Goal: Task Accomplishment & Management: Complete application form

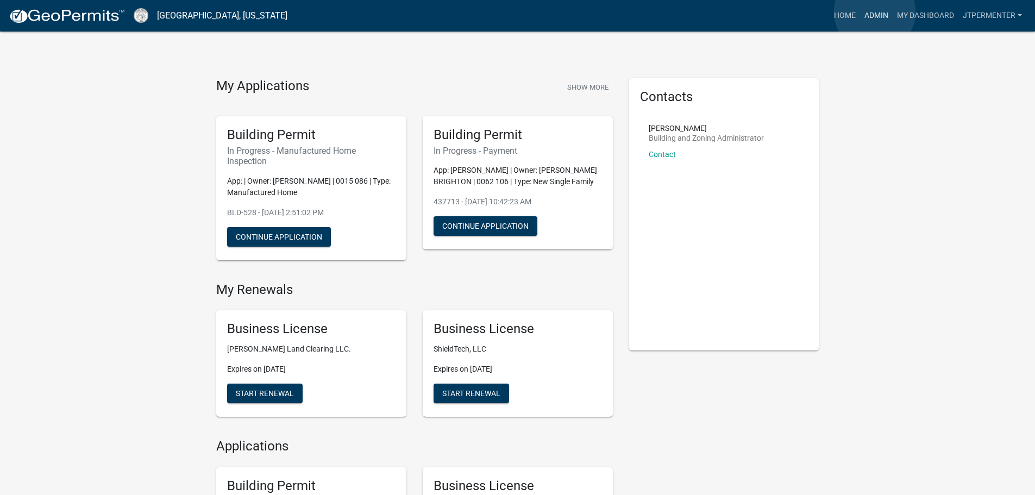
click at [875, 12] on link "Admin" at bounding box center [876, 15] width 33 height 21
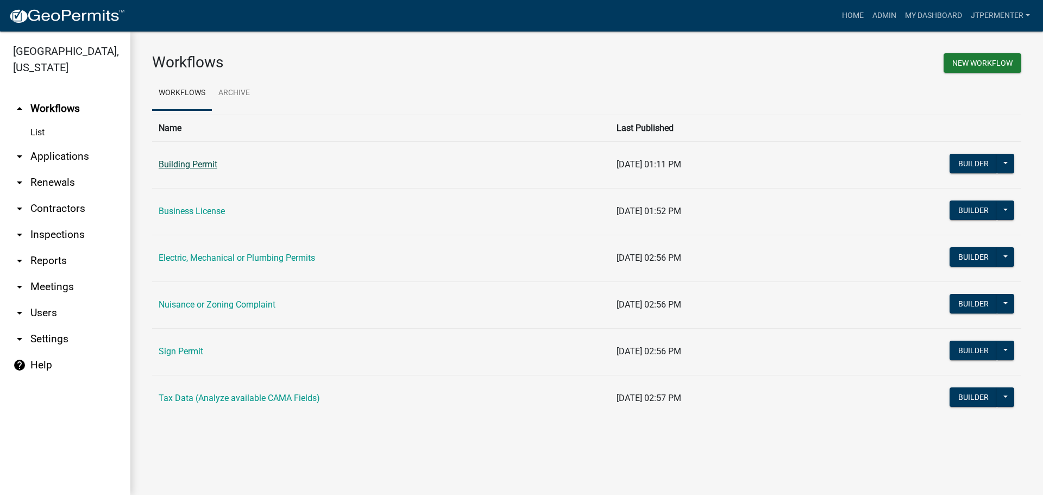
click at [204, 169] on link "Building Permit" at bounding box center [188, 164] width 59 height 10
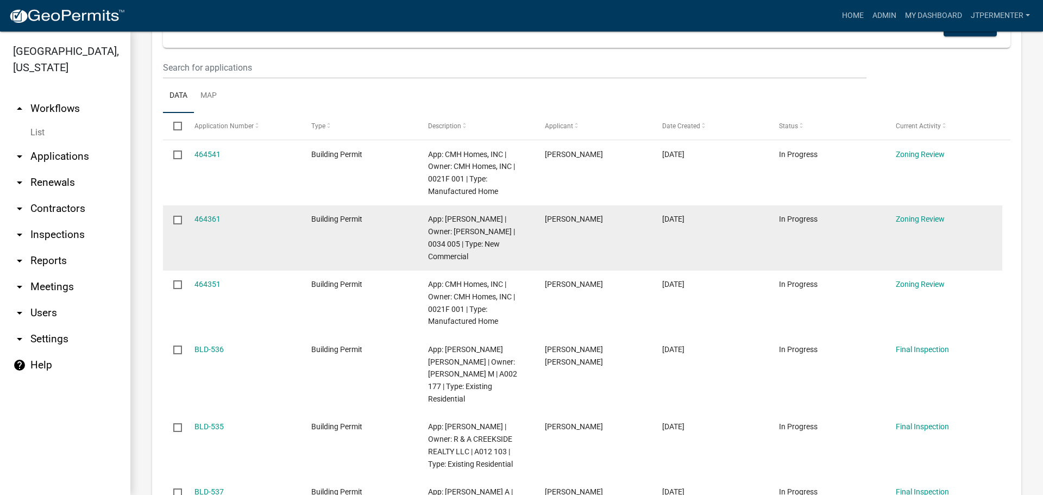
scroll to position [163, 0]
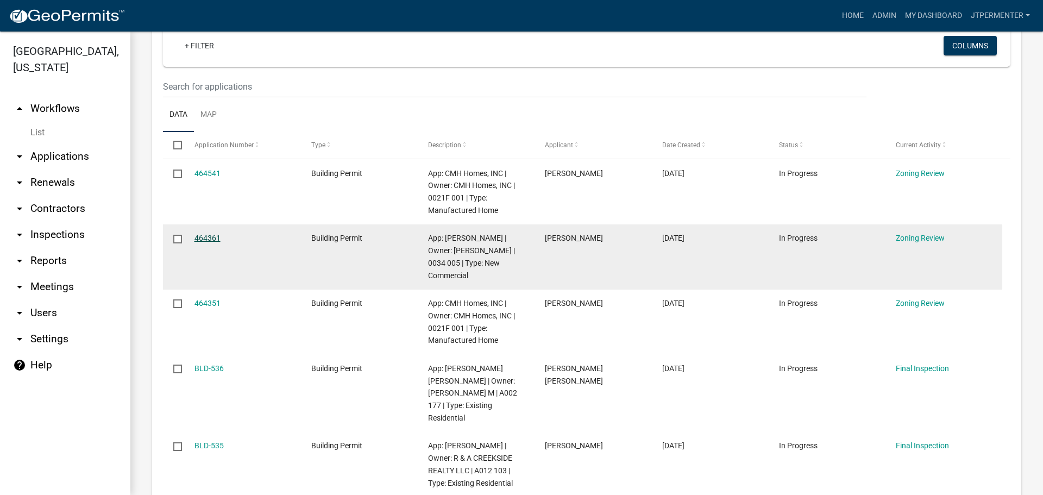
click at [203, 234] on link "464361" at bounding box center [208, 238] width 26 height 9
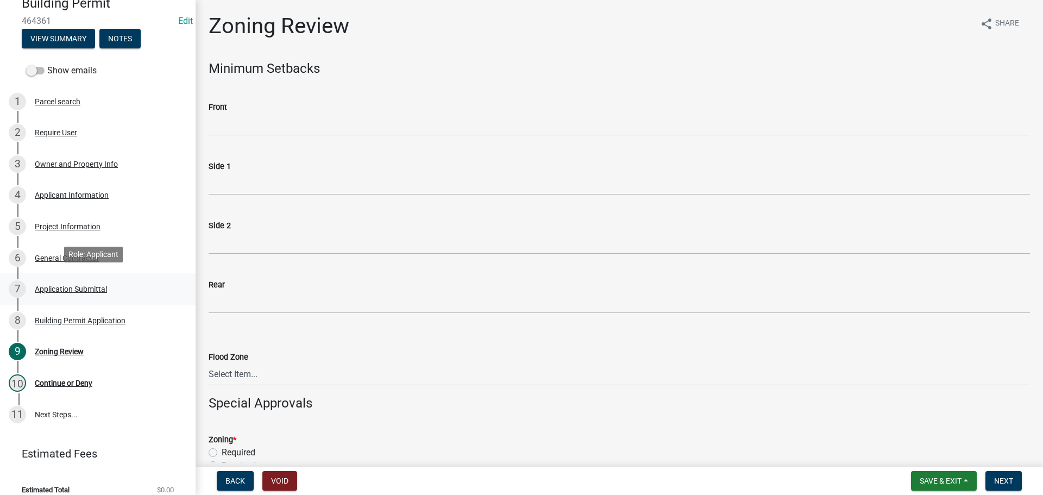
scroll to position [120, 0]
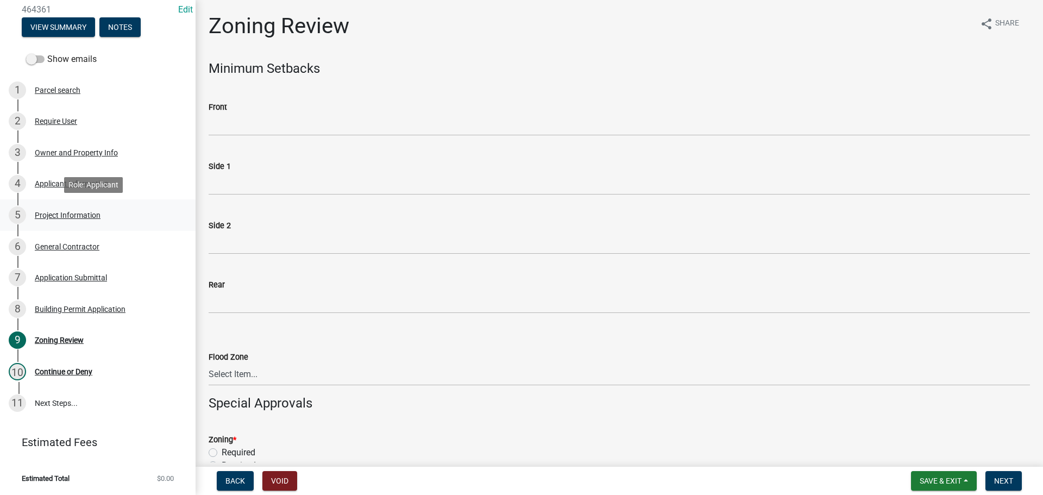
click at [54, 212] on div "Project Information" at bounding box center [68, 215] width 66 height 8
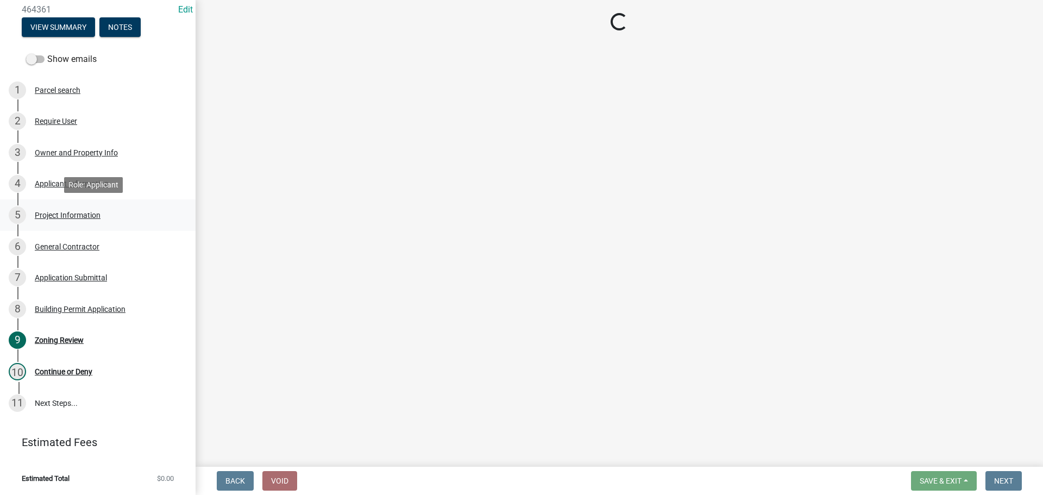
select select "d8ad81b1-fb71-4473-8687-b7f73eb7480a"
select select "f413462a-a798-4a98-8478-fb6197e89690"
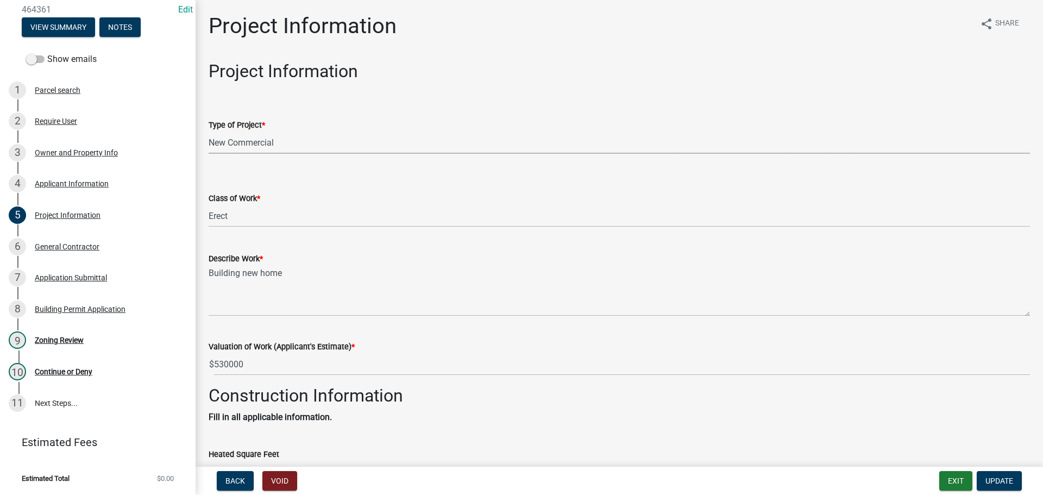
click at [212, 139] on select "Select Item... Manufactured Home New Single Family New Multi-Family New Commerc…" at bounding box center [620, 143] width 822 height 22
click at [209, 132] on select "Select Item... Manufactured Home New Single Family New Multi-Family New Commerc…" at bounding box center [620, 143] width 822 height 22
select select "42590599-3c97-479d-b3e9-fbeca9af4fb5"
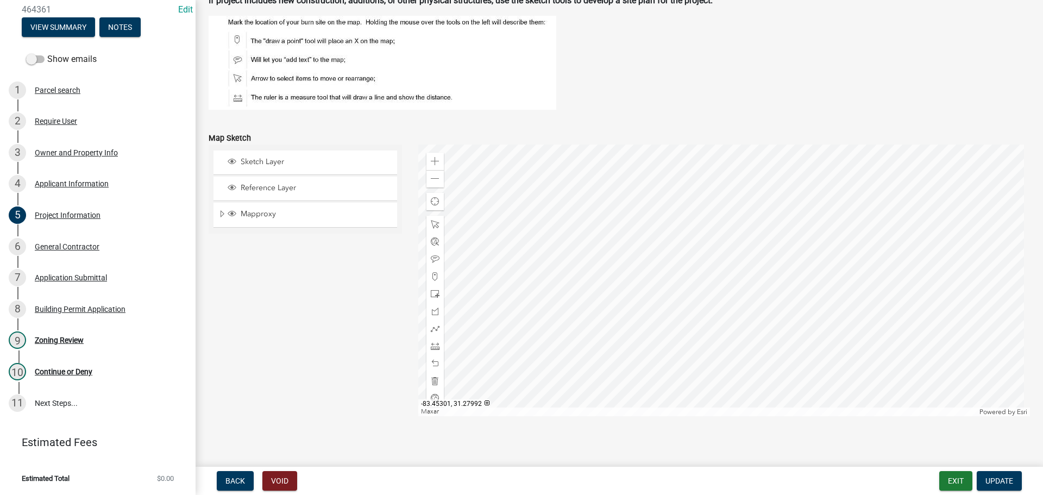
scroll to position [1080, 0]
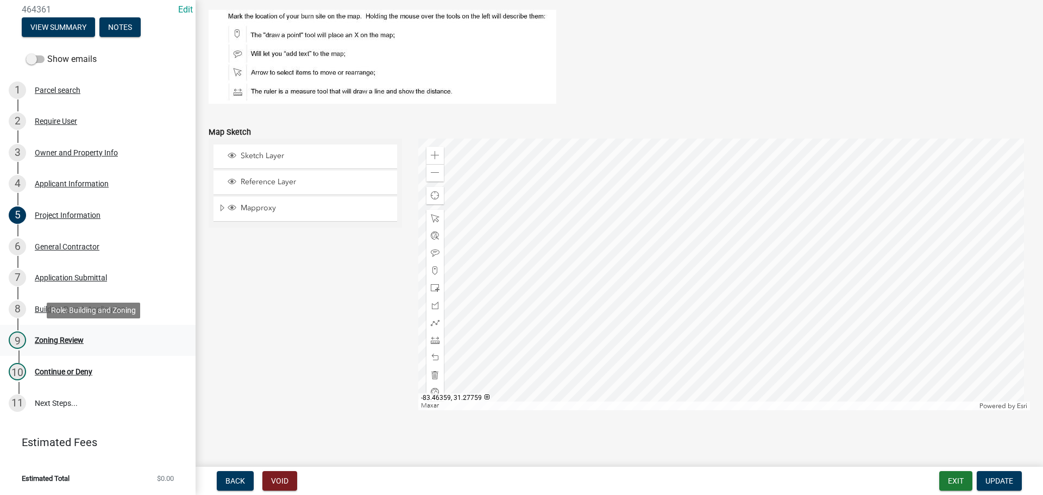
click at [77, 339] on div "Zoning Review" at bounding box center [59, 340] width 49 height 8
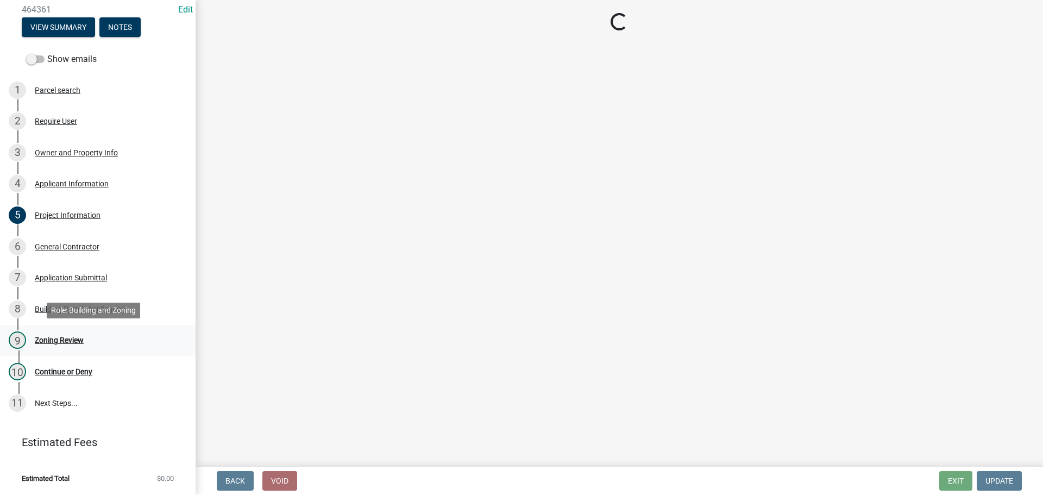
scroll to position [0, 0]
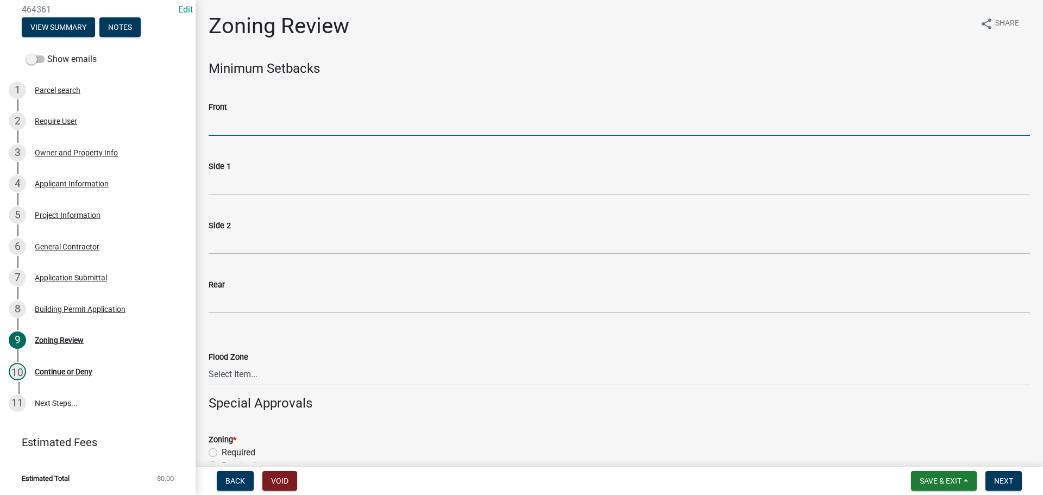
click at [233, 122] on input "Front" at bounding box center [620, 125] width 822 height 22
type input "70"
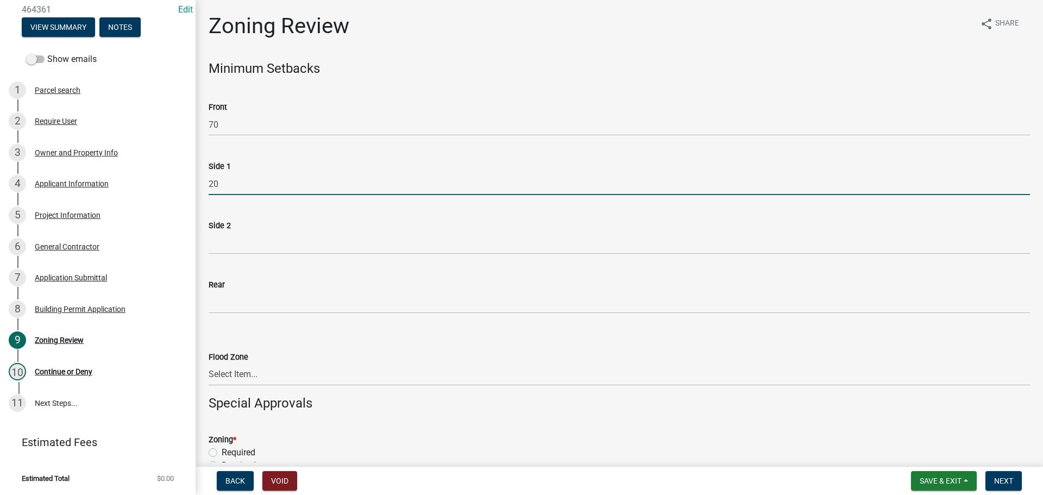
type input "20"
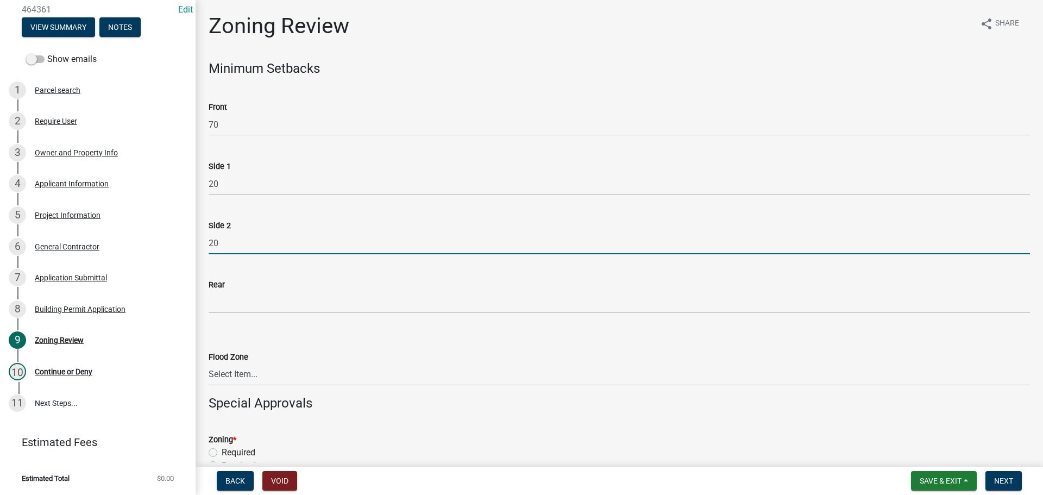
type input "20"
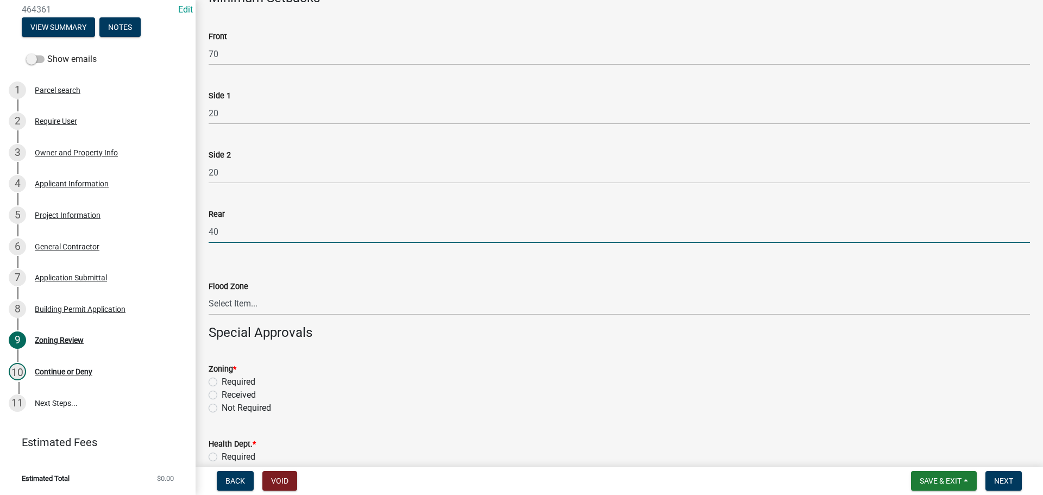
scroll to position [163, 0]
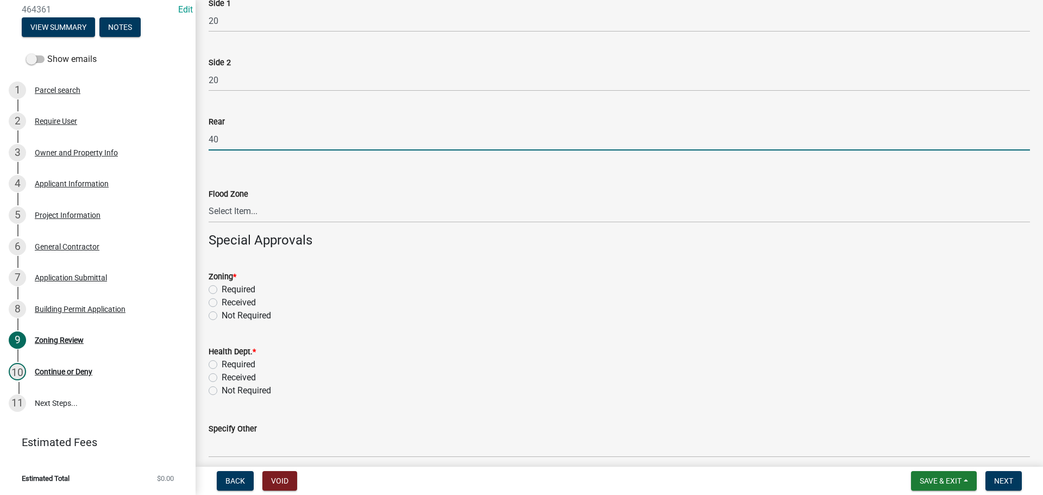
type input "40"
click at [250, 211] on select "Select Item... In Flood Zone Not In Flood Zone" at bounding box center [620, 212] width 822 height 22
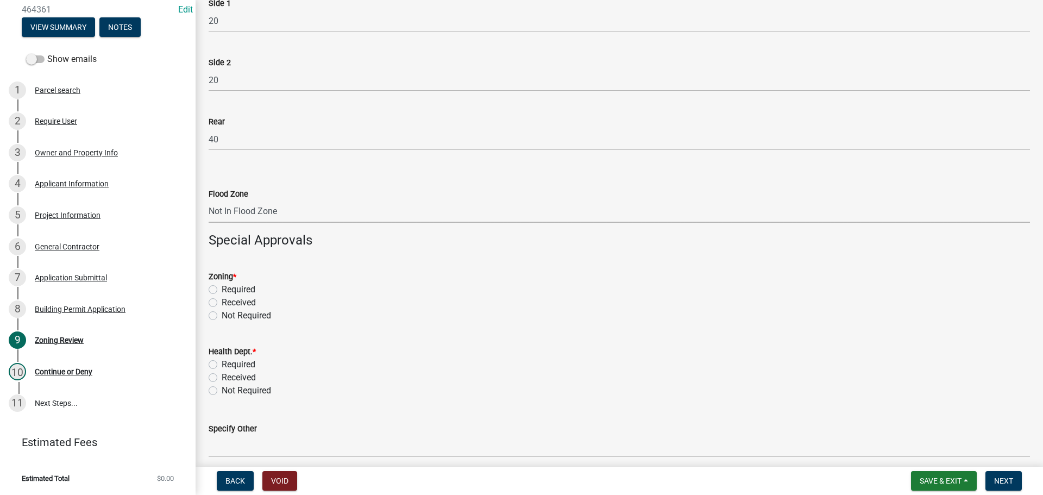
click at [209, 201] on select "Select Item... In Flood Zone Not In Flood Zone" at bounding box center [620, 212] width 822 height 22
select select "15c07a4b-bbe1-4e02-bfa8-0d747ace02e2"
click at [216, 289] on div "Required" at bounding box center [620, 289] width 822 height 13
click at [222, 289] on label "Required" at bounding box center [239, 289] width 34 height 13
click at [222, 289] on input "Required" at bounding box center [225, 286] width 7 height 7
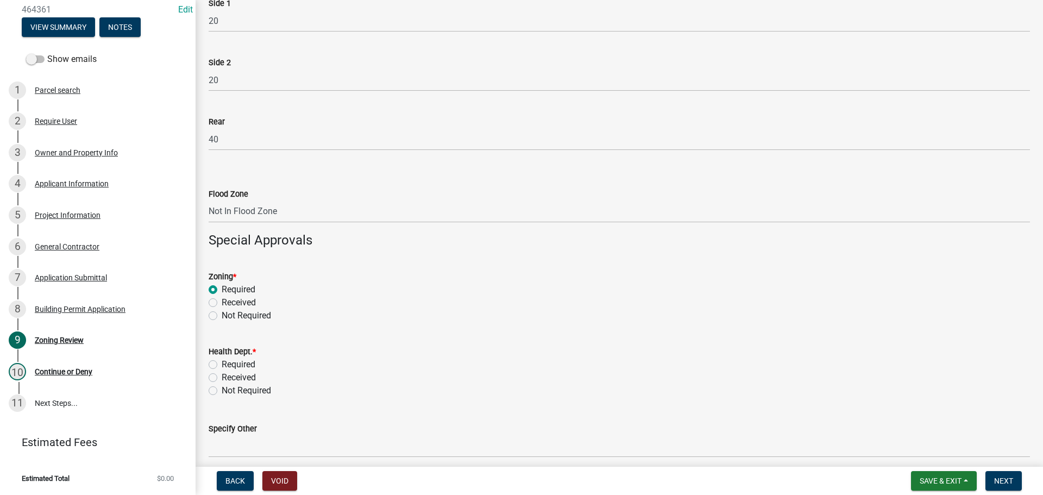
radio input "true"
click at [222, 367] on label "Required" at bounding box center [239, 364] width 34 height 13
click at [222, 365] on input "Required" at bounding box center [225, 361] width 7 height 7
radio input "true"
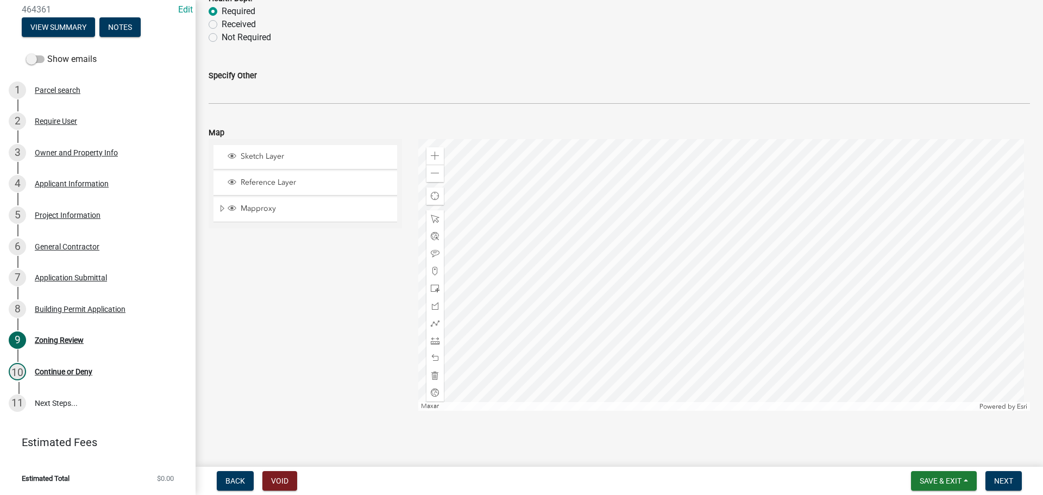
scroll to position [517, 0]
click at [1010, 481] on span "Next" at bounding box center [1003, 481] width 19 height 9
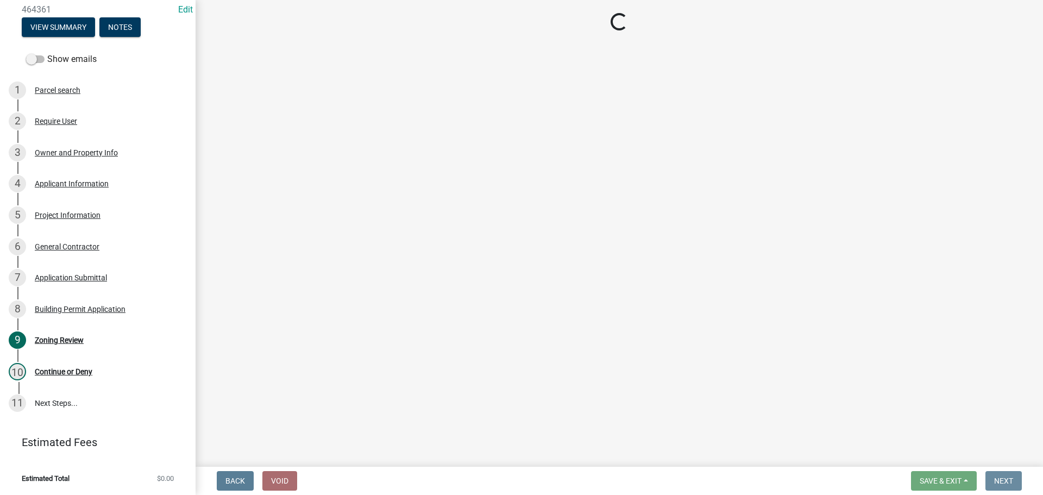
scroll to position [0, 0]
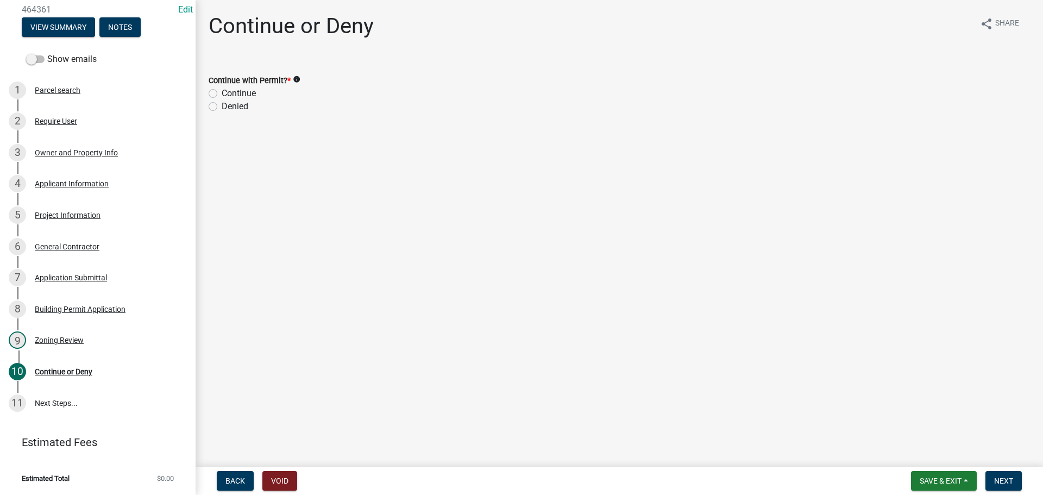
click at [222, 91] on label "Continue" at bounding box center [239, 93] width 34 height 13
click at [222, 91] on input "Continue" at bounding box center [225, 90] width 7 height 7
radio input "true"
click at [1007, 481] on span "Next" at bounding box center [1003, 481] width 19 height 9
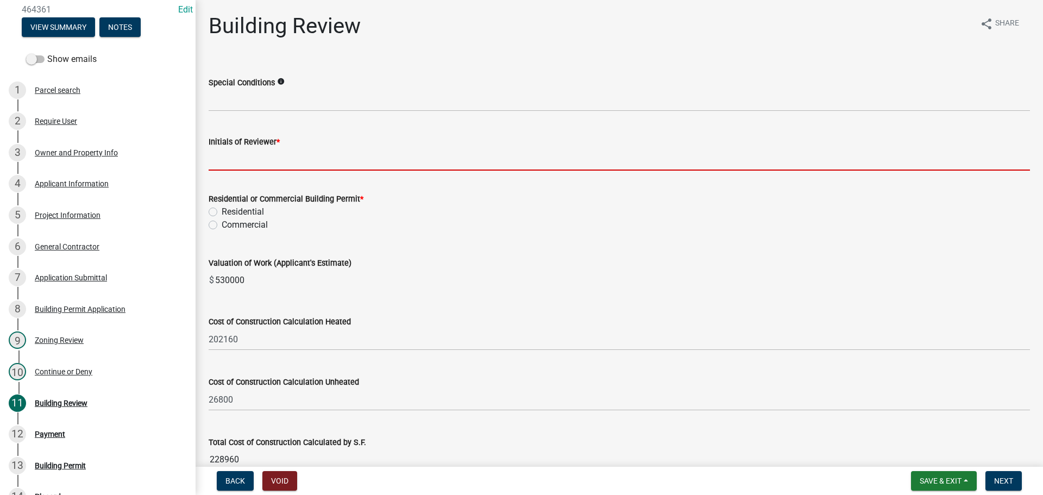
click at [283, 157] on input "Initials of Reviewer *" at bounding box center [620, 159] width 822 height 22
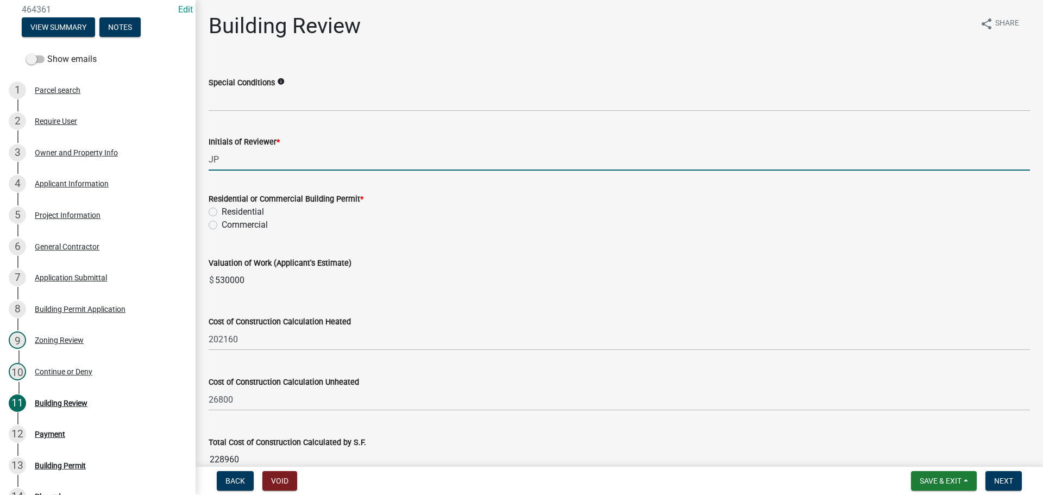
type input "JP"
click at [222, 213] on label "Residential" at bounding box center [243, 211] width 42 height 13
click at [222, 212] on input "Residential" at bounding box center [225, 208] width 7 height 7
radio input "true"
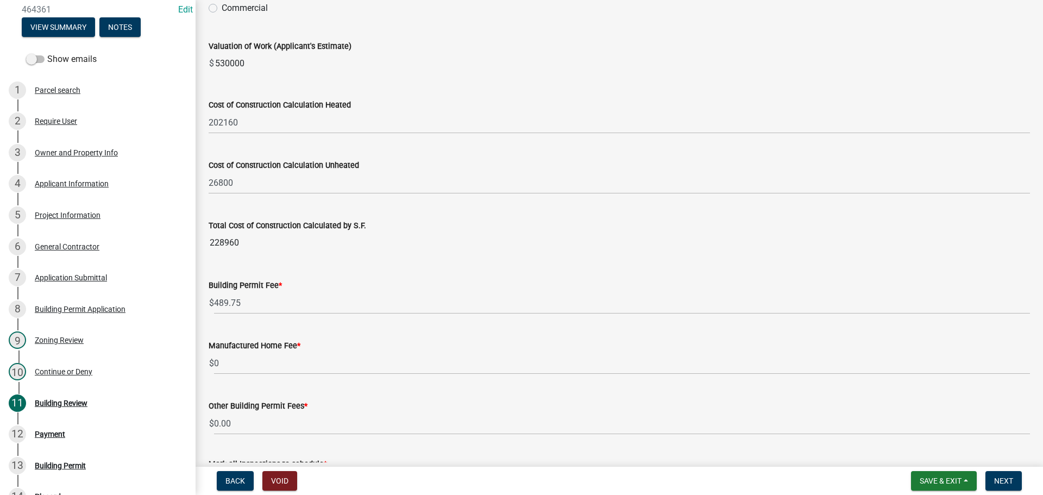
scroll to position [217, 0]
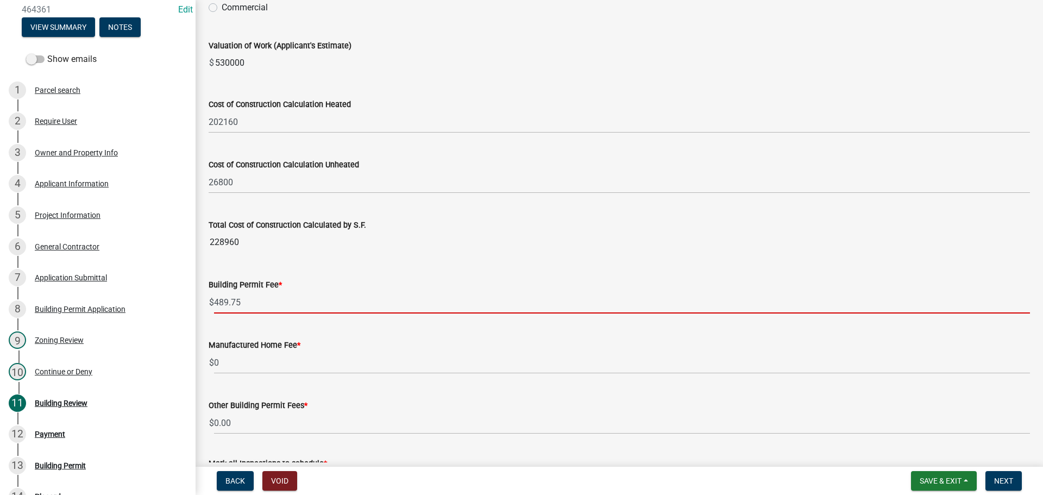
click at [215, 299] on input "489.75" at bounding box center [622, 302] width 816 height 22
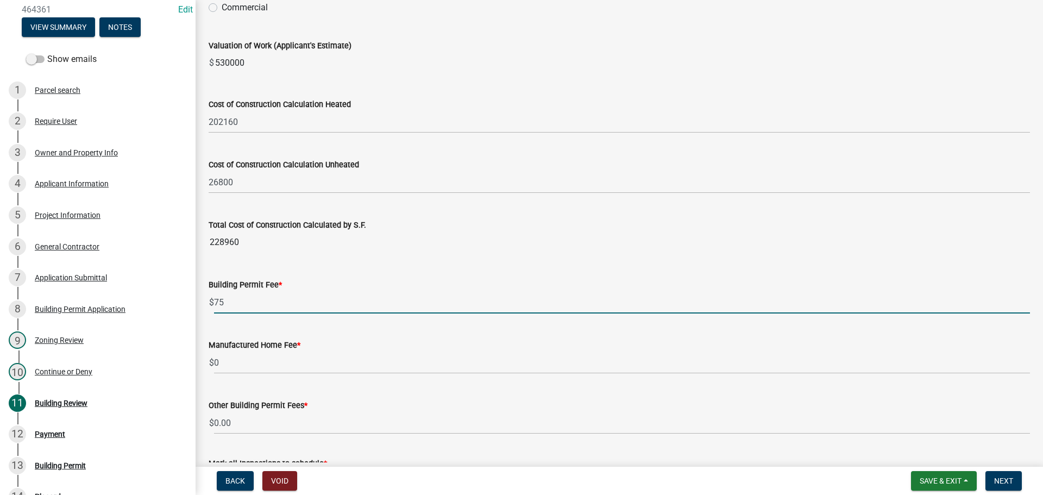
type input "5"
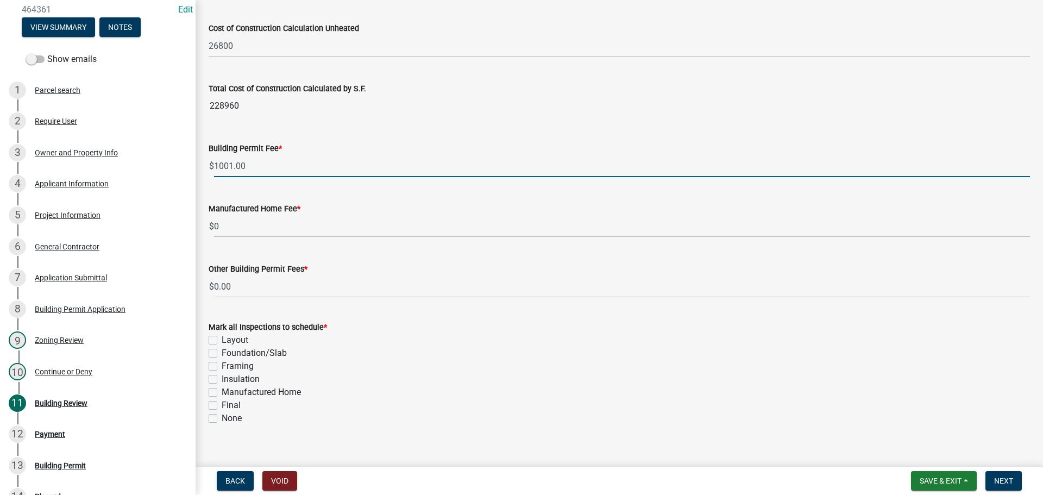
scroll to position [368, 0]
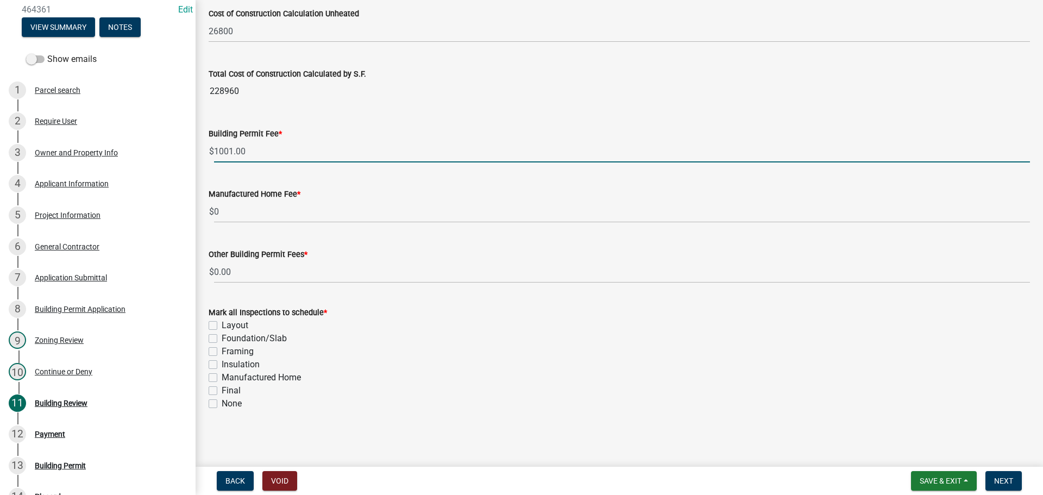
type input "1001.00"
click at [222, 321] on label "Layout" at bounding box center [235, 325] width 27 height 13
click at [222, 321] on input "Layout" at bounding box center [225, 322] width 7 height 7
checkbox input "true"
checkbox input "false"
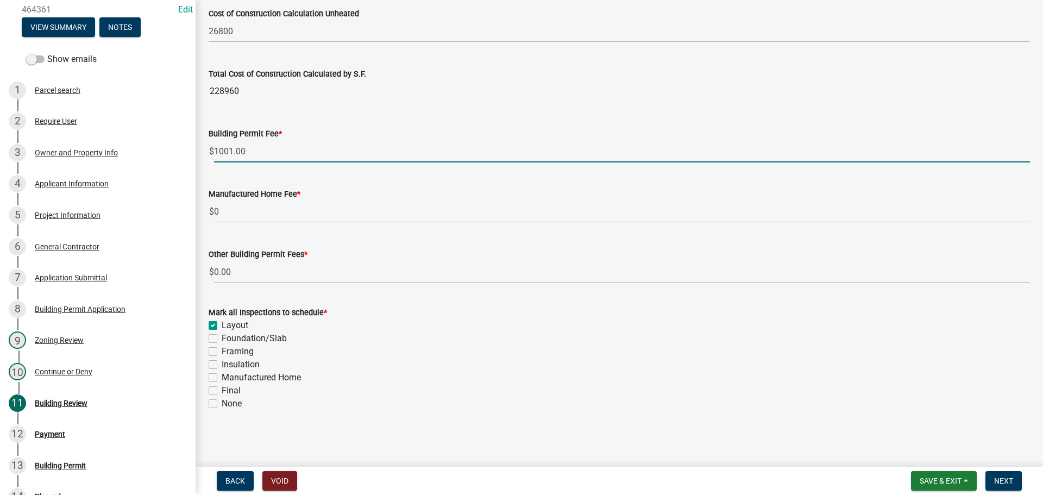
checkbox input "false"
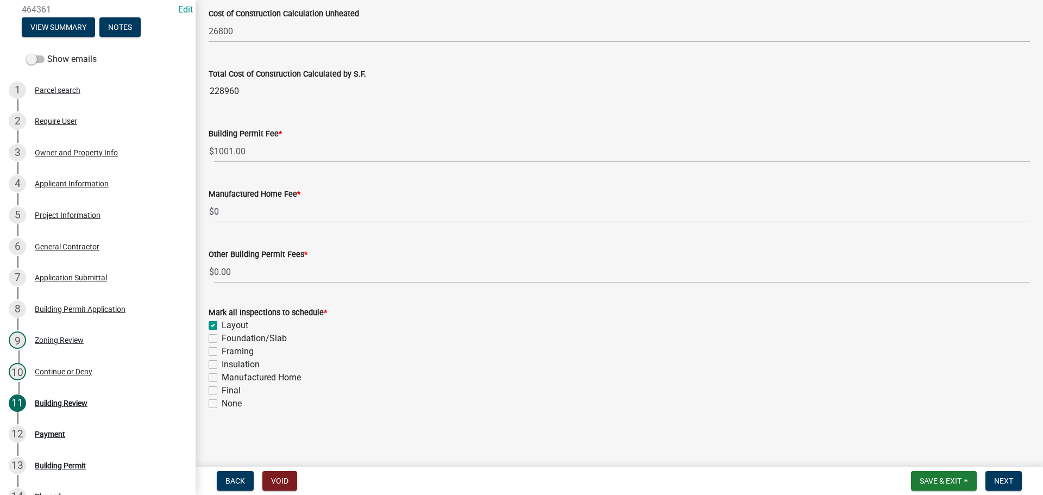
click at [222, 336] on label "Foundation/Slab" at bounding box center [254, 338] width 65 height 13
click at [222, 336] on input "Foundation/Slab" at bounding box center [225, 335] width 7 height 7
checkbox input "true"
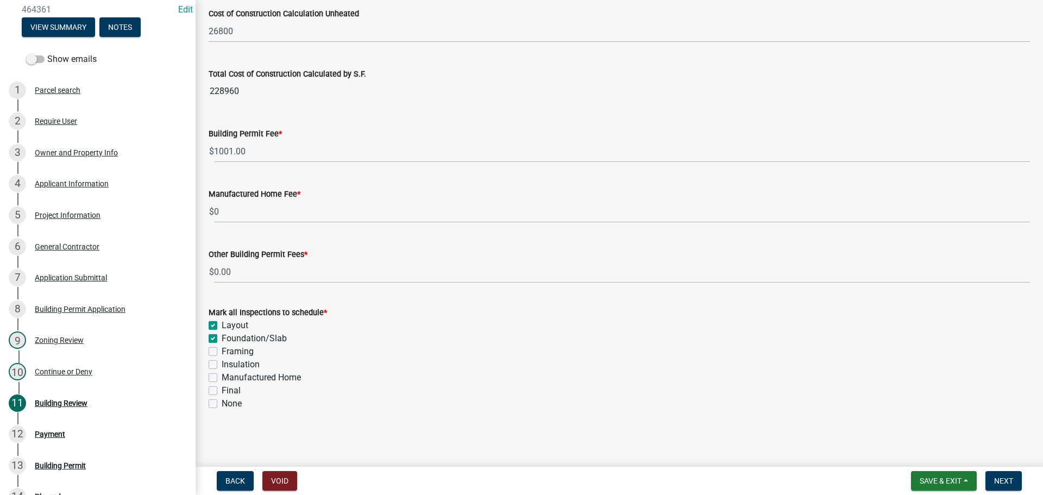
checkbox input "false"
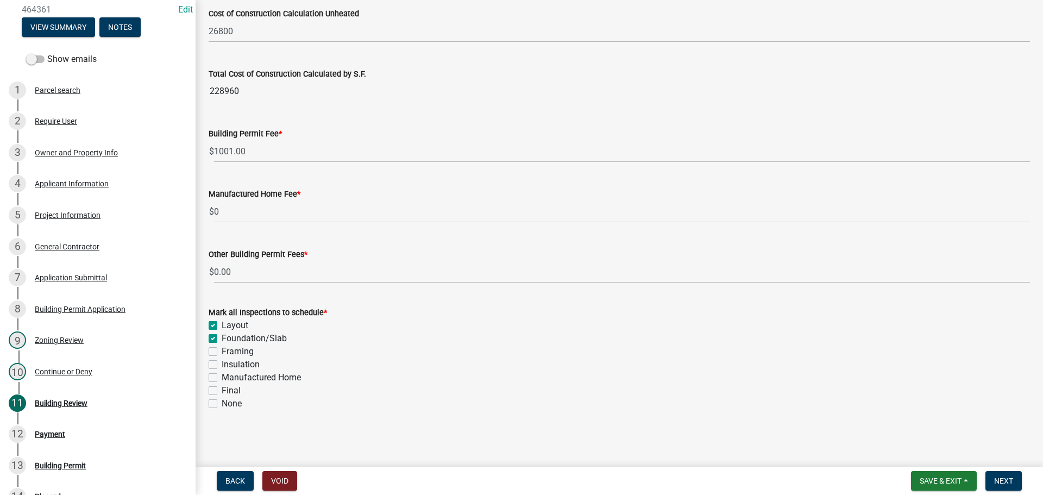
drag, startPoint x: 215, startPoint y: 351, endPoint x: 219, endPoint y: 367, distance: 16.9
click at [222, 353] on label "Framing" at bounding box center [238, 351] width 32 height 13
click at [222, 352] on input "Framing" at bounding box center [225, 348] width 7 height 7
checkbox input "true"
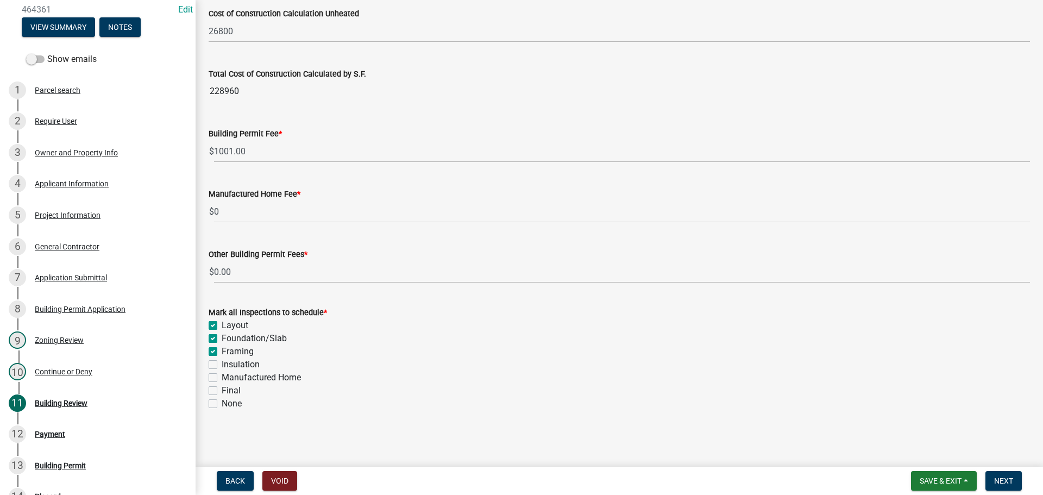
checkbox input "true"
checkbox input "false"
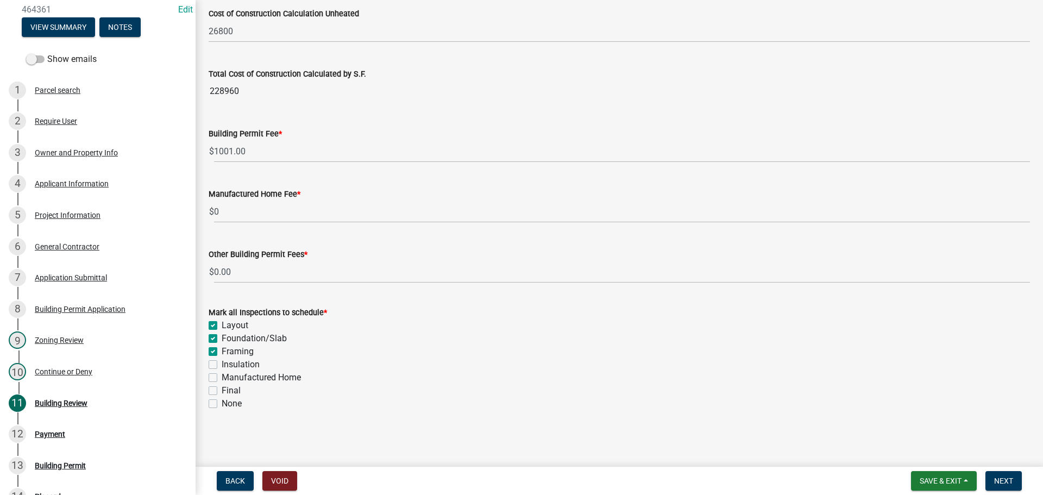
checkbox input "false"
click at [222, 366] on label "Insulation" at bounding box center [241, 364] width 38 height 13
click at [222, 365] on input "Insulation" at bounding box center [225, 361] width 7 height 7
checkbox input "true"
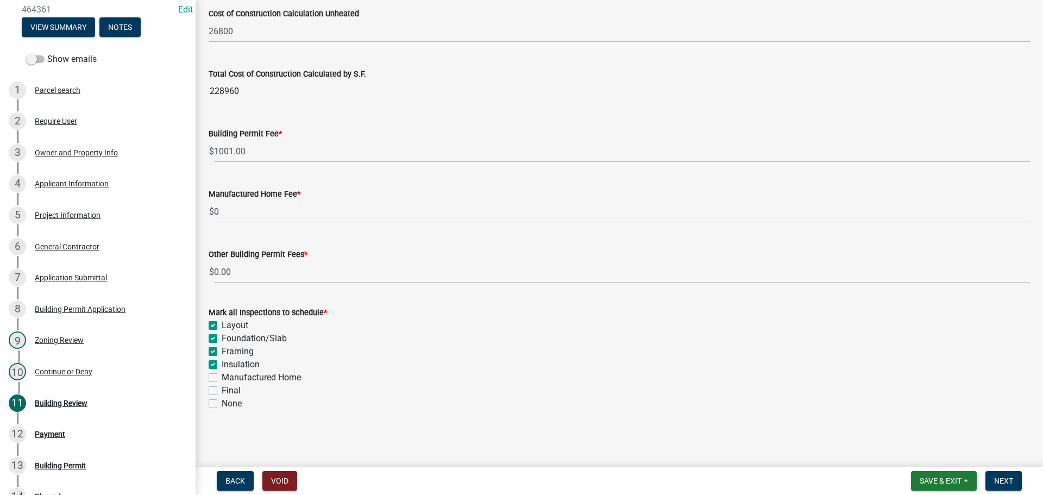
checkbox input "true"
checkbox input "false"
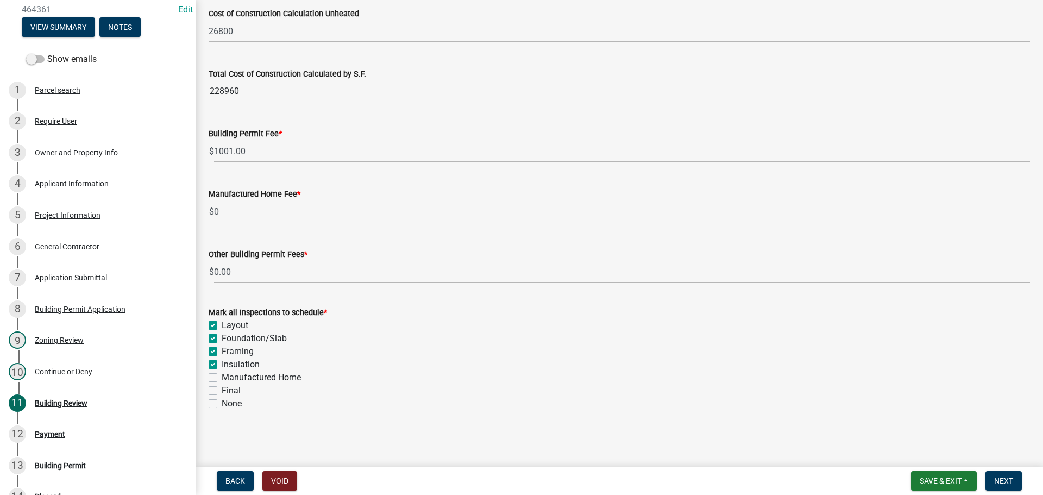
checkbox input "false"
click at [222, 387] on label "Final" at bounding box center [231, 390] width 19 height 13
click at [222, 387] on input "Final" at bounding box center [225, 387] width 7 height 7
checkbox input "true"
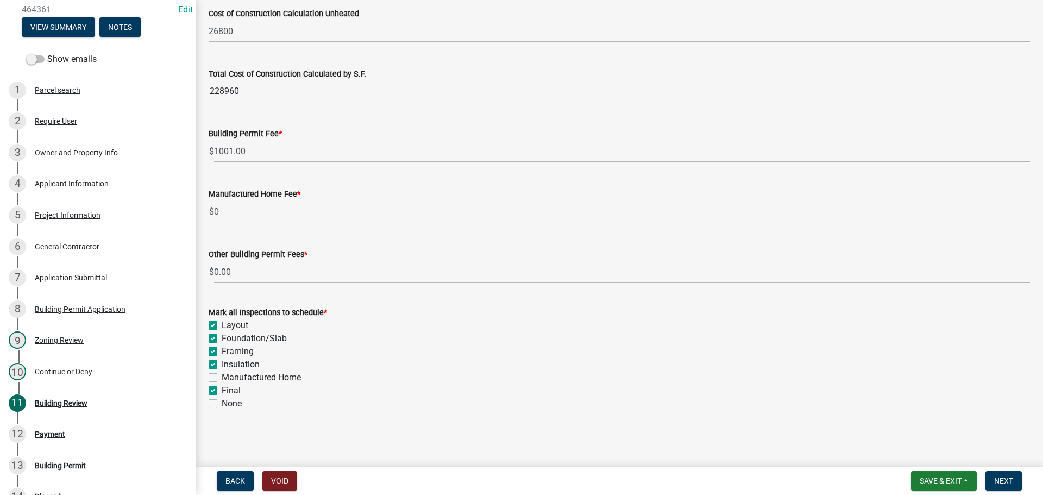
checkbox input "true"
checkbox input "false"
checkbox input "true"
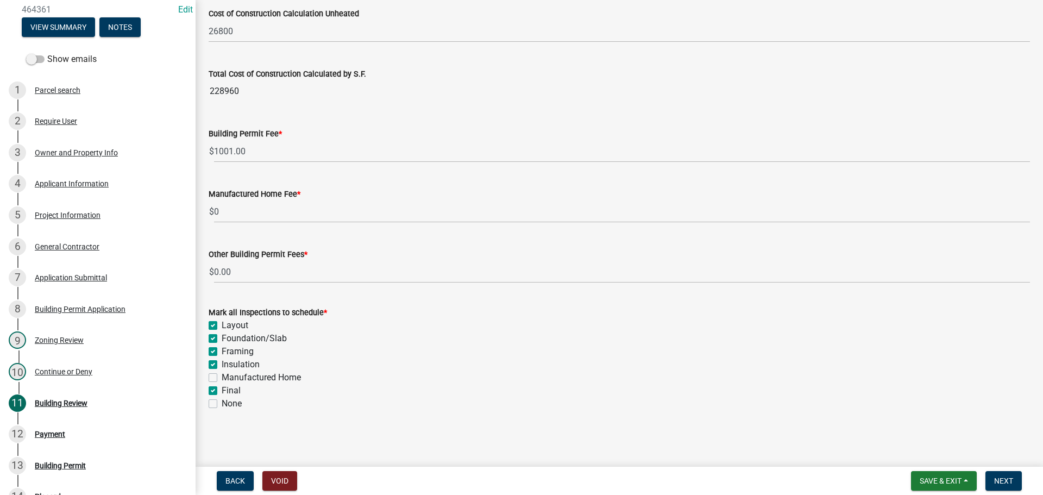
checkbox input "false"
click at [997, 475] on button "Next" at bounding box center [1004, 481] width 36 height 20
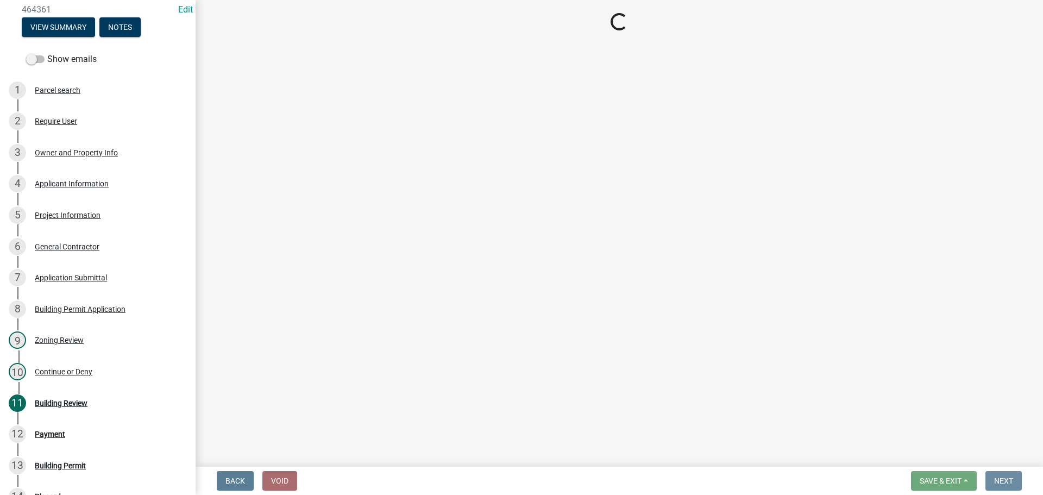
scroll to position [0, 0]
select select "3: 3"
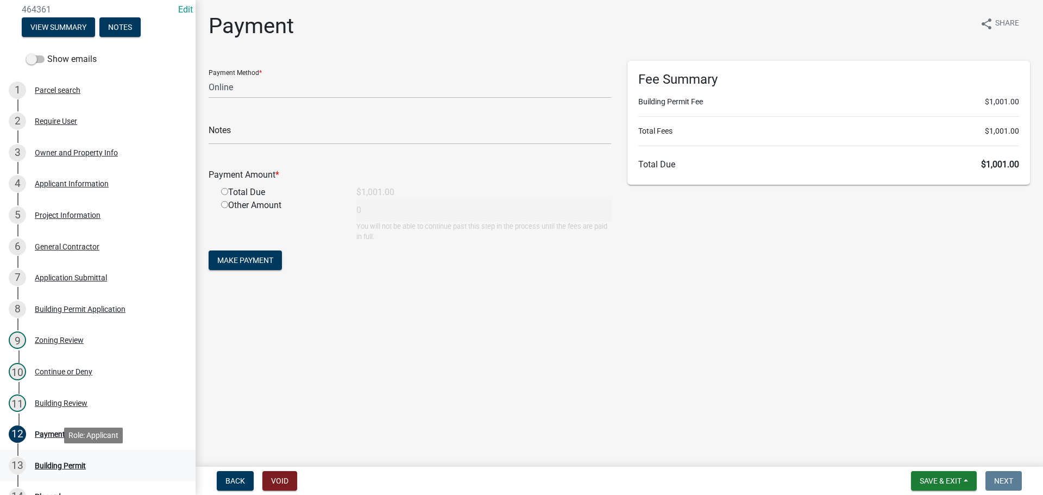
click at [53, 466] on div "Building Permit" at bounding box center [60, 466] width 51 height 8
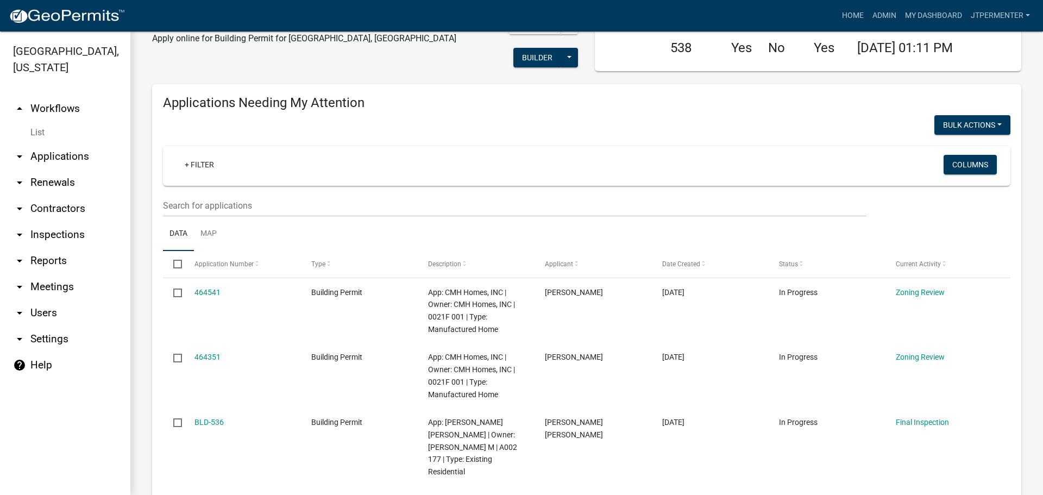
scroll to position [109, 0]
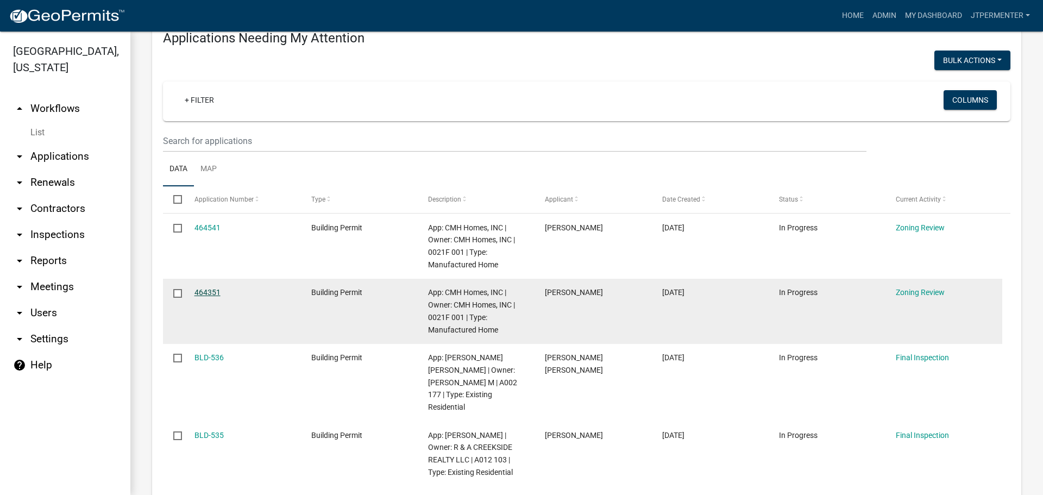
click at [204, 288] on link "464351" at bounding box center [208, 292] width 26 height 9
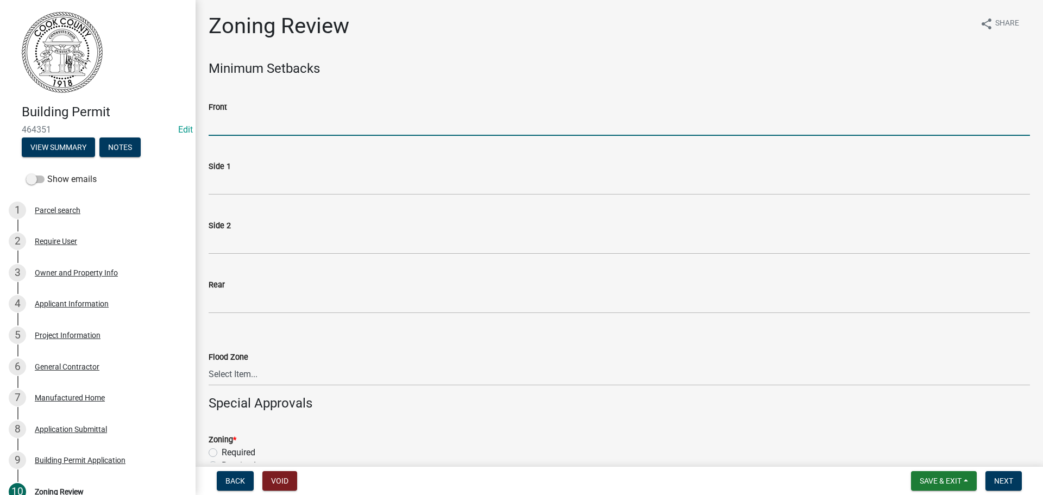
click at [232, 123] on input "Front" at bounding box center [620, 125] width 822 height 22
type input "70"
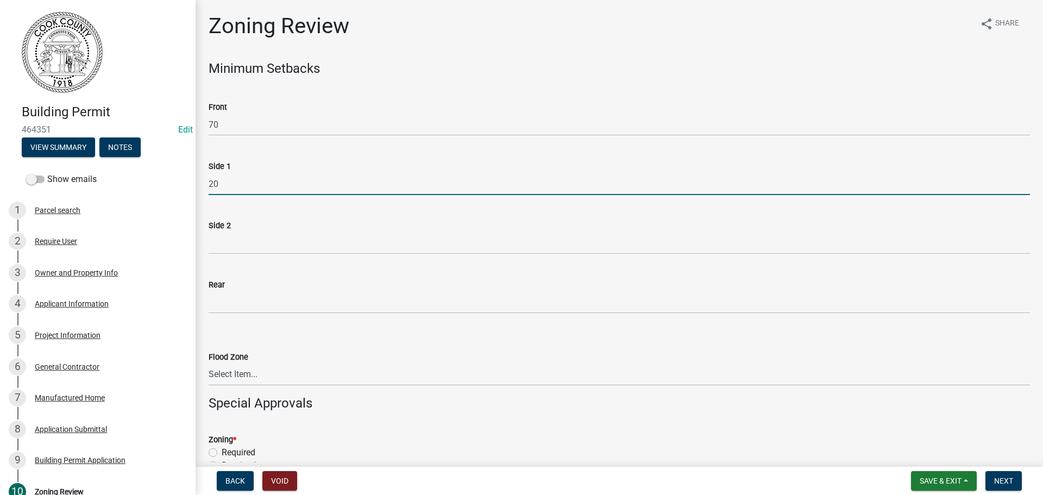
type input "20"
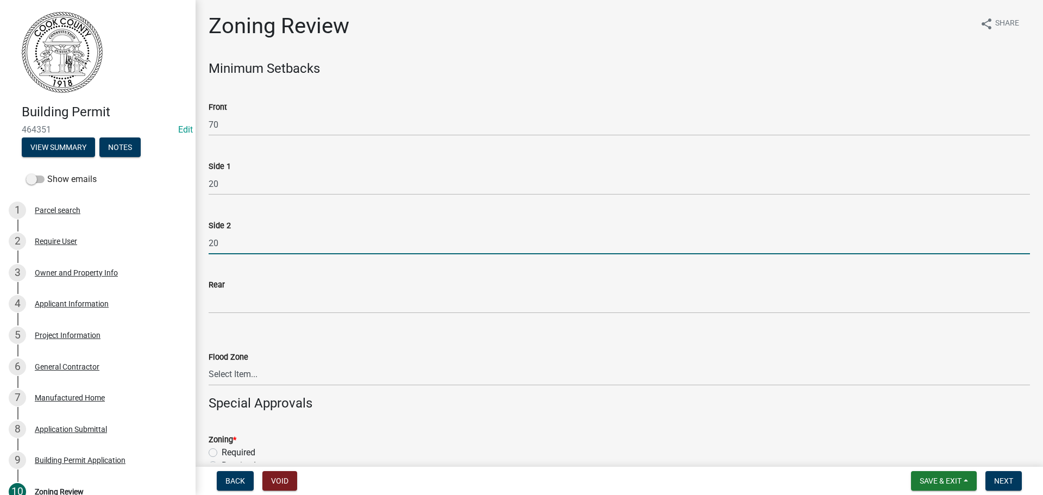
type input "20"
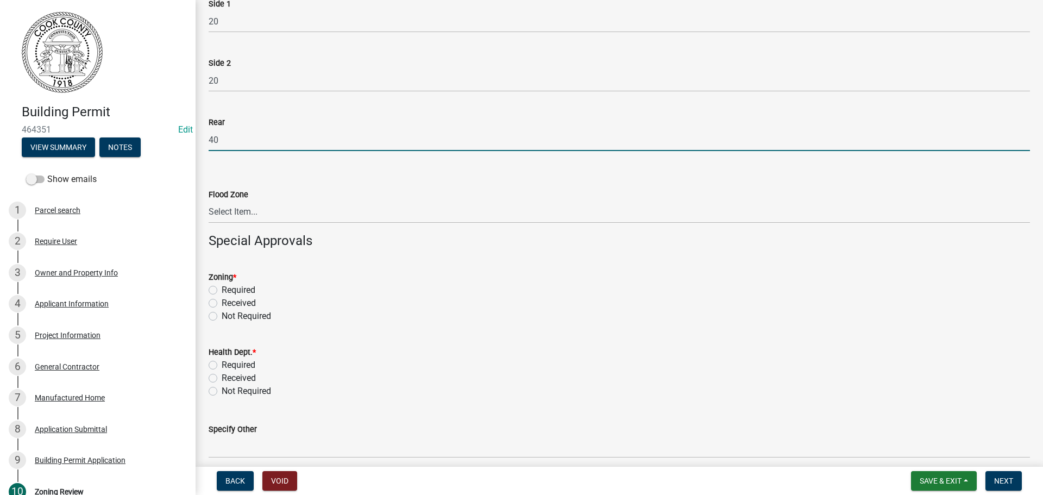
scroll to position [163, 0]
type input "40"
click at [233, 211] on select "Select Item... In Flood Zone Not In Flood Zone" at bounding box center [620, 212] width 822 height 22
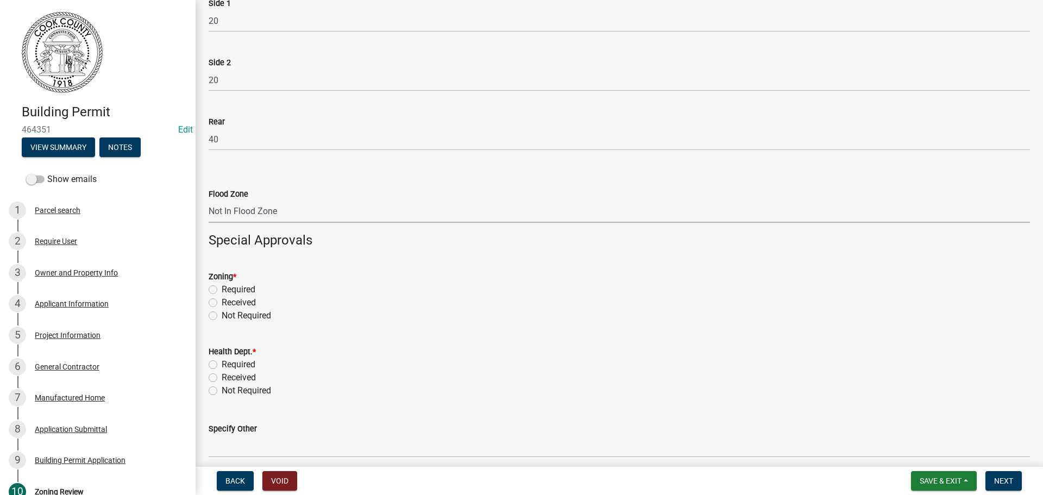
click at [209, 201] on select "Select Item... In Flood Zone Not In Flood Zone" at bounding box center [620, 212] width 822 height 22
select select "15c07a4b-bbe1-4e02-bfa8-0d747ace02e2"
click at [222, 291] on label "Required" at bounding box center [239, 289] width 34 height 13
click at [222, 290] on input "Required" at bounding box center [225, 286] width 7 height 7
radio input "true"
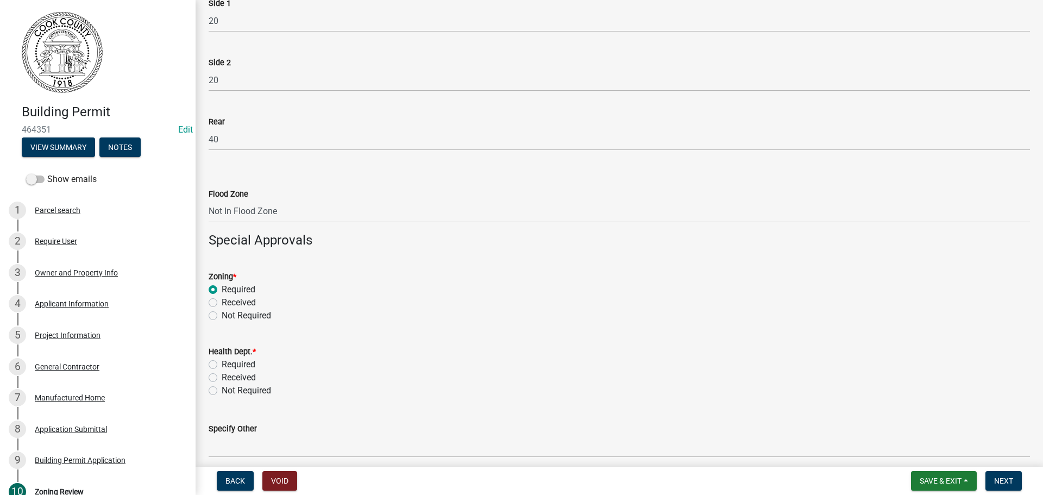
click at [222, 365] on label "Required" at bounding box center [239, 364] width 34 height 13
click at [222, 365] on input "Required" at bounding box center [225, 361] width 7 height 7
radio input "true"
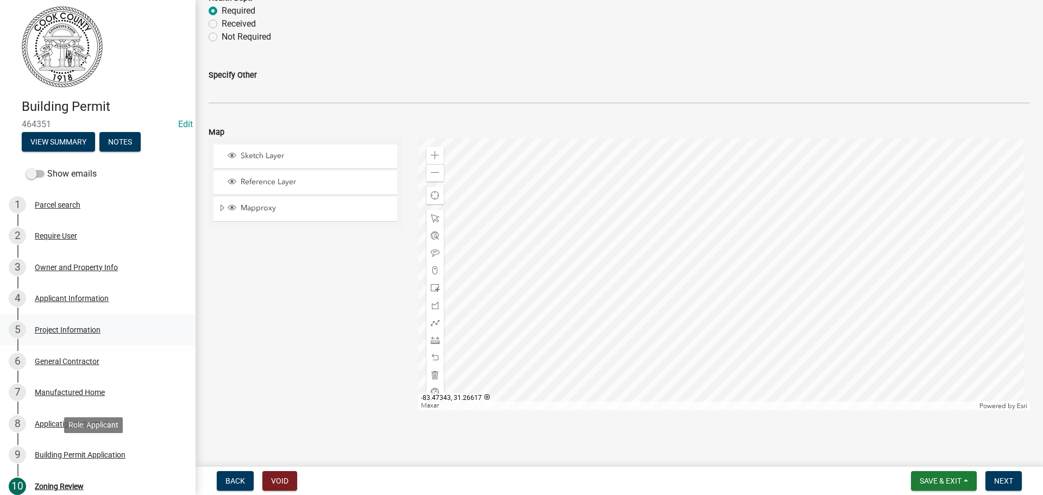
scroll to position [0, 0]
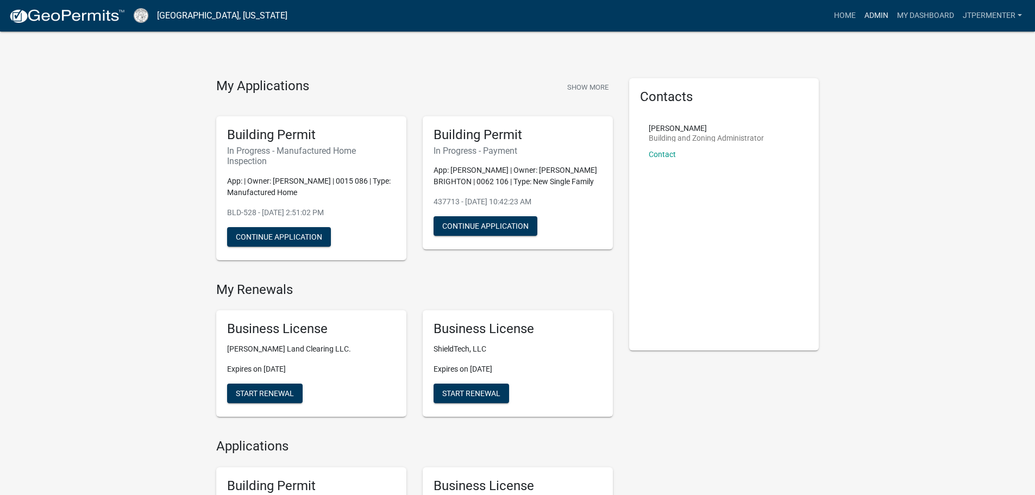
click at [872, 18] on link "Admin" at bounding box center [876, 15] width 33 height 21
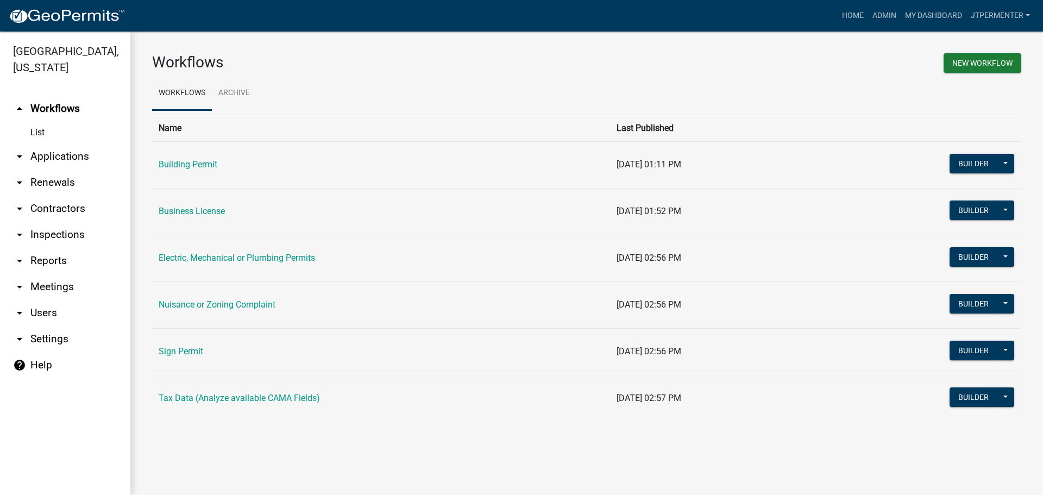
click at [204, 164] on link "Building Permit" at bounding box center [188, 164] width 59 height 10
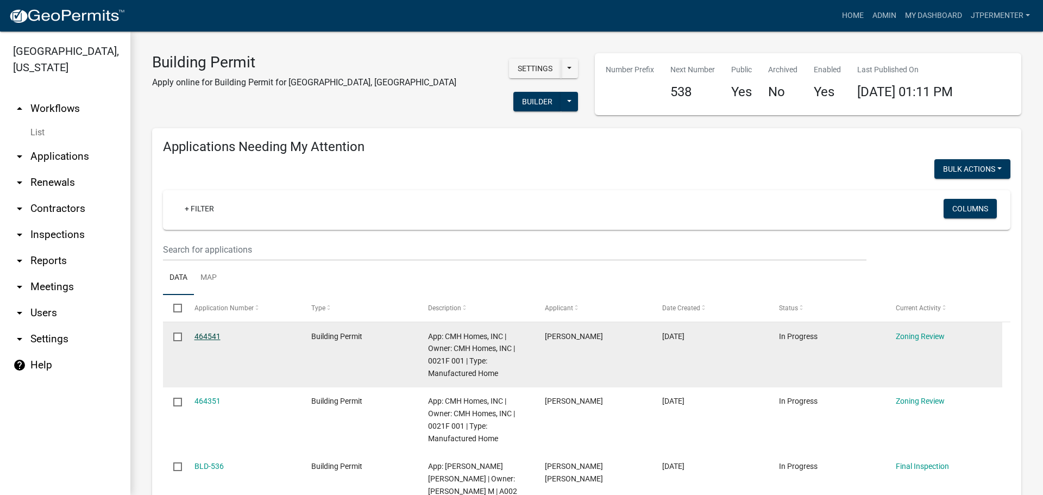
click at [198, 332] on link "464541" at bounding box center [208, 336] width 26 height 9
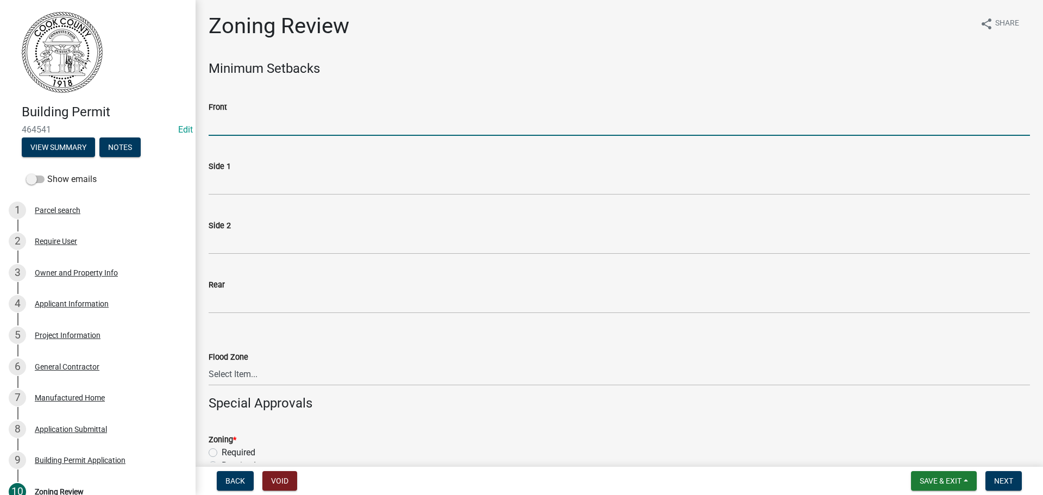
click at [231, 123] on input "Front" at bounding box center [620, 125] width 822 height 22
type input "70"
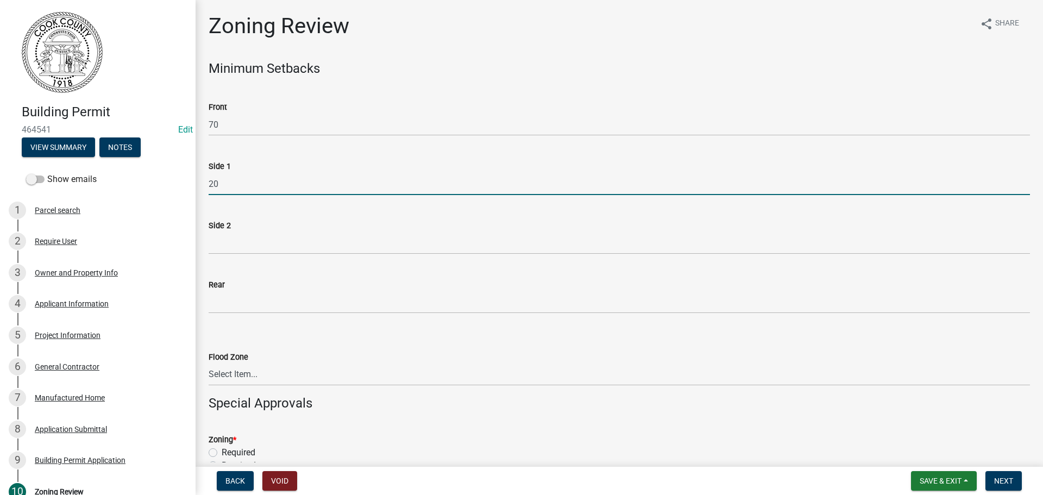
type input "20"
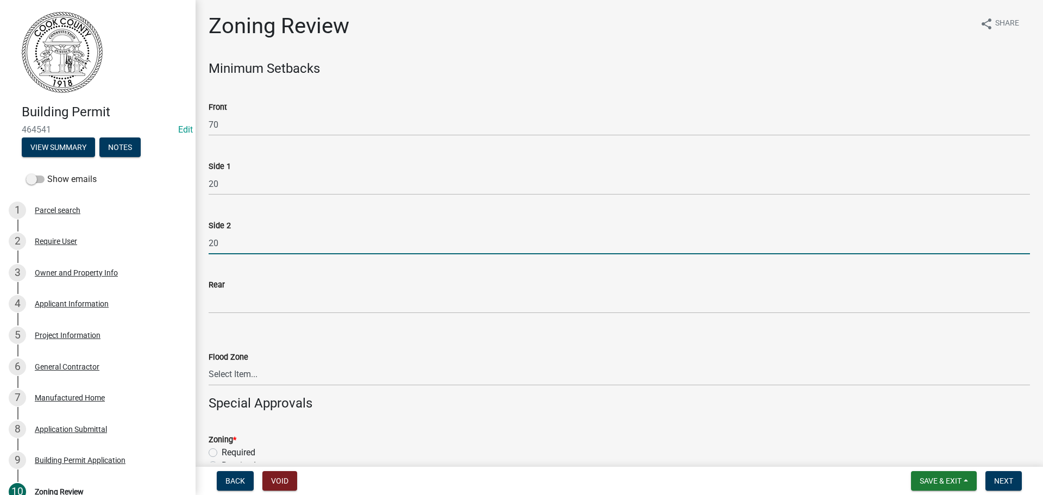
type input "20"
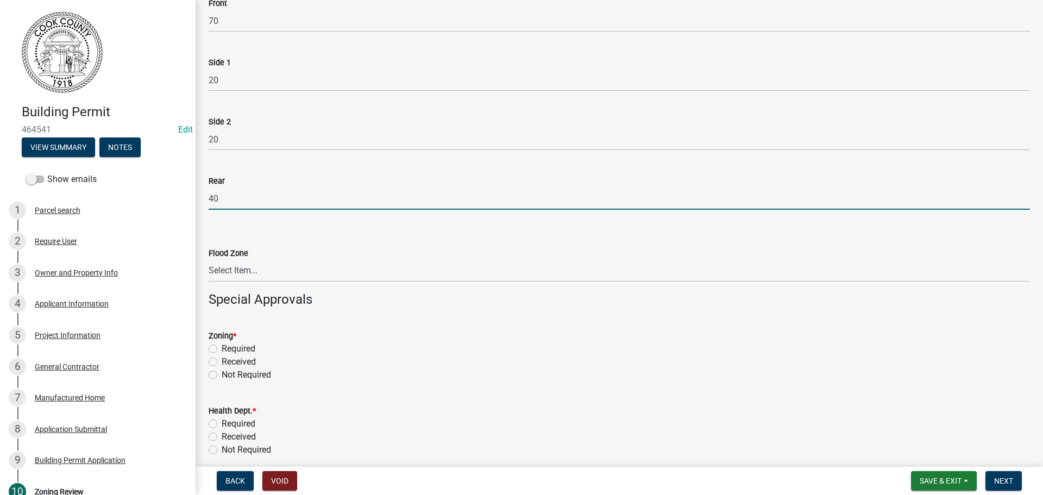
scroll to position [109, 0]
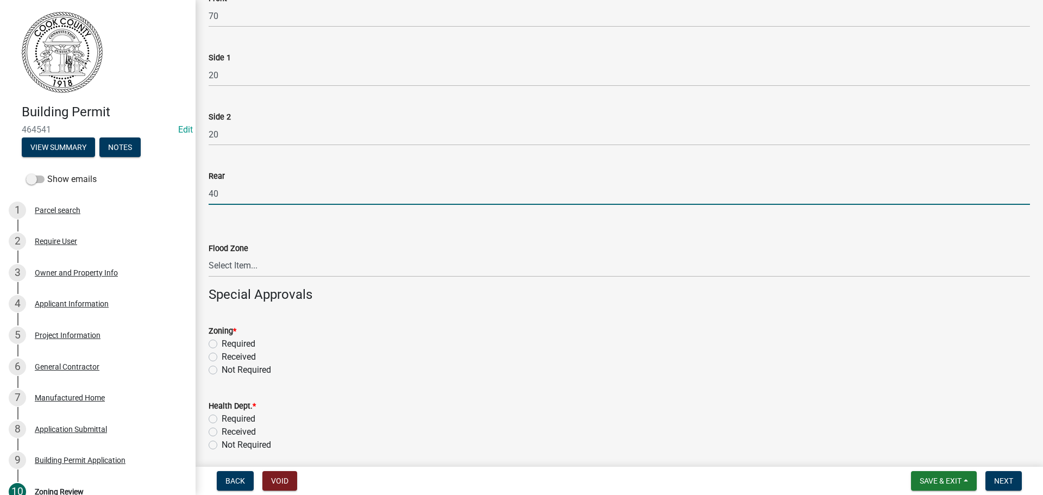
type input "40"
click at [217, 267] on select "Select Item... In Flood Zone Not In Flood Zone" at bounding box center [620, 266] width 822 height 22
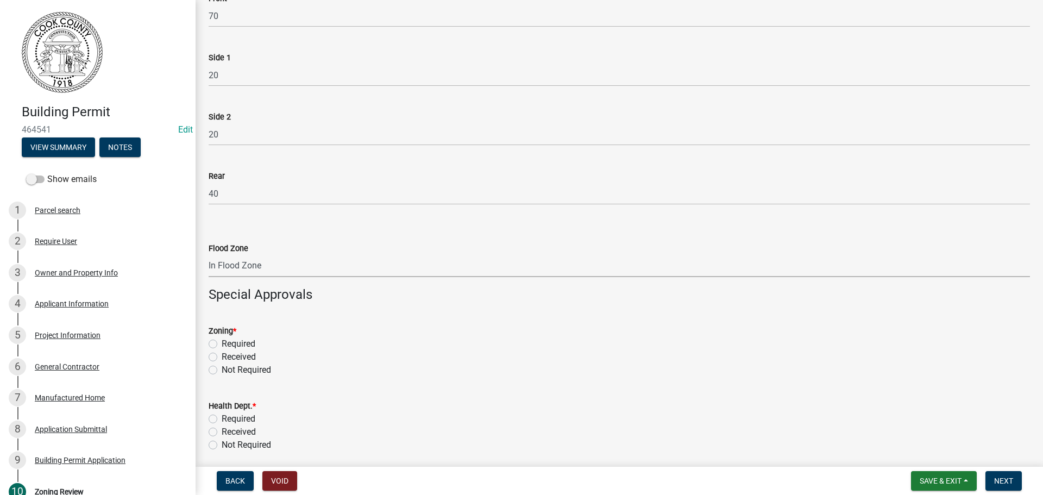
click at [209, 255] on select "Select Item... In Flood Zone Not In Flood Zone" at bounding box center [620, 266] width 822 height 22
select select "fe63ca53-3b34-40b6-bd40-4602c5310e1c"
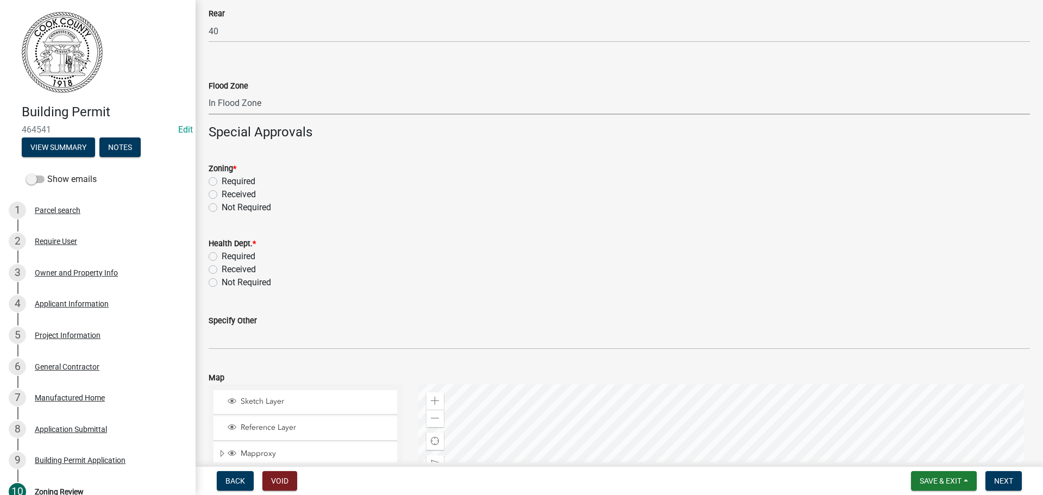
scroll to position [272, 0]
click at [222, 182] on label "Required" at bounding box center [239, 180] width 34 height 13
click at [222, 181] on input "Required" at bounding box center [225, 177] width 7 height 7
radio input "true"
click at [222, 254] on label "Required" at bounding box center [239, 255] width 34 height 13
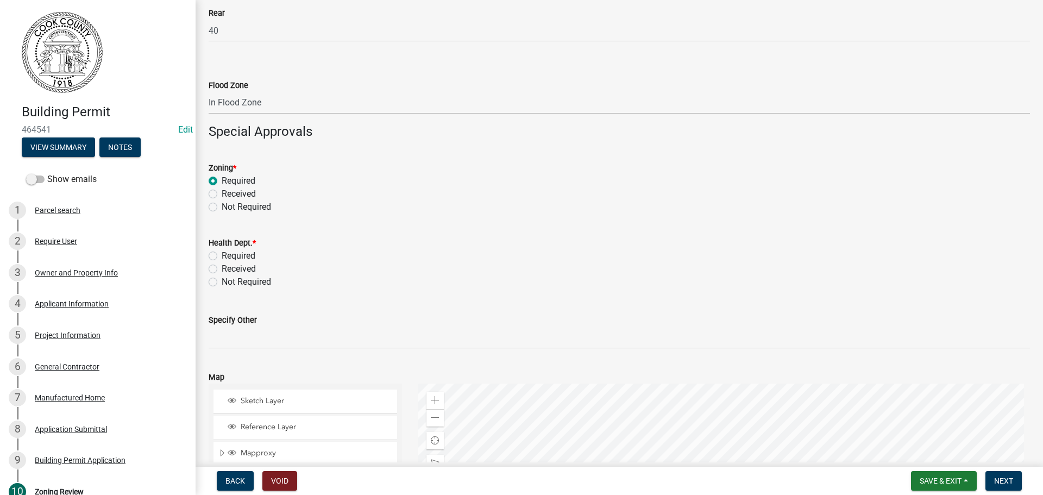
click at [222, 254] on input "Required" at bounding box center [225, 252] width 7 height 7
radio input "true"
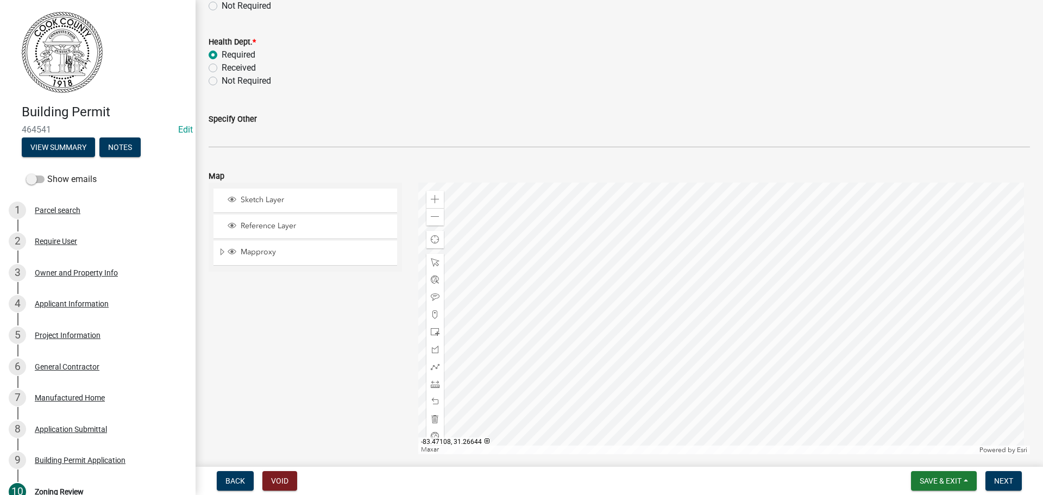
scroll to position [517, 0]
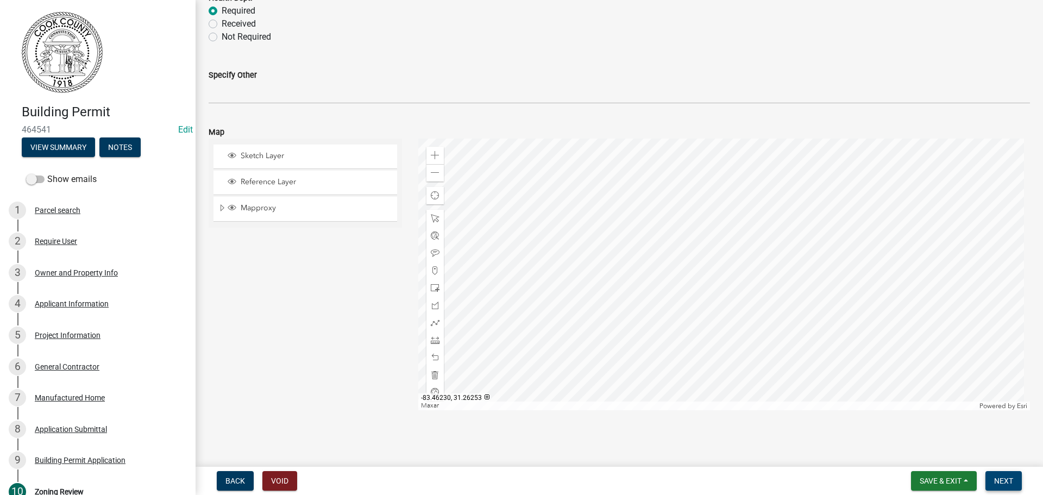
click at [1006, 475] on button "Next" at bounding box center [1004, 481] width 36 height 20
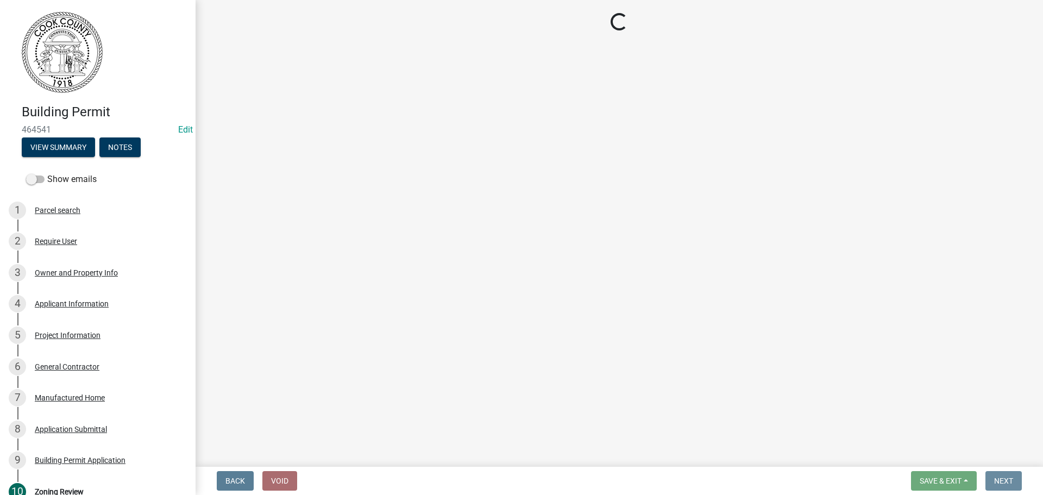
scroll to position [0, 0]
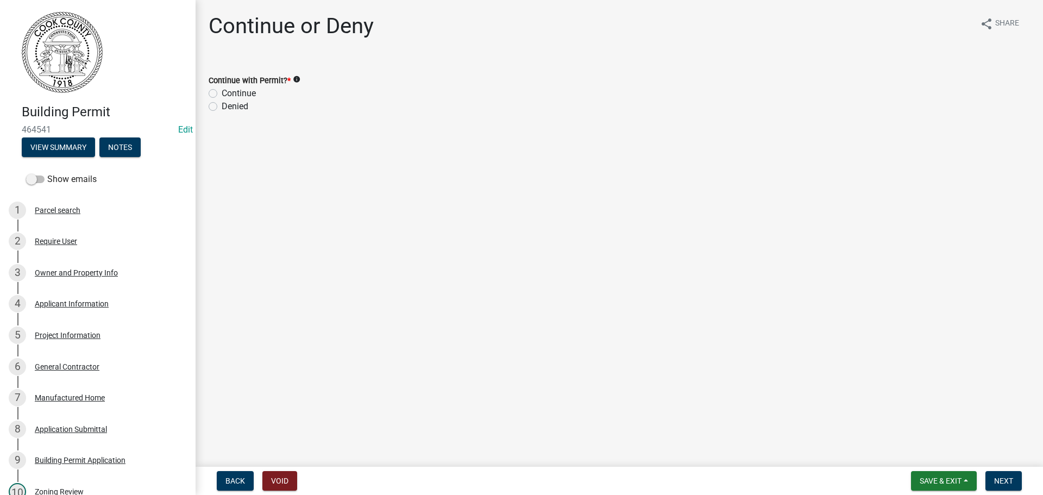
click at [222, 93] on label "Continue" at bounding box center [239, 93] width 34 height 13
click at [222, 93] on input "Continue" at bounding box center [225, 90] width 7 height 7
radio input "true"
click at [999, 473] on button "Next" at bounding box center [1004, 481] width 36 height 20
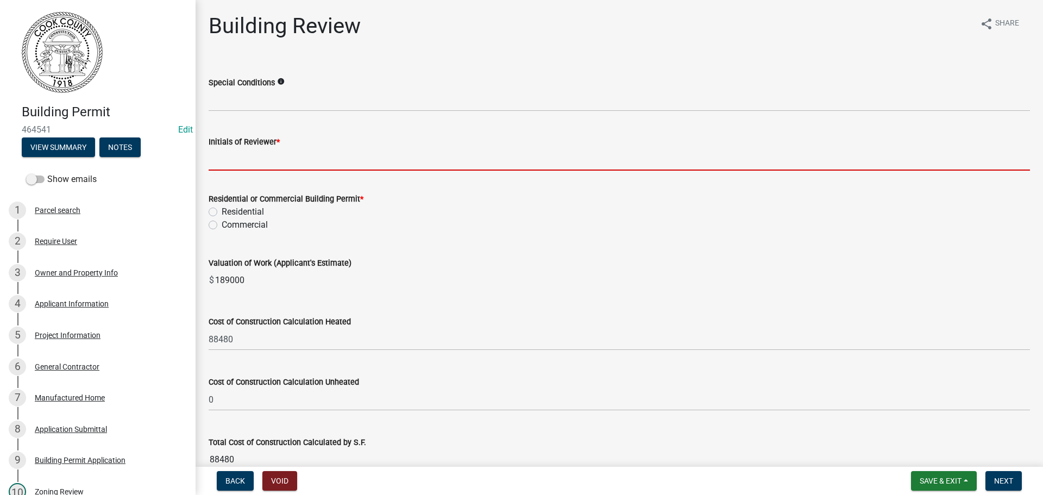
click at [245, 167] on input "Initials of Reviewer *" at bounding box center [620, 159] width 822 height 22
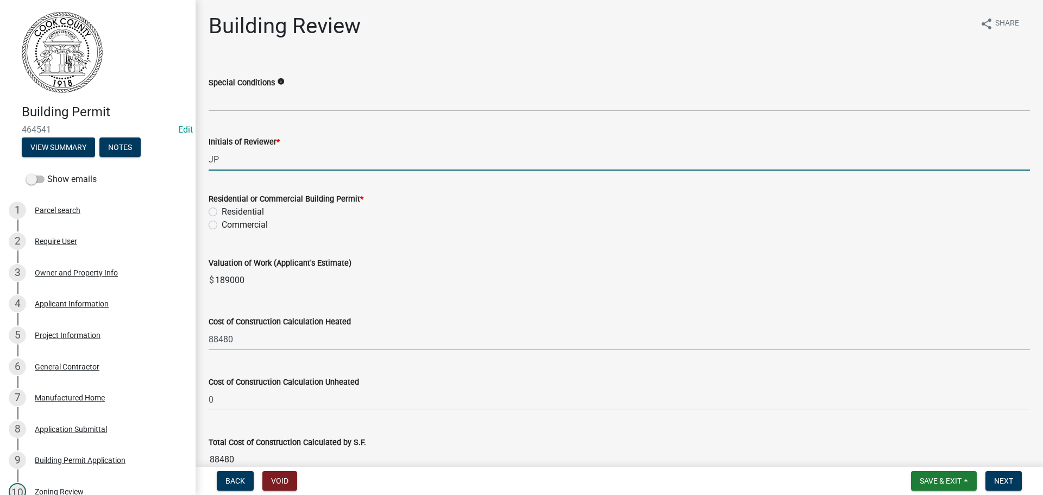
type input "JP"
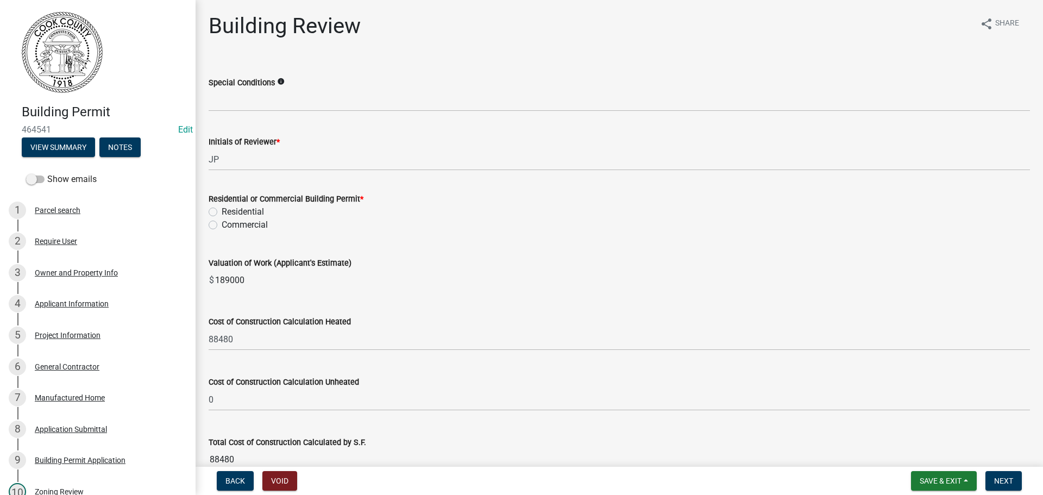
click at [222, 214] on label "Residential" at bounding box center [243, 211] width 42 height 13
click at [222, 212] on input "Residential" at bounding box center [225, 208] width 7 height 7
radio input "true"
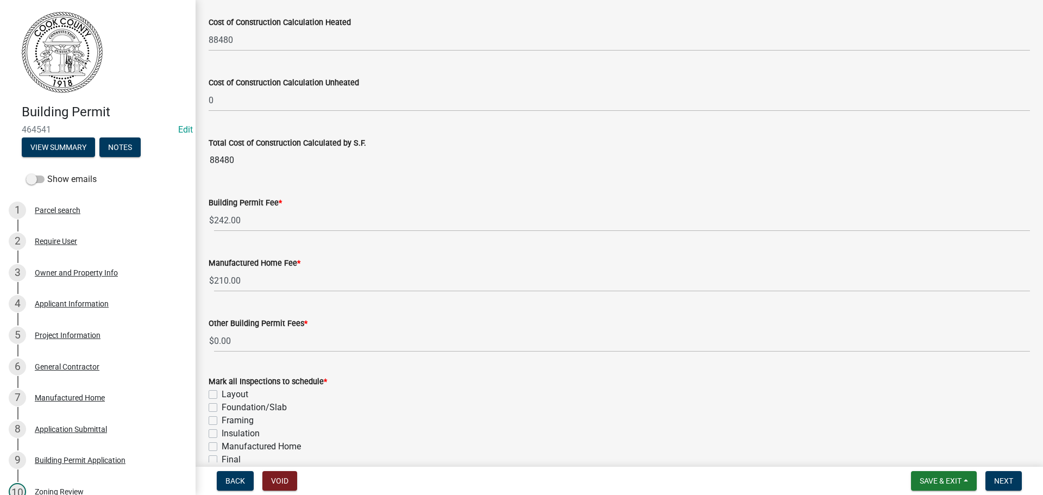
scroll to position [326, 0]
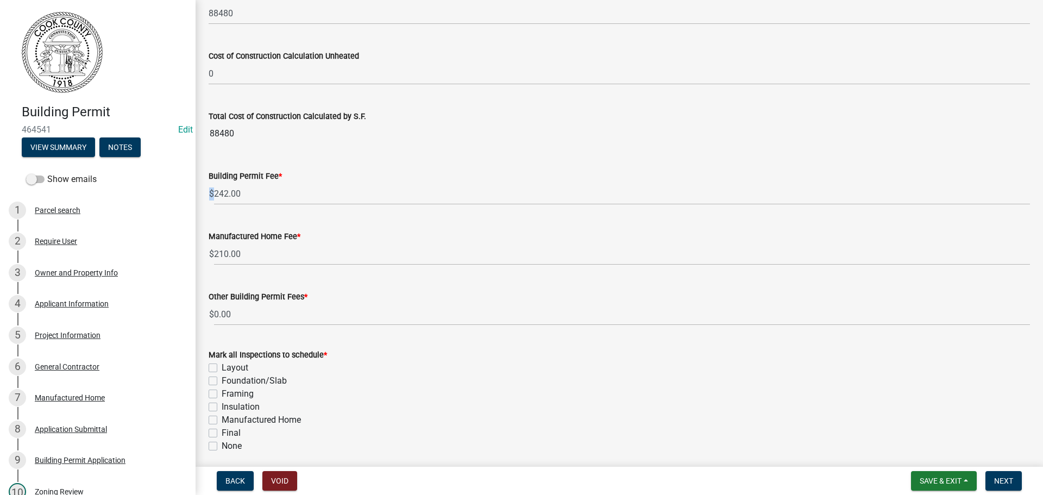
click at [214, 191] on div "$ 242.00" at bounding box center [620, 194] width 822 height 22
click at [214, 190] on span "$" at bounding box center [212, 194] width 6 height 22
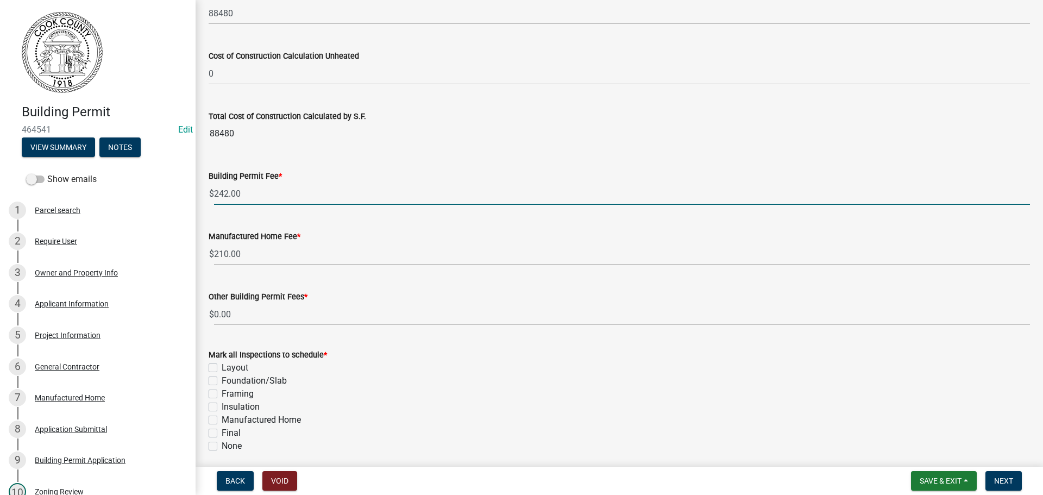
click at [215, 190] on input "242.00" at bounding box center [622, 194] width 816 height 22
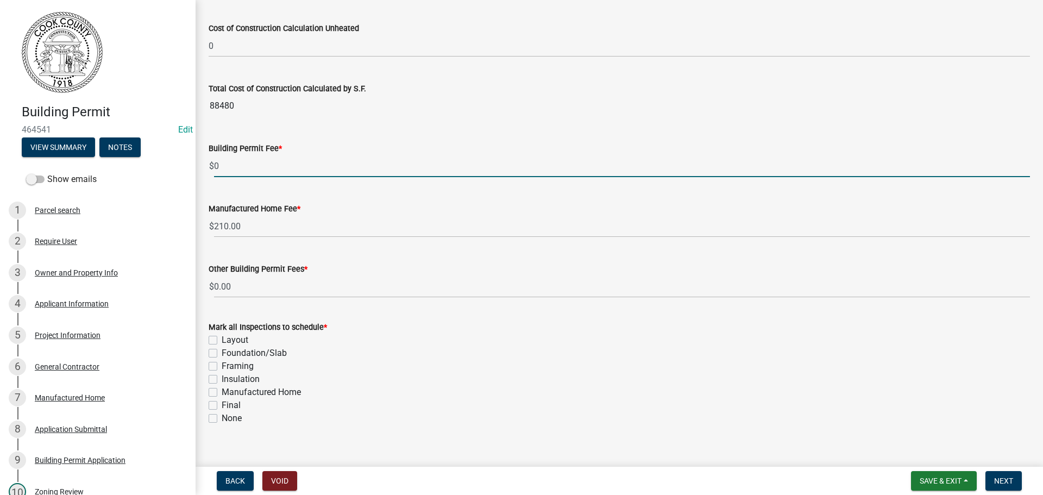
scroll to position [368, 0]
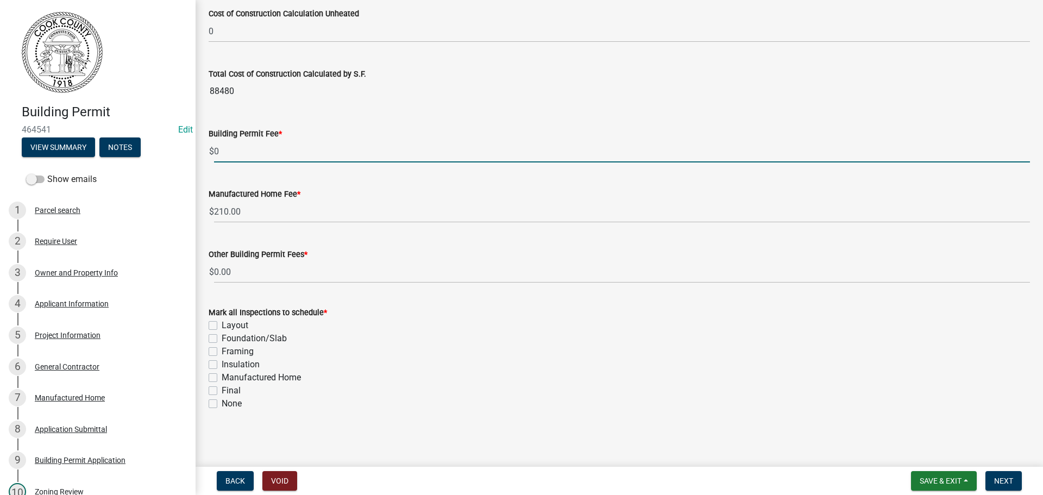
type input "0"
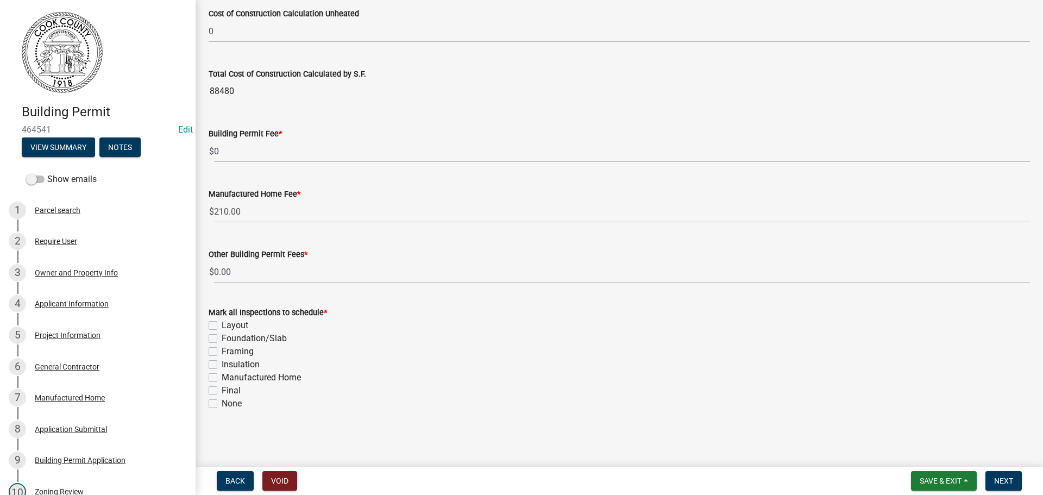
click at [222, 377] on label "Manufactured Home" at bounding box center [261, 377] width 79 height 13
click at [222, 377] on input "Manufactured Home" at bounding box center [225, 374] width 7 height 7
checkbox input "true"
checkbox input "false"
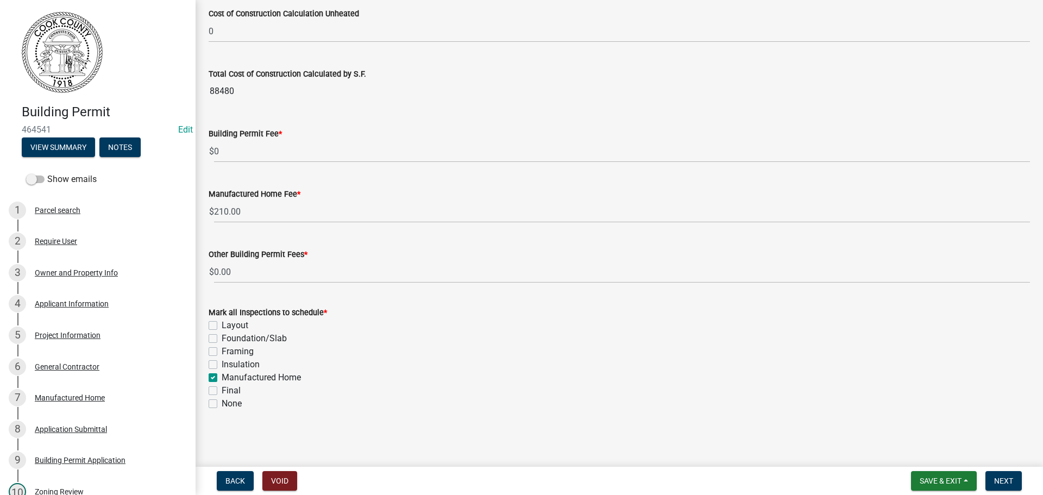
checkbox input "false"
checkbox input "true"
checkbox input "false"
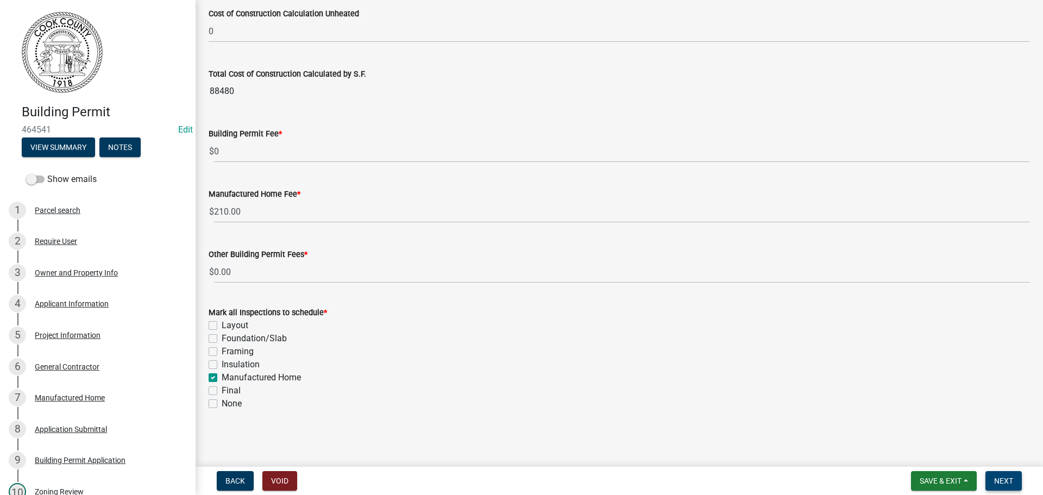
click at [1004, 481] on span "Next" at bounding box center [1003, 481] width 19 height 9
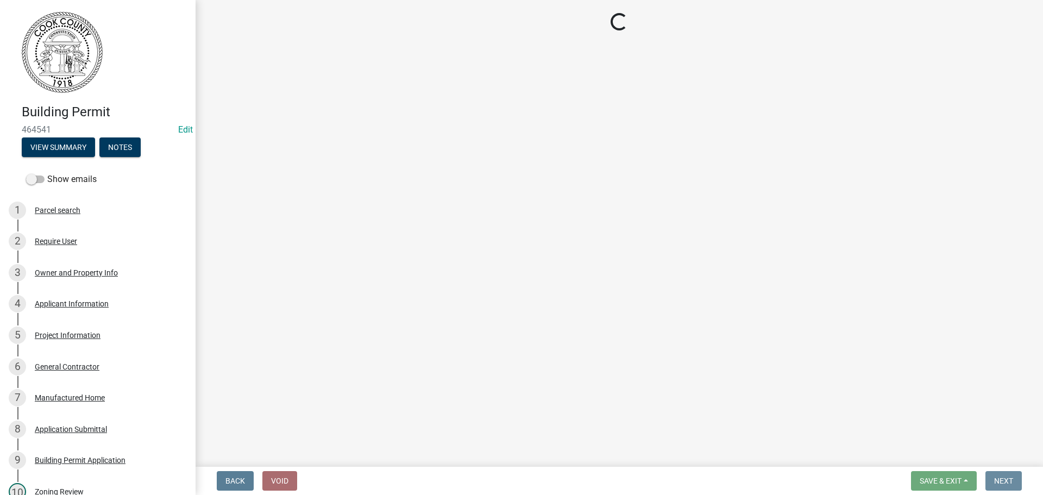
scroll to position [0, 0]
select select "3: 3"
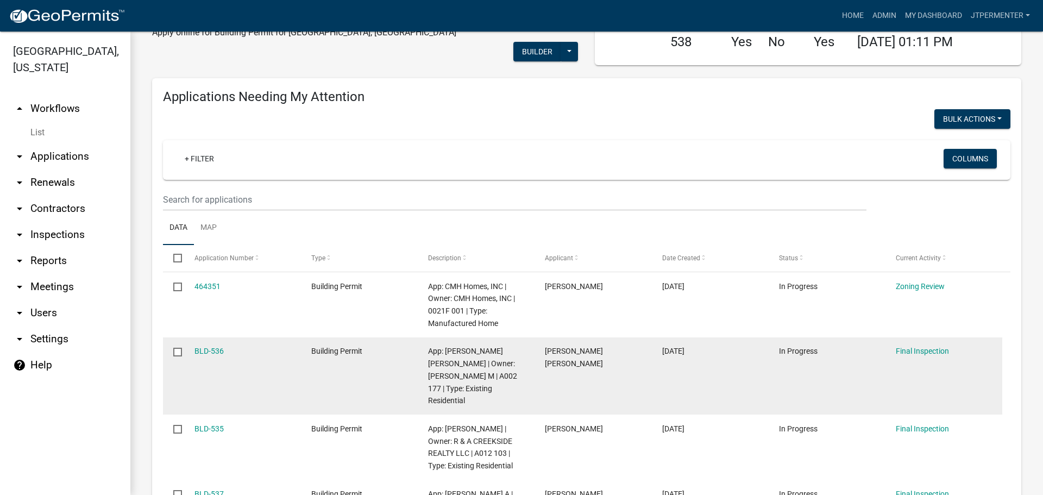
scroll to position [109, 0]
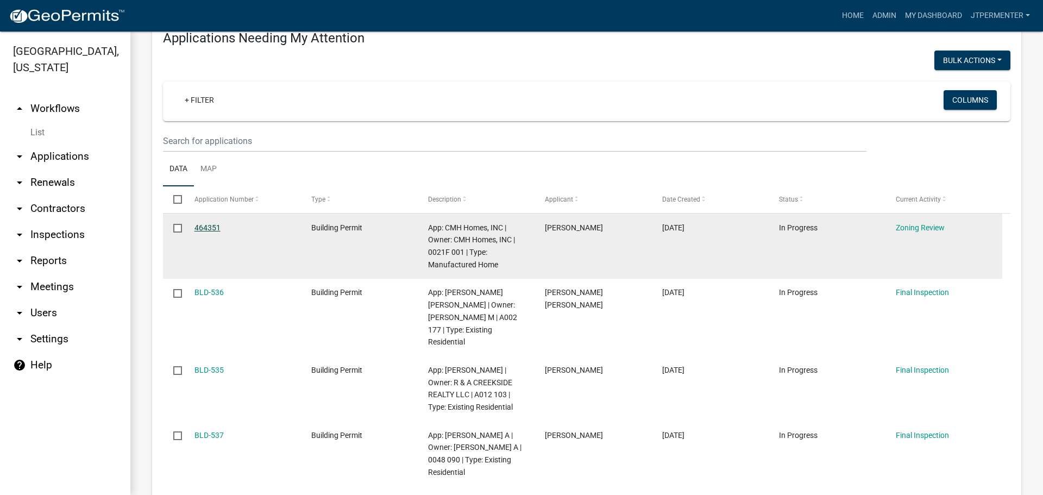
click at [211, 223] on link "464351" at bounding box center [208, 227] width 26 height 9
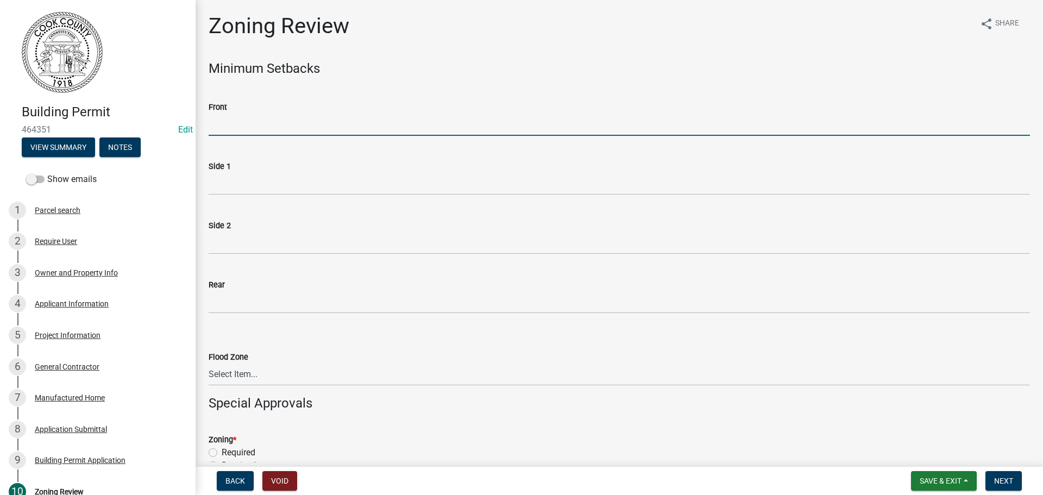
click at [226, 129] on input "Front" at bounding box center [620, 125] width 822 height 22
type input "70"
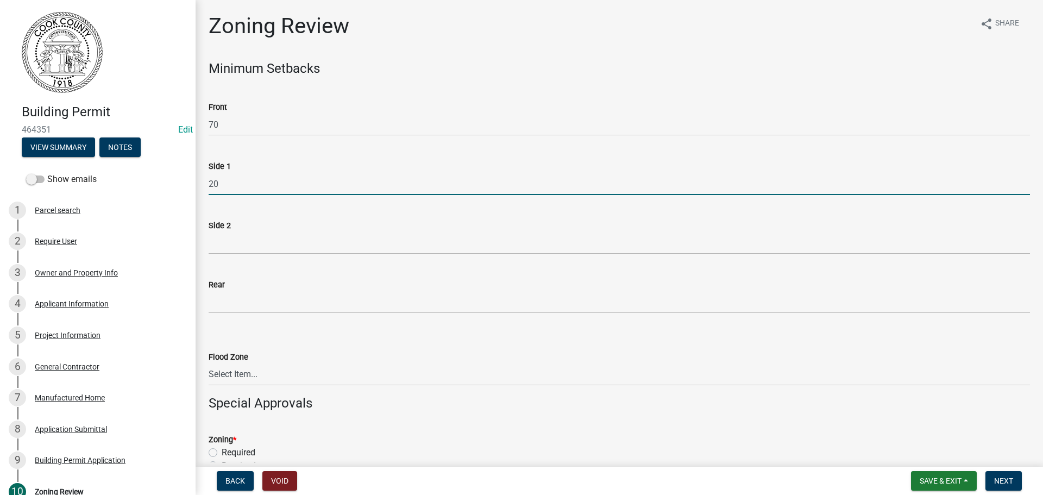
type input "20"
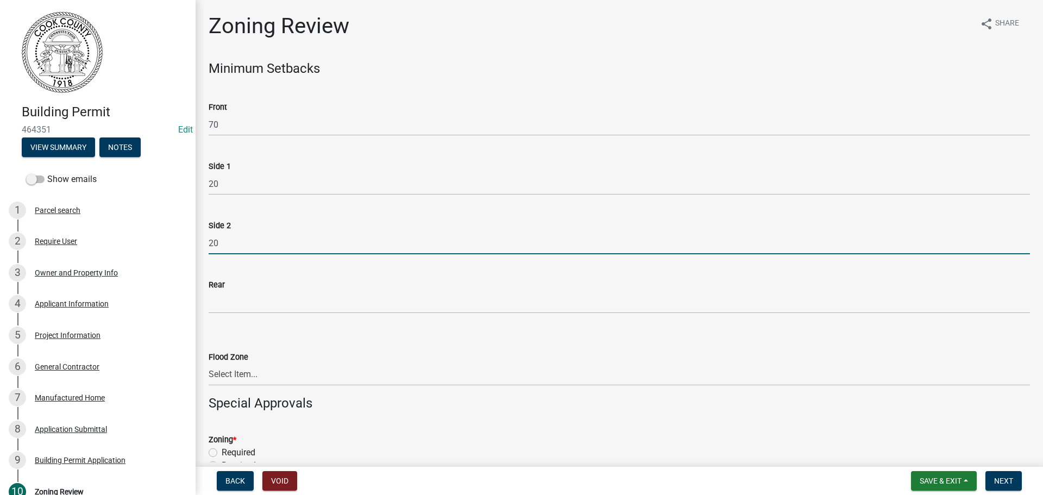
type input "20"
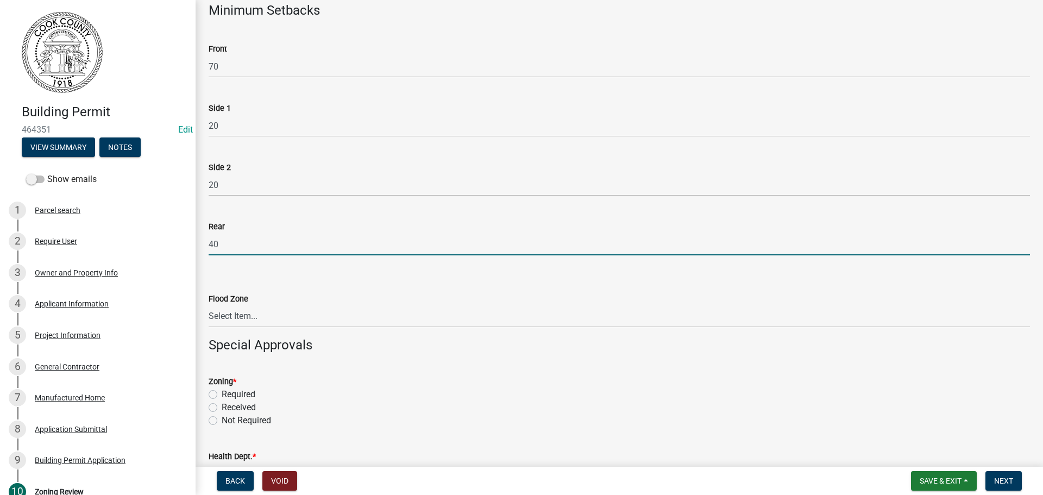
scroll to position [109, 0]
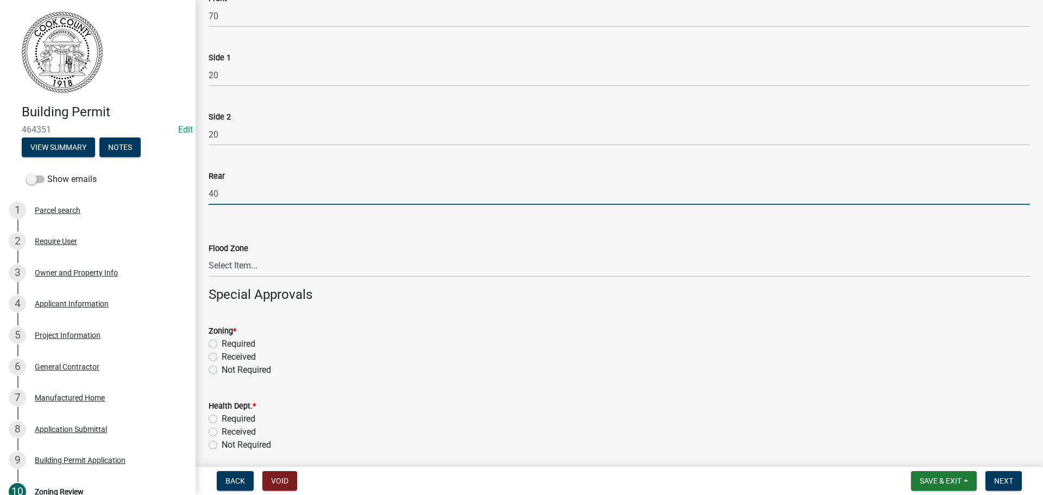
type input "40"
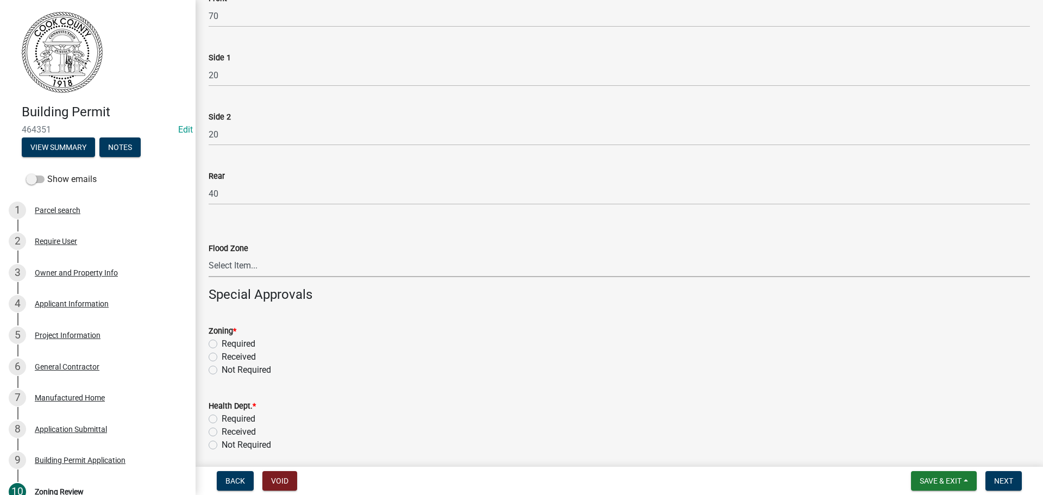
click at [226, 259] on select "Select Item... In Flood Zone Not In Flood Zone" at bounding box center [620, 266] width 822 height 22
click at [209, 255] on select "Select Item... In Flood Zone Not In Flood Zone" at bounding box center [620, 266] width 822 height 22
select select "fe63ca53-3b34-40b6-bd40-4602c5310e1c"
drag, startPoint x: 212, startPoint y: 345, endPoint x: 229, endPoint y: 347, distance: 17.5
click at [222, 345] on label "Required" at bounding box center [239, 343] width 34 height 13
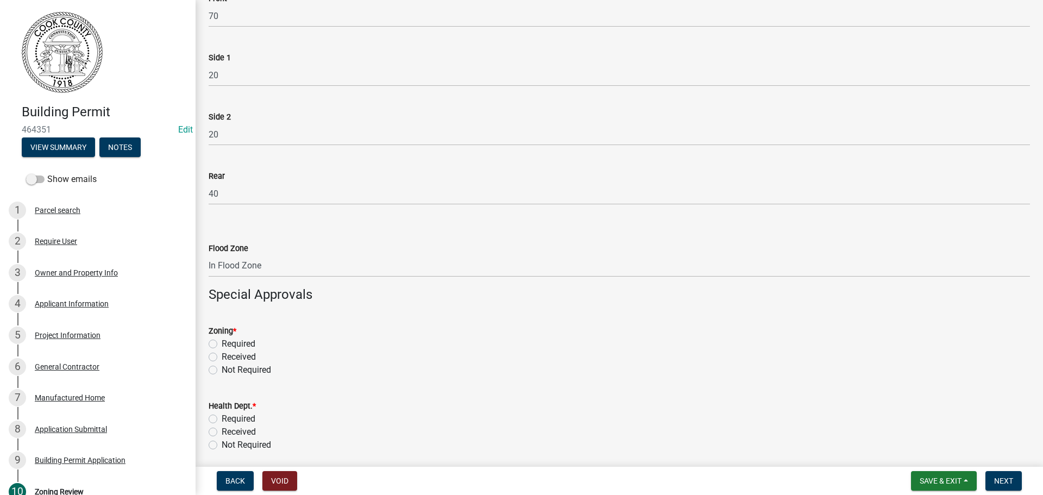
click at [222, 345] on input "Required" at bounding box center [225, 340] width 7 height 7
radio input "true"
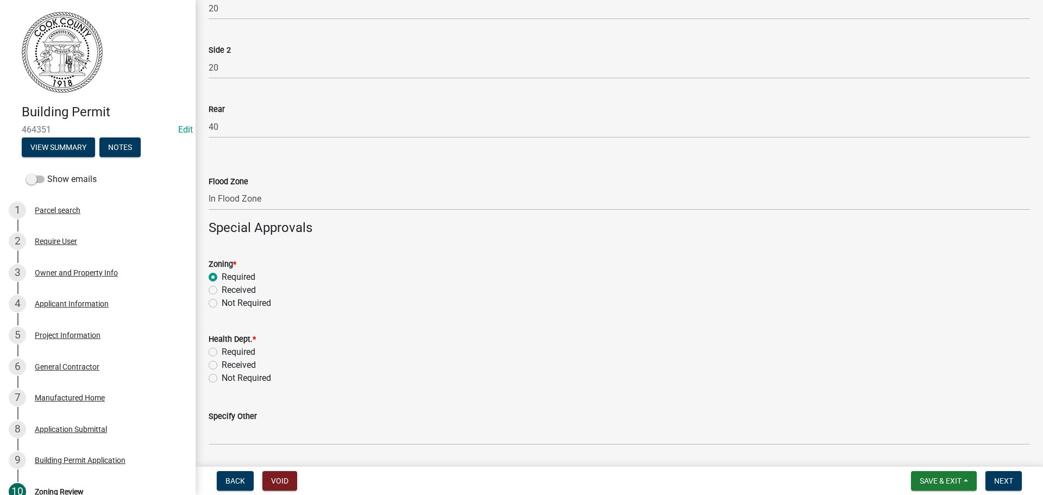
scroll to position [272, 0]
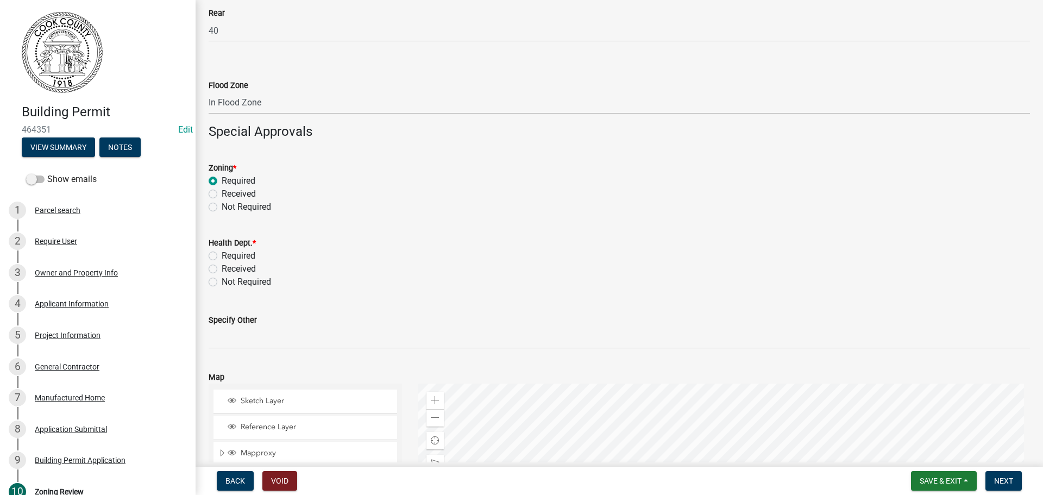
click at [222, 255] on label "Required" at bounding box center [239, 255] width 34 height 13
click at [222, 255] on input "Required" at bounding box center [225, 252] width 7 height 7
radio input "true"
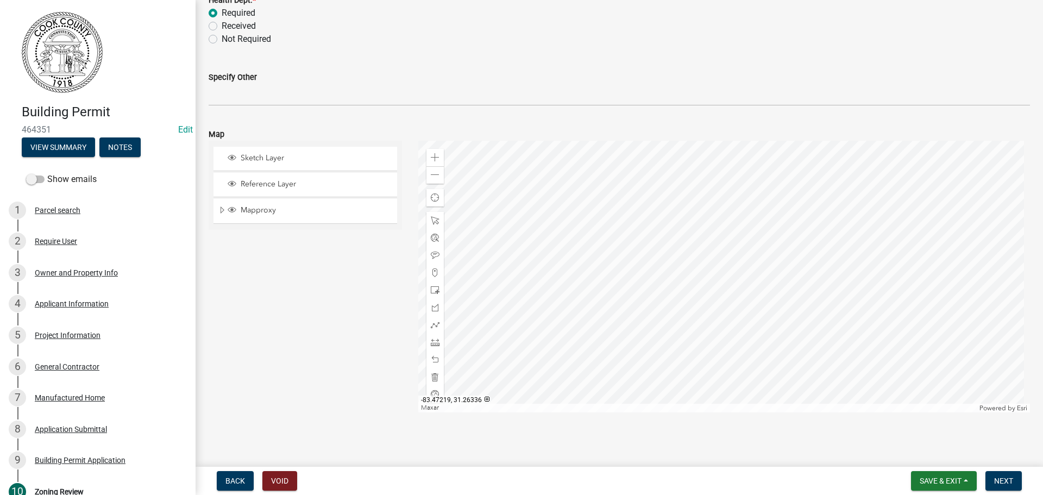
scroll to position [517, 0]
click at [1009, 483] on span "Next" at bounding box center [1003, 481] width 19 height 9
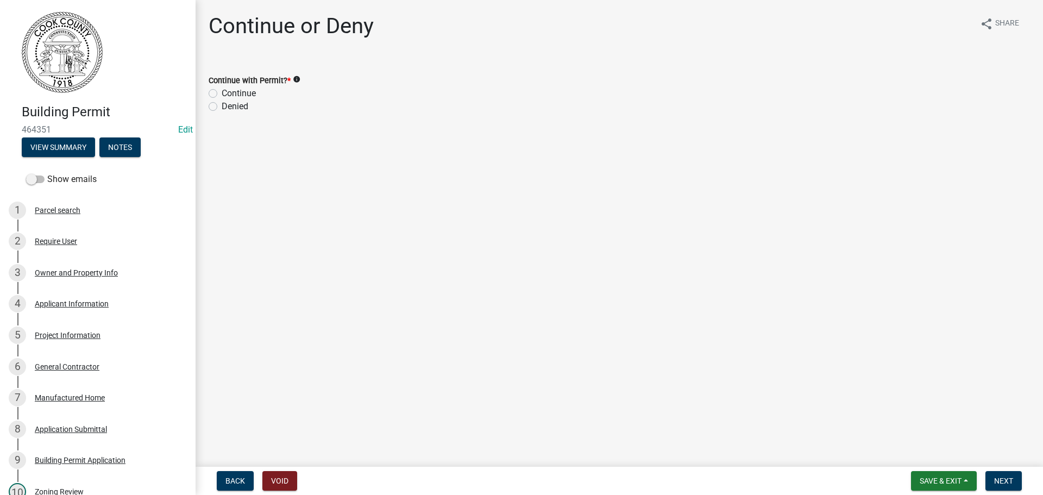
click at [222, 94] on label "Continue" at bounding box center [239, 93] width 34 height 13
click at [222, 94] on input "Continue" at bounding box center [225, 90] width 7 height 7
radio input "true"
click at [1010, 483] on span "Next" at bounding box center [1003, 481] width 19 height 9
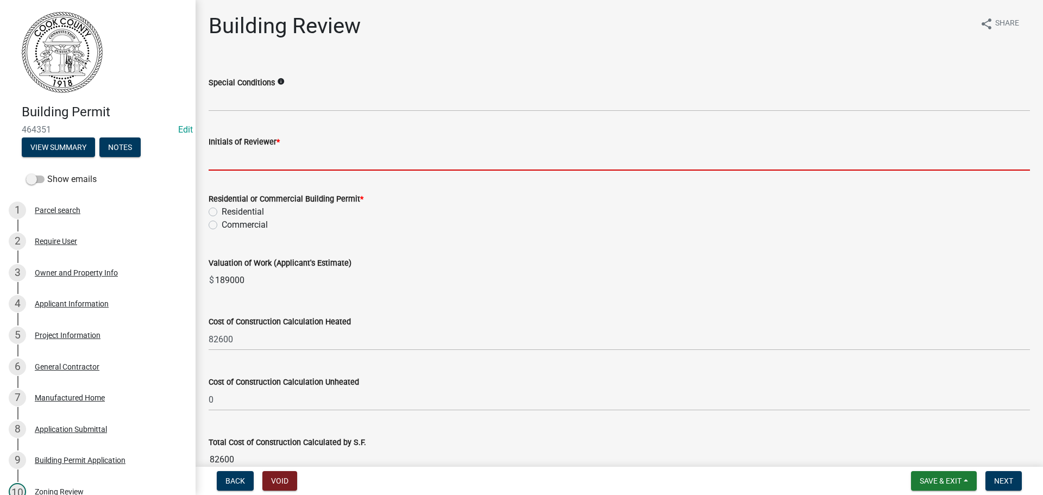
click at [243, 154] on input "Initials of Reviewer *" at bounding box center [620, 159] width 822 height 22
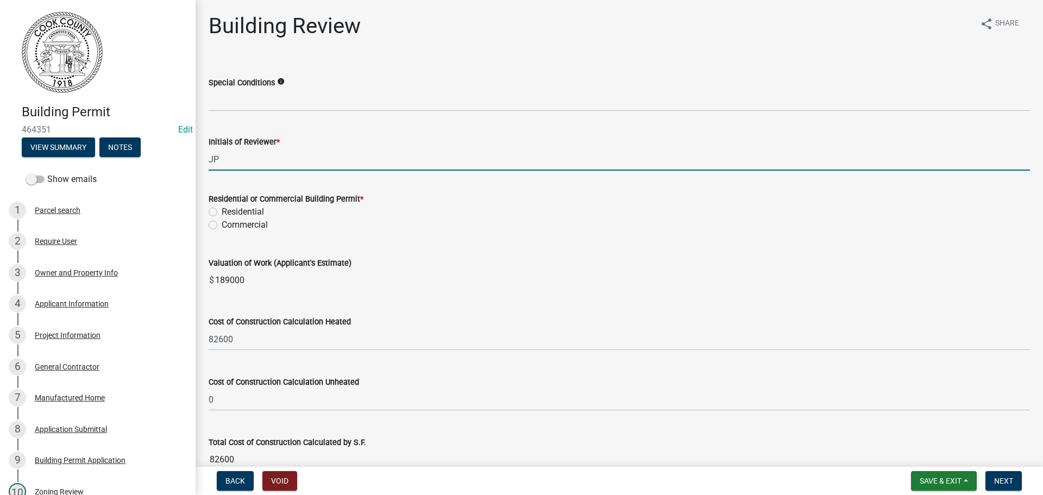
type input "JP"
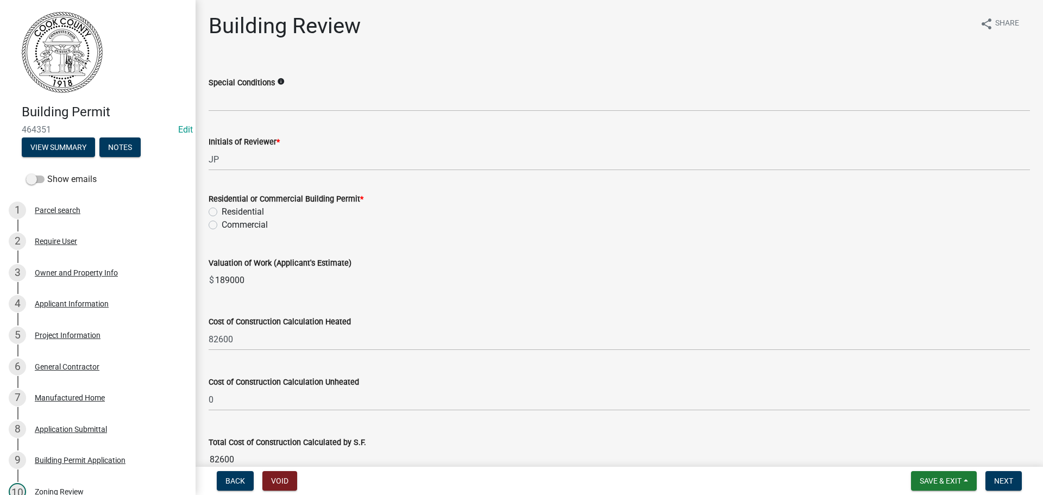
click at [216, 214] on div "Residential" at bounding box center [620, 211] width 822 height 13
click at [222, 214] on label "Residential" at bounding box center [243, 211] width 42 height 13
click at [222, 212] on input "Residential" at bounding box center [225, 208] width 7 height 7
radio input "true"
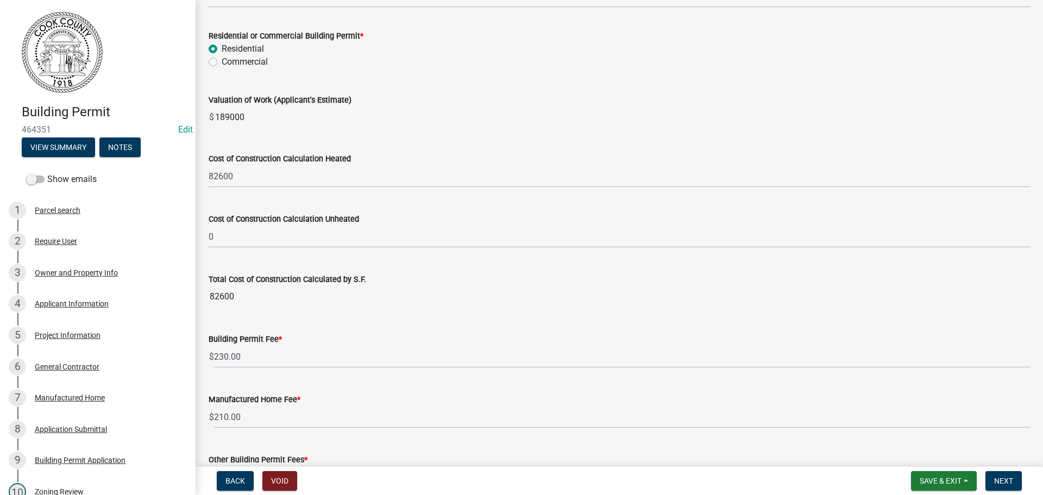
scroll to position [217, 0]
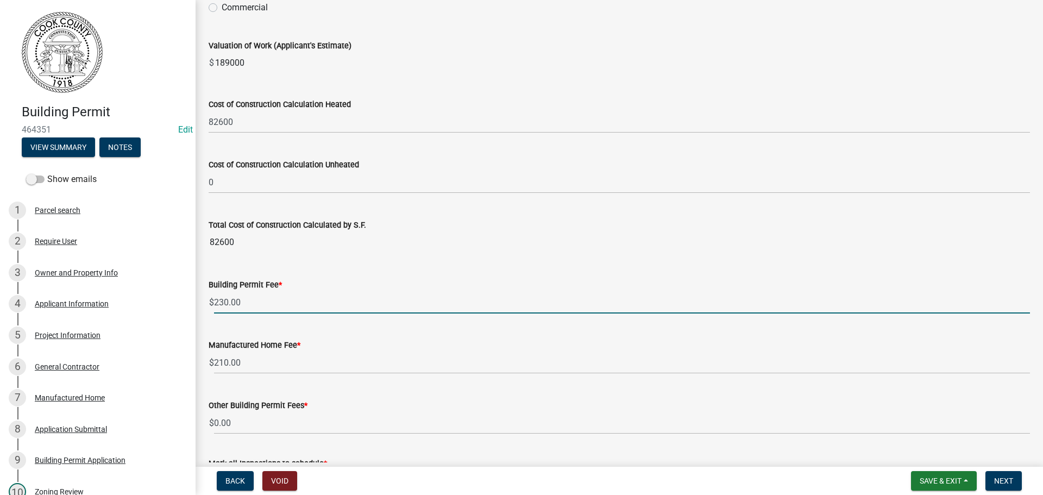
click at [215, 302] on input "230.00" at bounding box center [622, 302] width 816 height 22
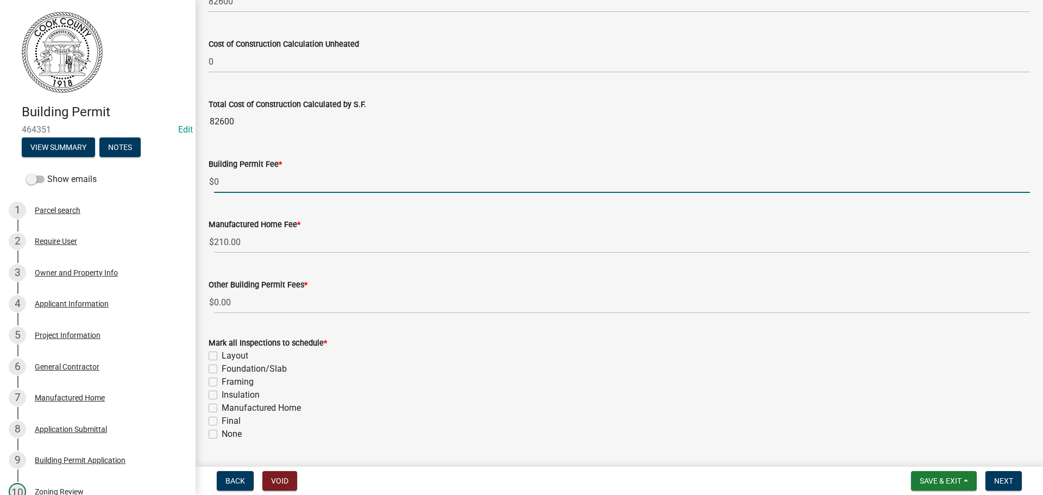
scroll to position [368, 0]
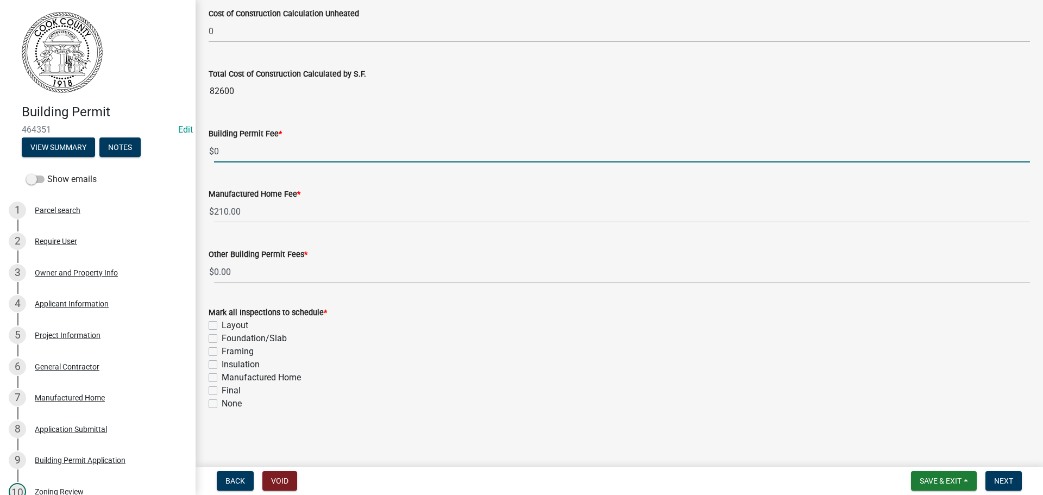
type input "0"
click at [222, 380] on label "Manufactured Home" at bounding box center [261, 377] width 79 height 13
click at [222, 378] on input "Manufactured Home" at bounding box center [225, 374] width 7 height 7
checkbox input "true"
checkbox input "false"
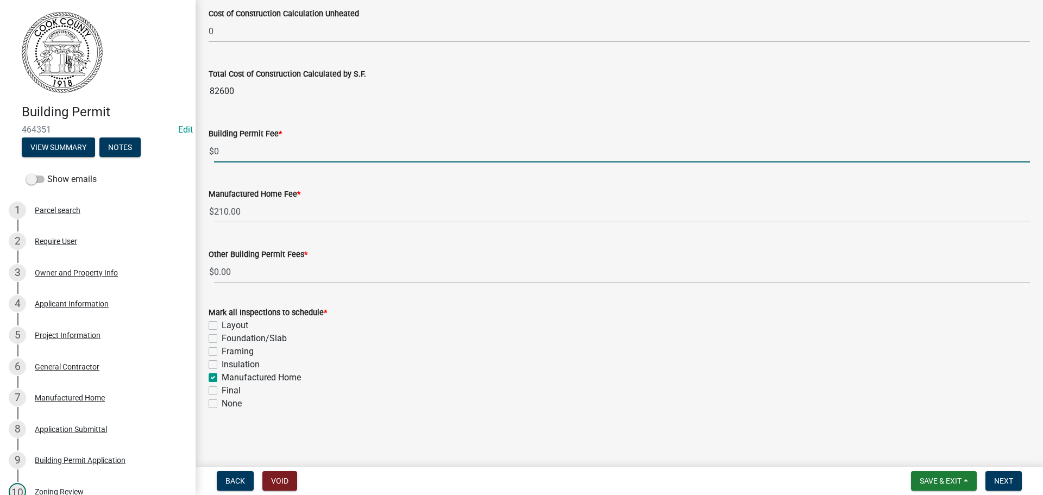
checkbox input "false"
checkbox input "true"
checkbox input "false"
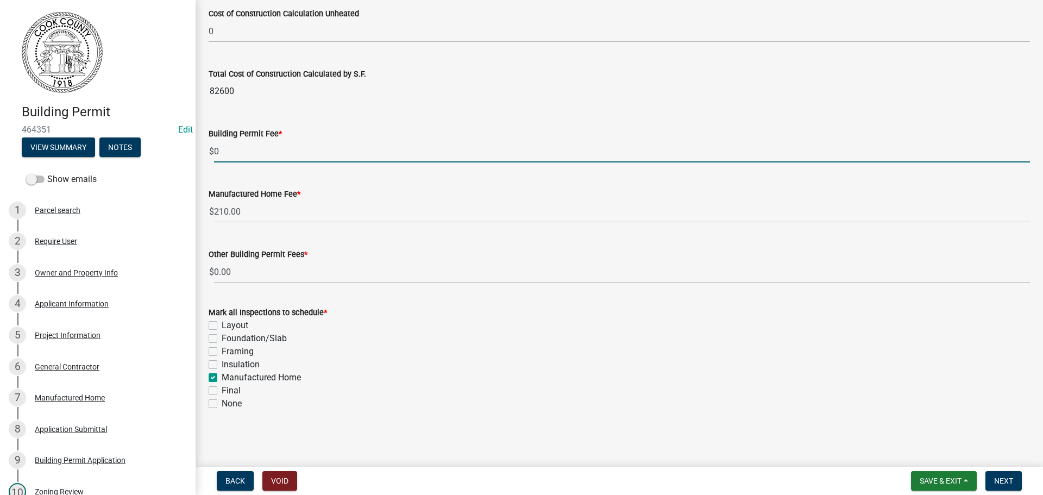
checkbox input "false"
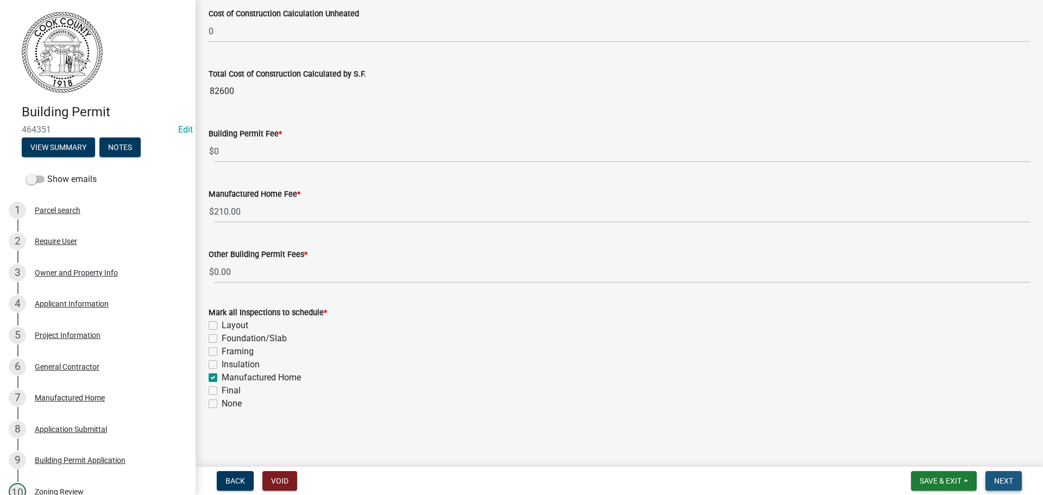
click at [1003, 484] on span "Next" at bounding box center [1003, 481] width 19 height 9
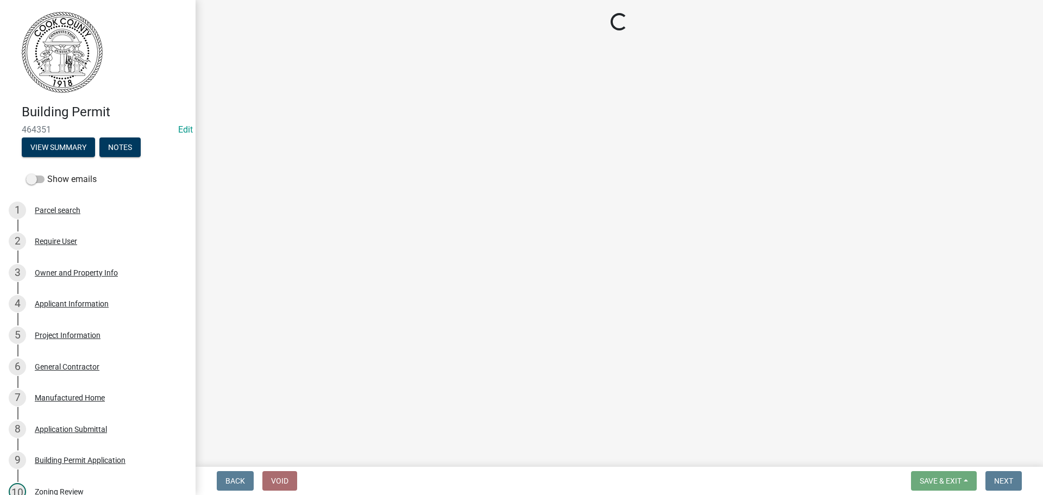
select select "3: 3"
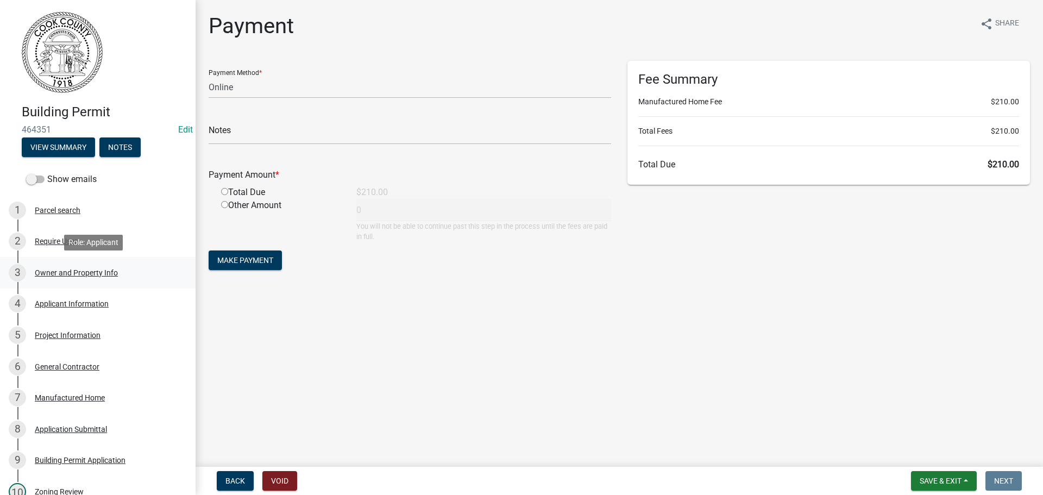
click at [69, 276] on div "Owner and Property Info" at bounding box center [76, 273] width 83 height 8
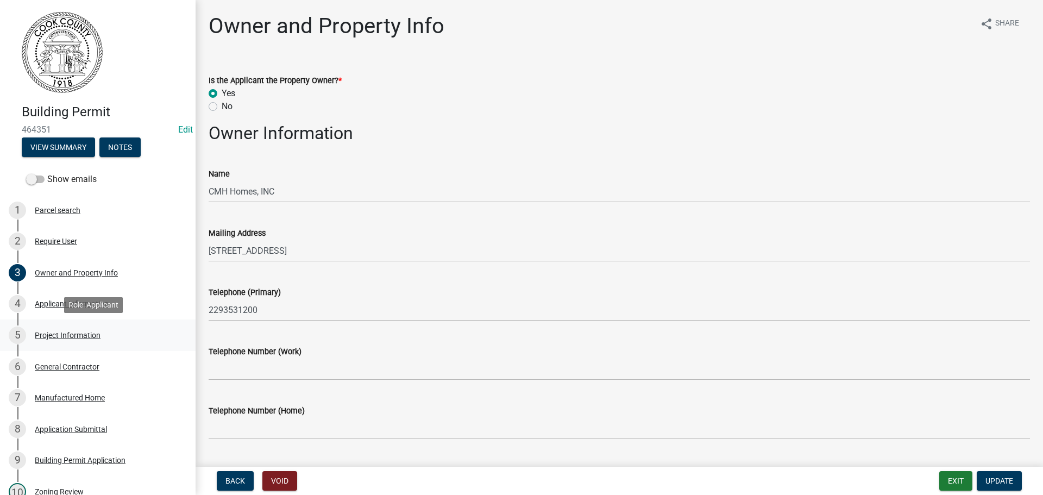
click at [86, 340] on div "5 Project Information" at bounding box center [94, 335] width 170 height 17
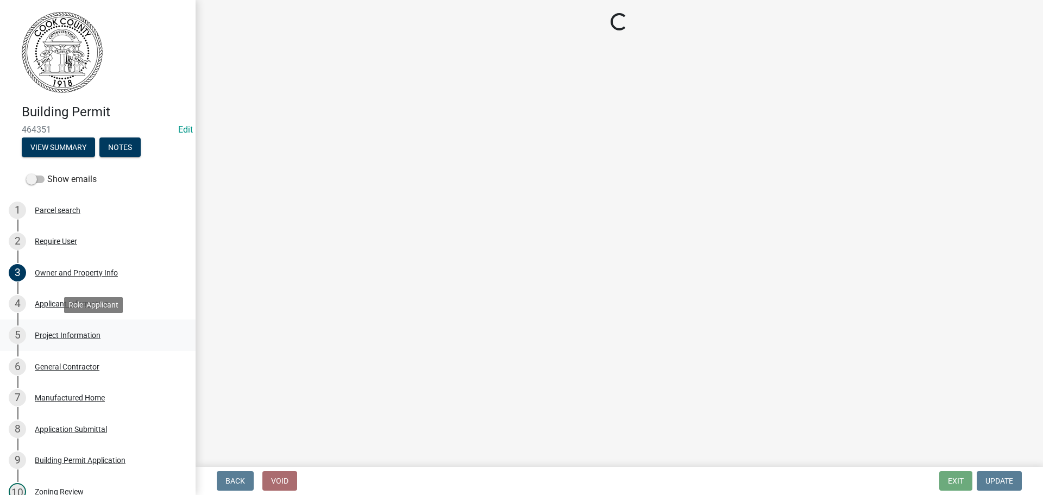
select select "00748aa1-56c2-4786-b7ff-9b3cb1d8d455"
select select "f413462a-a798-4a98-8478-fb6197e89690"
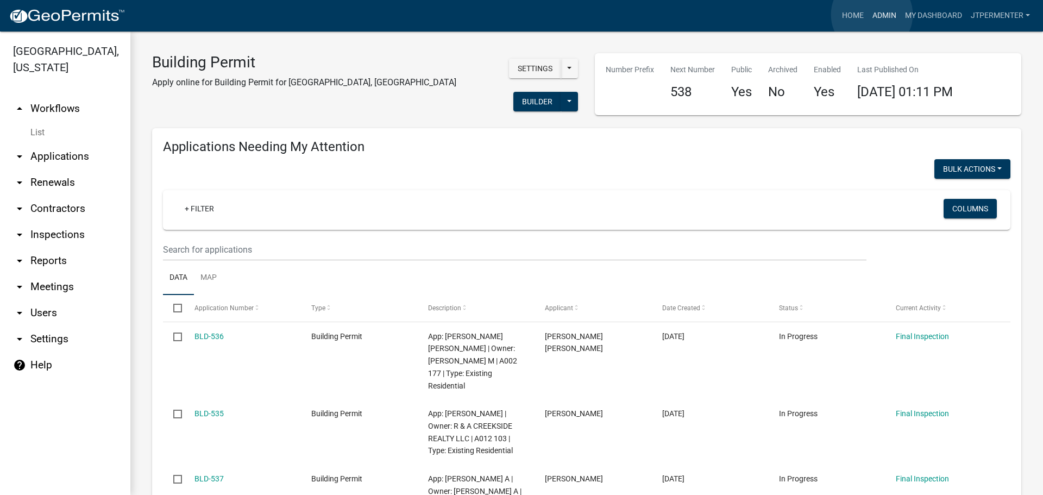
click at [874, 15] on link "Admin" at bounding box center [884, 15] width 33 height 21
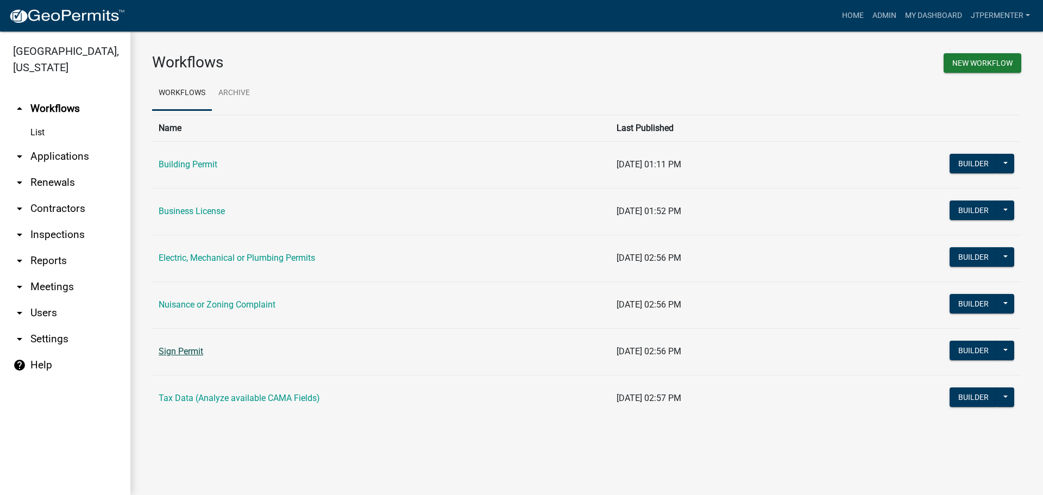
click at [180, 352] on link "Sign Permit" at bounding box center [181, 351] width 45 height 10
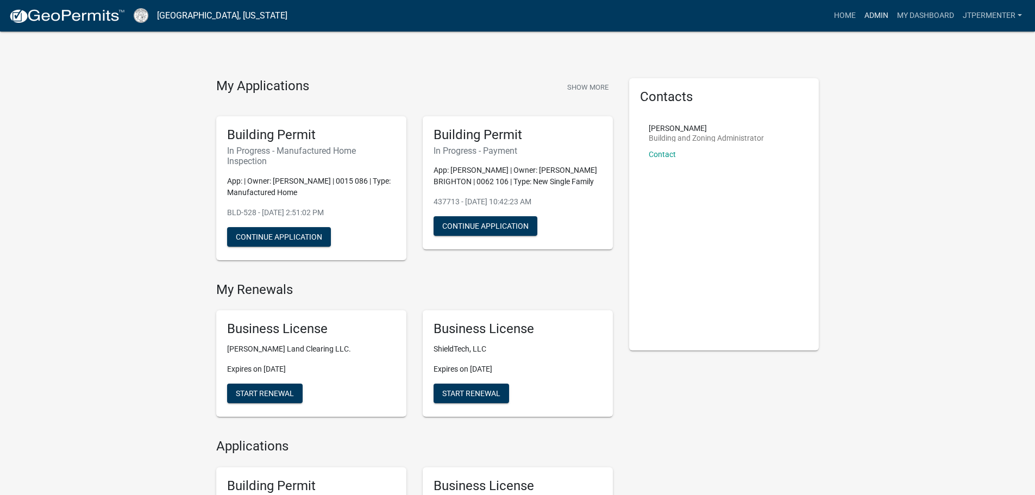
click at [881, 18] on link "Admin" at bounding box center [876, 15] width 33 height 21
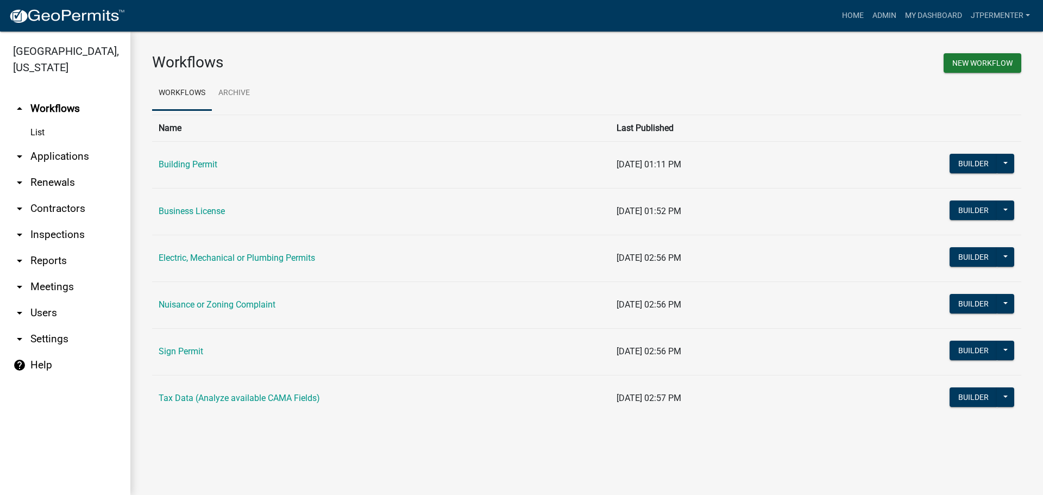
click at [171, 353] on link "Sign Permit" at bounding box center [181, 351] width 45 height 10
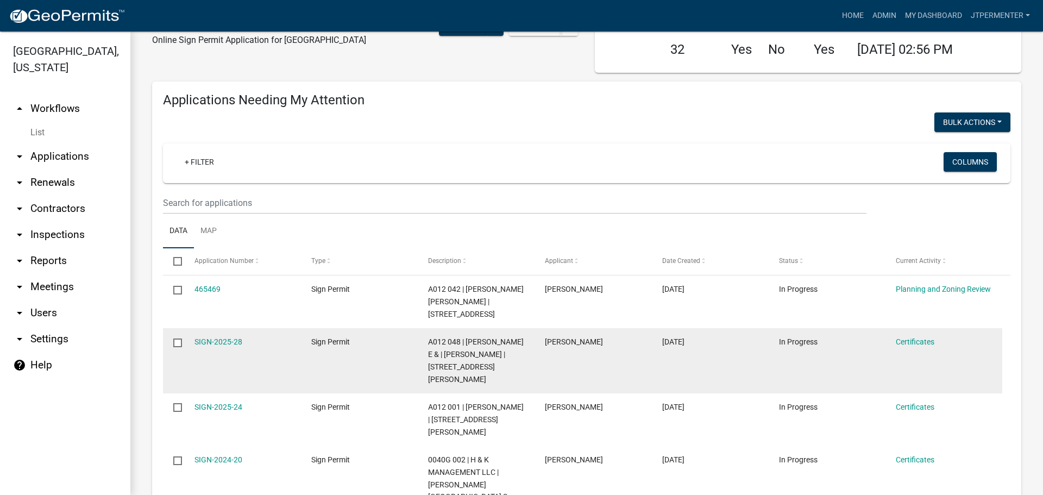
scroll to position [109, 0]
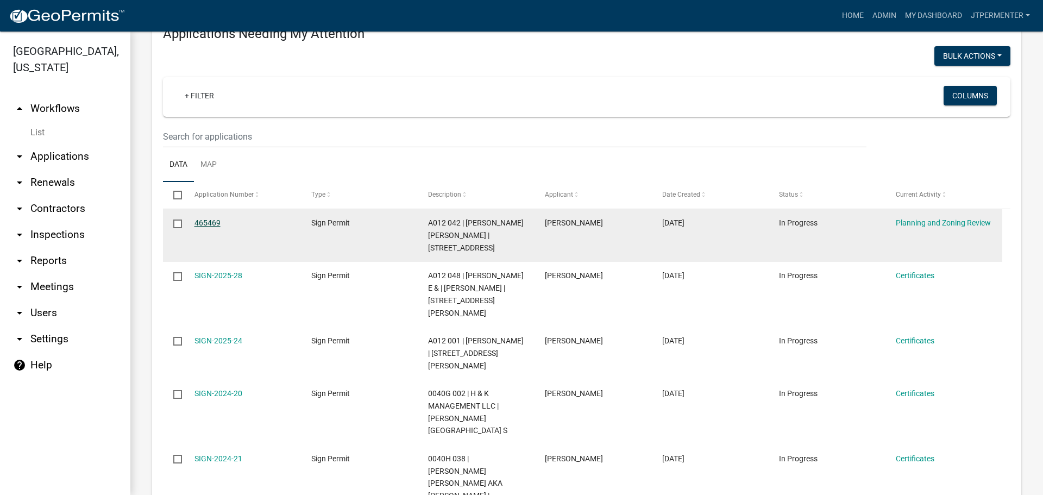
click at [210, 226] on link "465469" at bounding box center [208, 222] width 26 height 9
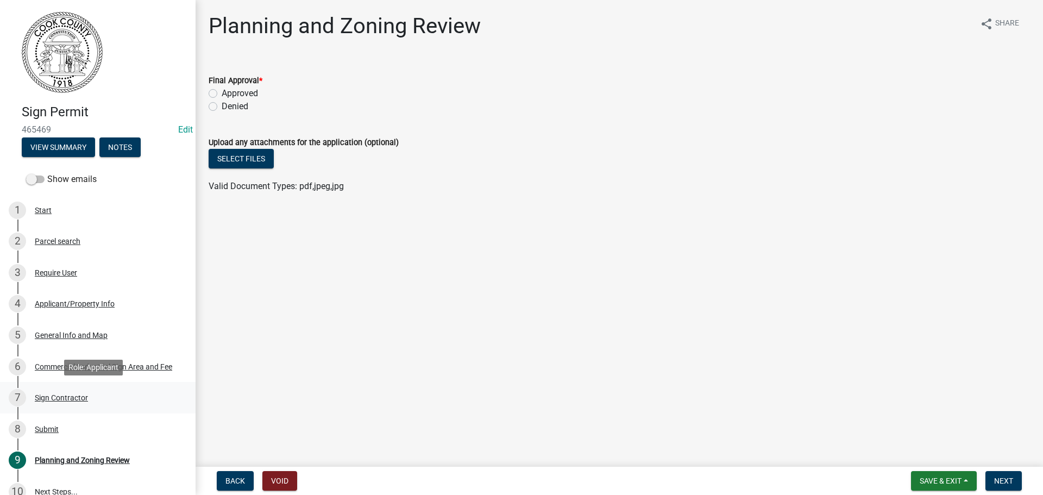
click at [57, 395] on div "Sign Contractor" at bounding box center [61, 398] width 53 height 8
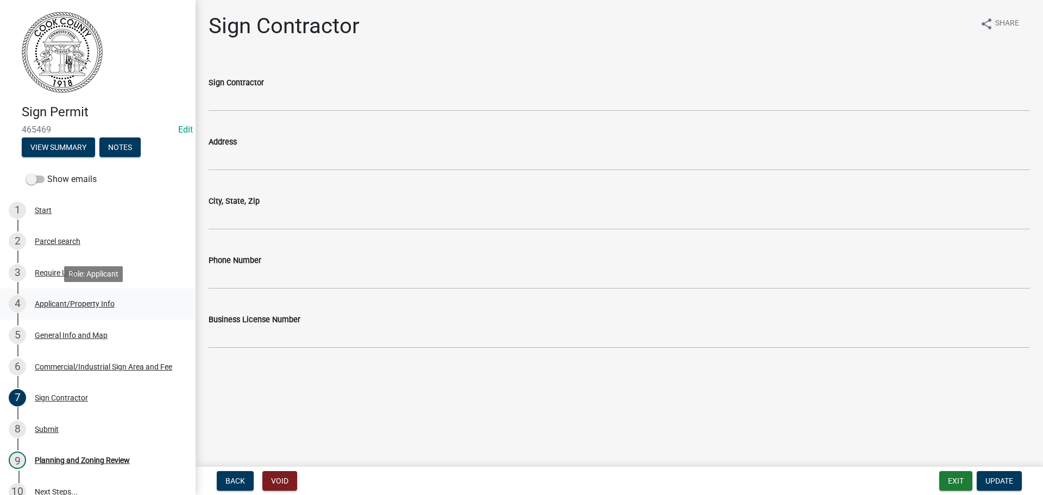
click at [65, 301] on div "Applicant/Property Info" at bounding box center [75, 304] width 80 height 8
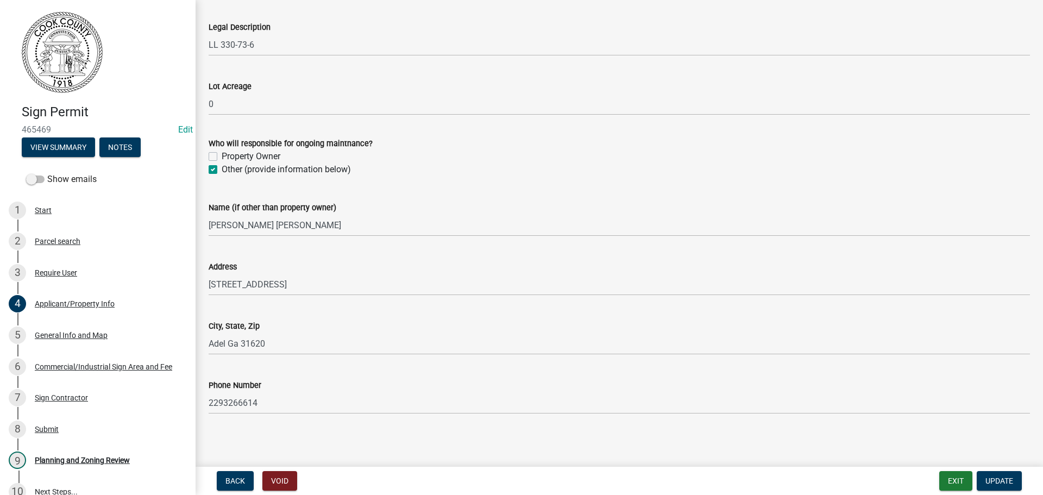
scroll to position [763, 0]
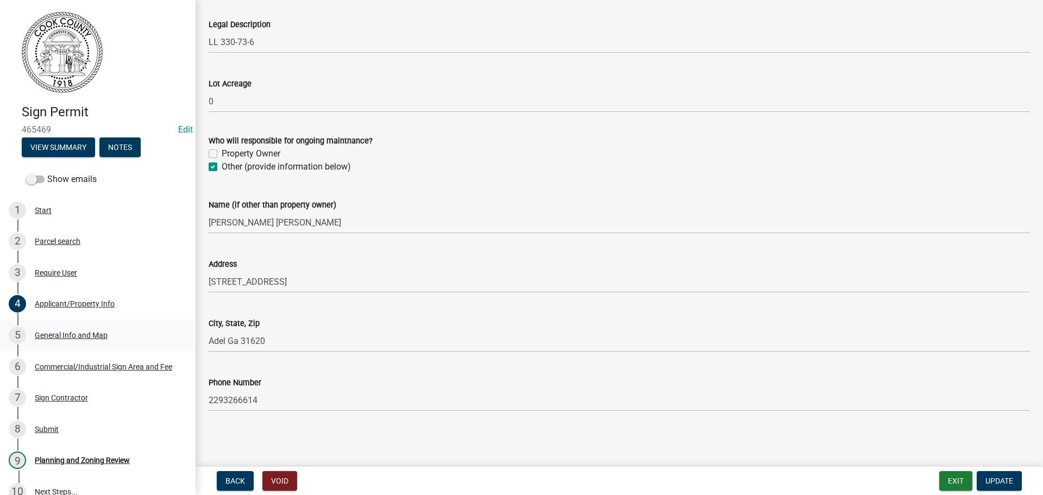
click at [74, 331] on div "General Info and Map" at bounding box center [71, 335] width 73 height 8
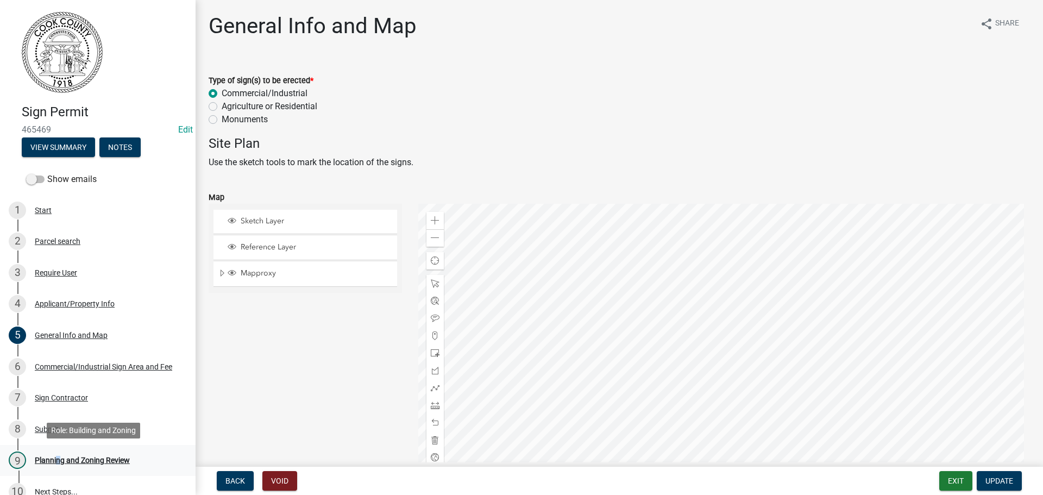
click at [55, 456] on div "Planning and Zoning Review" at bounding box center [82, 460] width 95 height 8
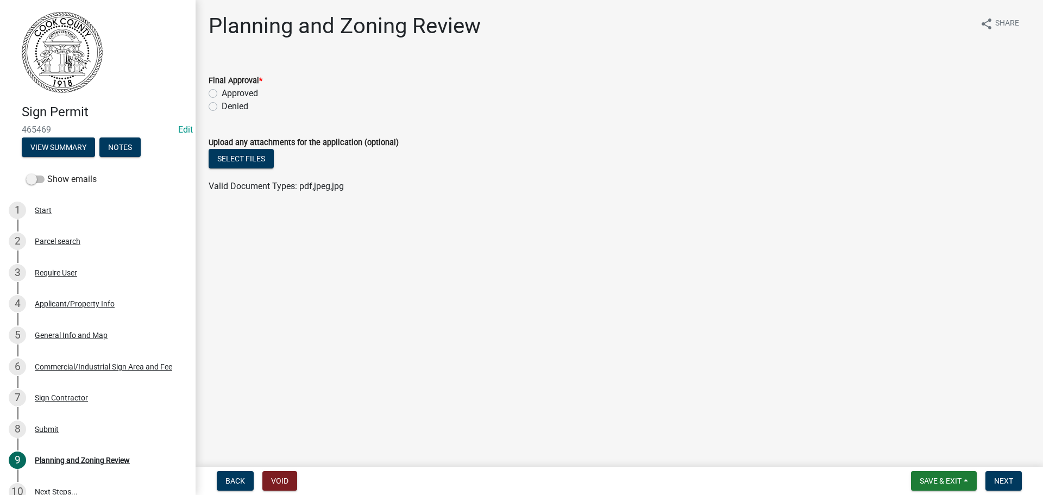
click at [222, 95] on label "Approved" at bounding box center [240, 93] width 36 height 13
click at [222, 94] on input "Approved" at bounding box center [225, 90] width 7 height 7
radio input "true"
click at [999, 473] on button "Next" at bounding box center [1004, 481] width 36 height 20
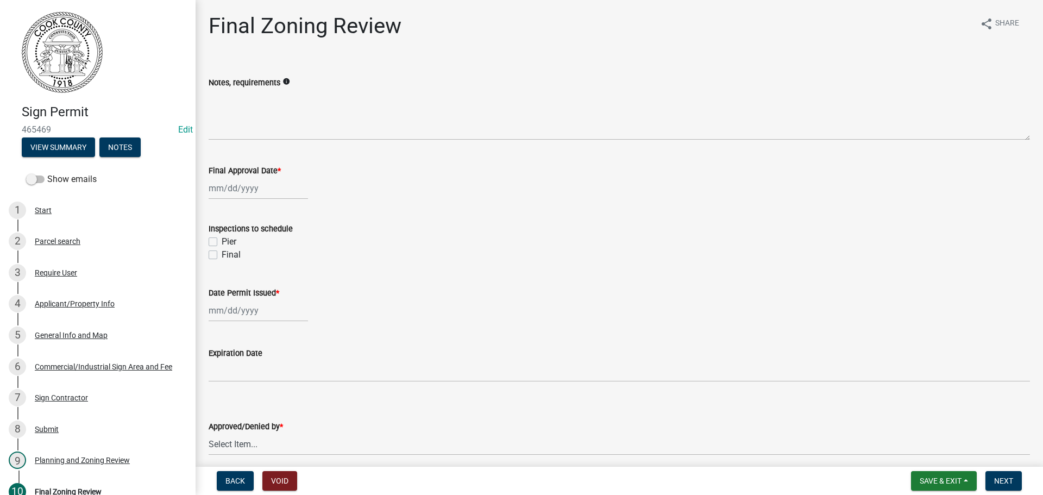
click at [238, 187] on div at bounding box center [258, 188] width 99 height 22
select select "8"
select select "2025"
click at [218, 297] on div "18" at bounding box center [219, 298] width 17 height 17
type input "[DATE]"
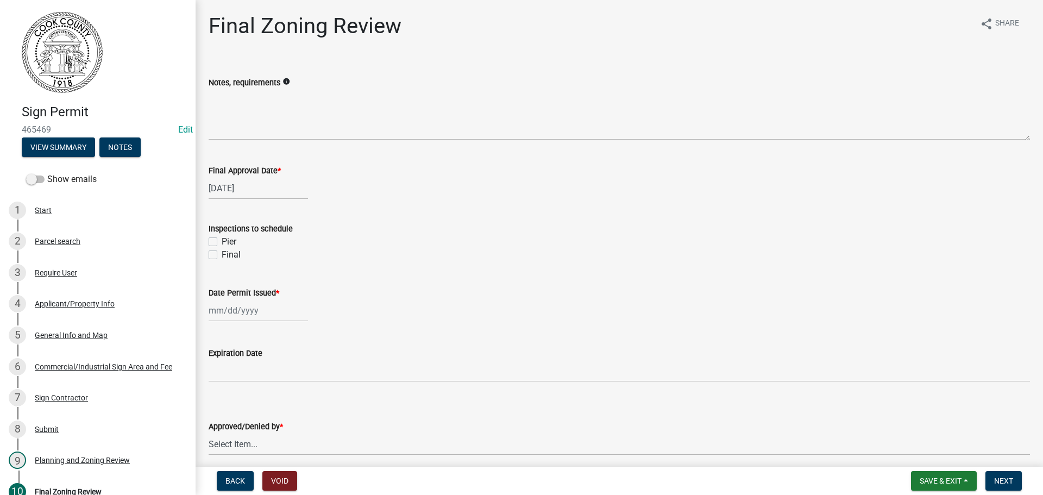
click at [222, 254] on label "Final" at bounding box center [231, 254] width 19 height 13
click at [222, 254] on input "Final" at bounding box center [225, 251] width 7 height 7
checkbox input "true"
checkbox input "false"
checkbox input "true"
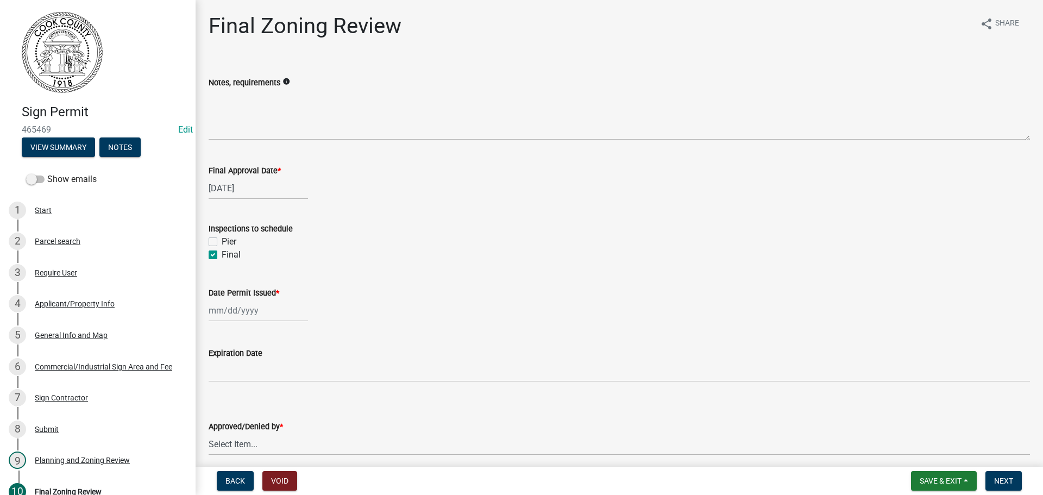
click at [239, 310] on div at bounding box center [258, 310] width 99 height 22
select select "8"
select select "2025"
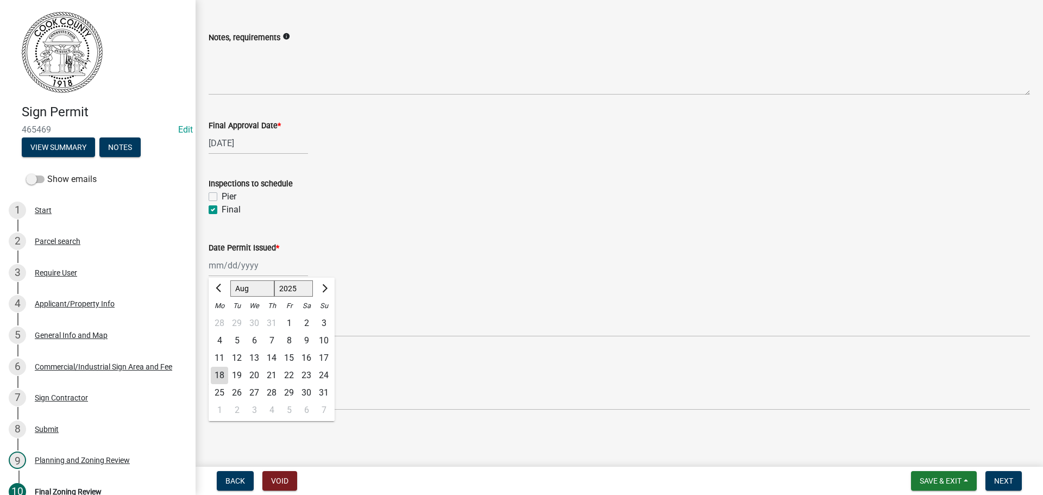
click at [452, 286] on wm-data-entity-input-list "Notes, requirements info Final Approval Date * [DATE] Inspections to schedule P…" at bounding box center [620, 218] width 822 height 404
click at [251, 401] on select "Select Item... [PERSON_NAME]" at bounding box center [620, 399] width 822 height 22
click at [209, 388] on select "Select Item... [PERSON_NAME]" at bounding box center [620, 399] width 822 height 22
select select "57944beb-e4e4-46ad-9733-d63fff686342"
click at [1005, 479] on span "Next" at bounding box center [1003, 481] width 19 height 9
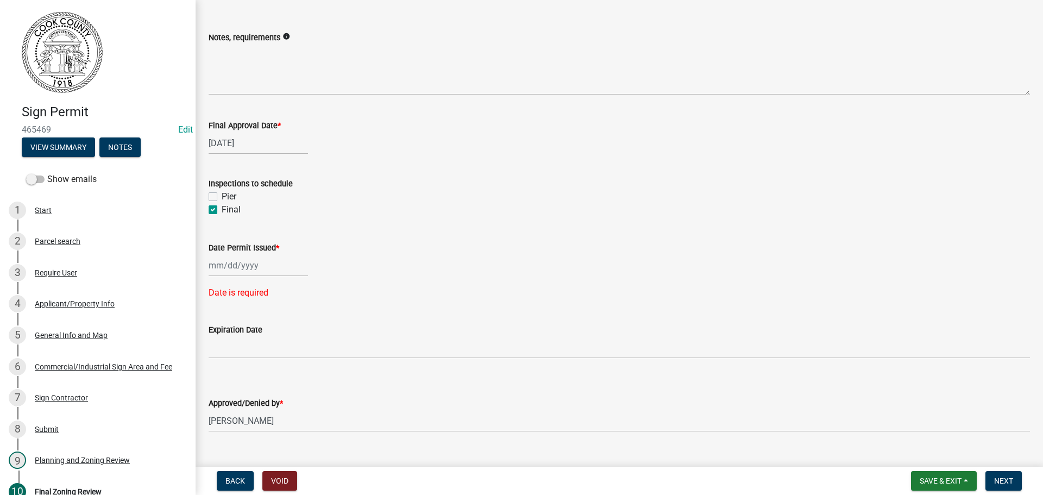
click at [259, 262] on div at bounding box center [258, 265] width 99 height 22
select select "8"
select select "2025"
click at [220, 375] on div "18" at bounding box center [219, 375] width 17 height 17
type input "[DATE]"
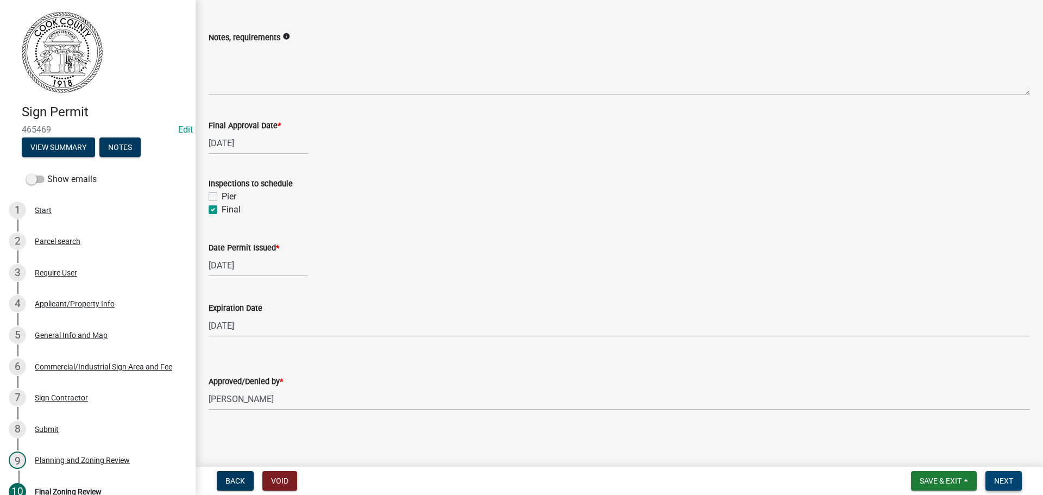
click at [1008, 479] on span "Next" at bounding box center [1003, 481] width 19 height 9
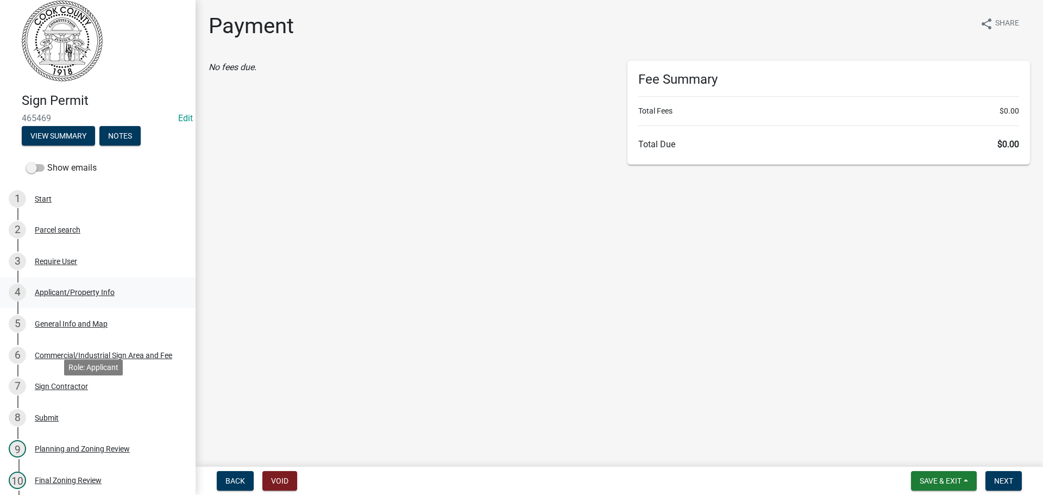
scroll to position [0, 0]
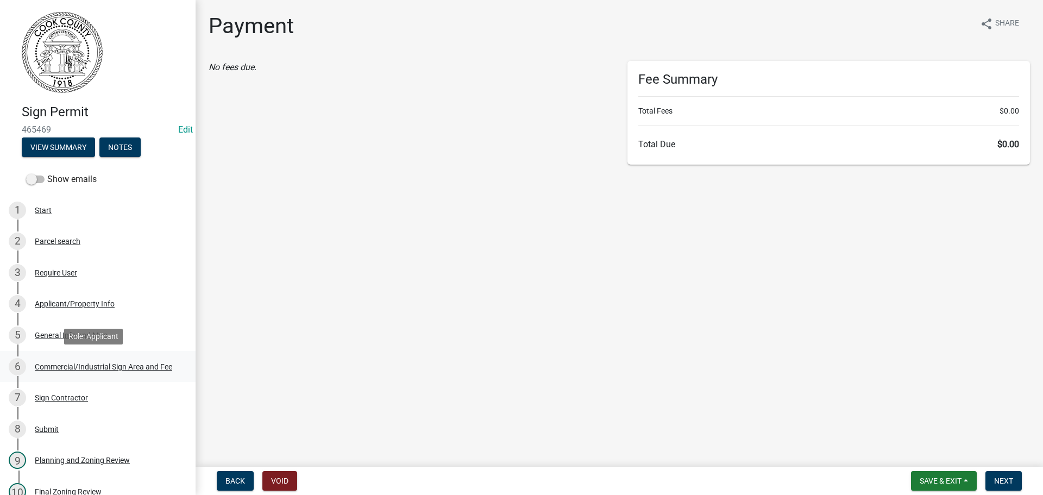
click at [74, 364] on div "Commercial/Industrial Sign Area and Fee" at bounding box center [103, 367] width 137 height 8
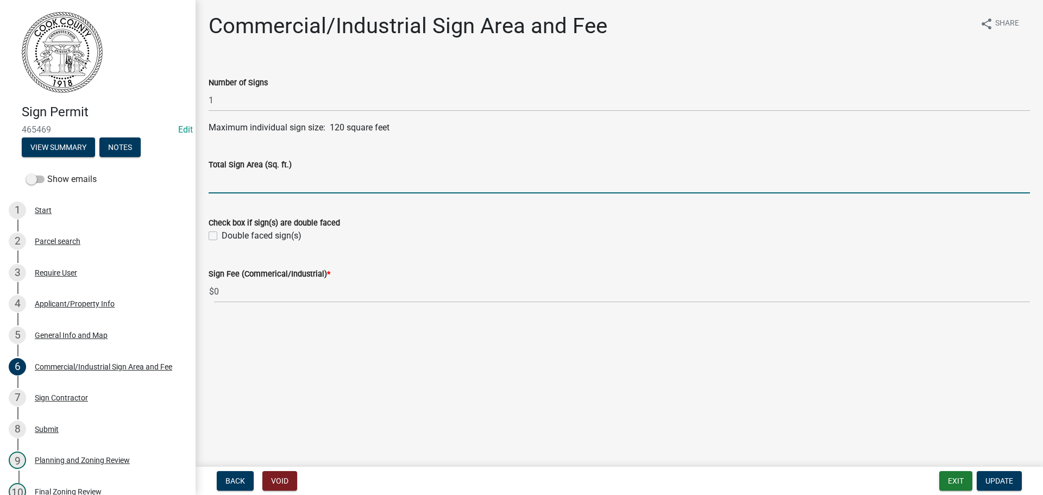
click at [226, 186] on input "text" at bounding box center [620, 182] width 822 height 22
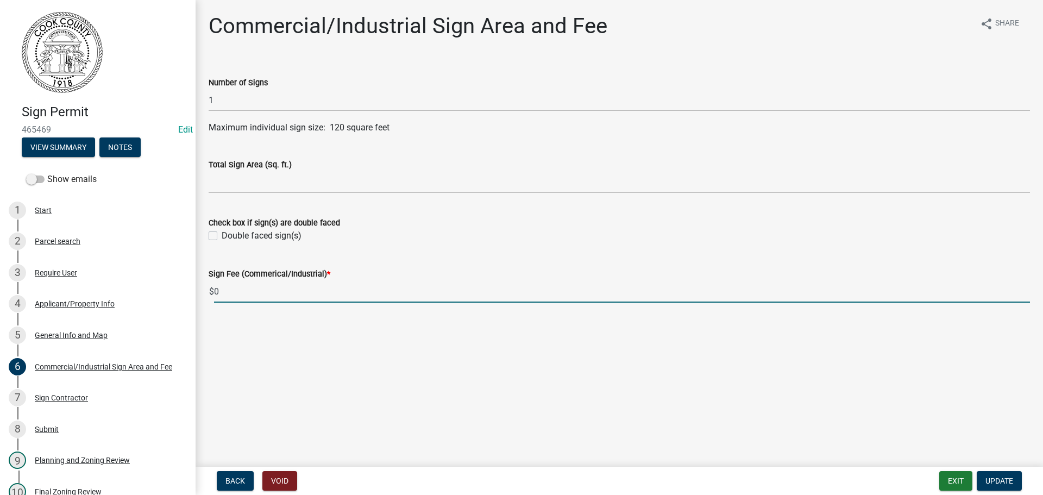
click at [214, 295] on input "0" at bounding box center [622, 291] width 816 height 22
type input "50.00"
click at [1003, 482] on span "Update" at bounding box center [1000, 481] width 28 height 9
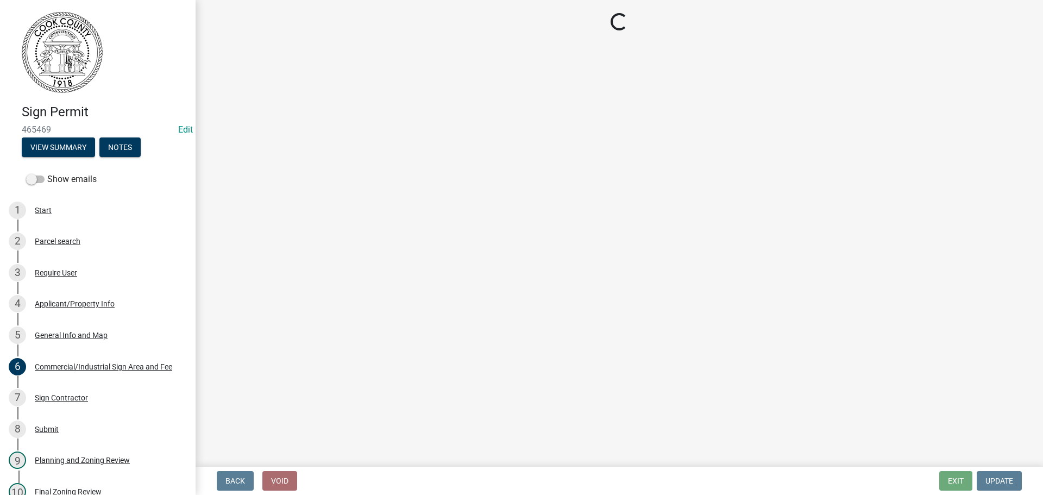
select select "3: 3"
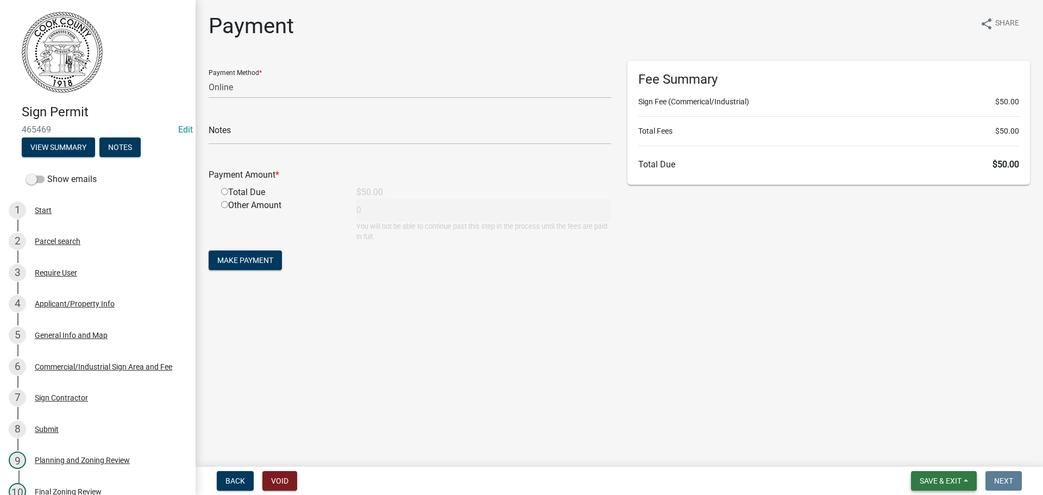
click at [934, 484] on span "Save & Exit" at bounding box center [941, 481] width 42 height 9
click at [913, 428] on button "Save" at bounding box center [933, 427] width 87 height 26
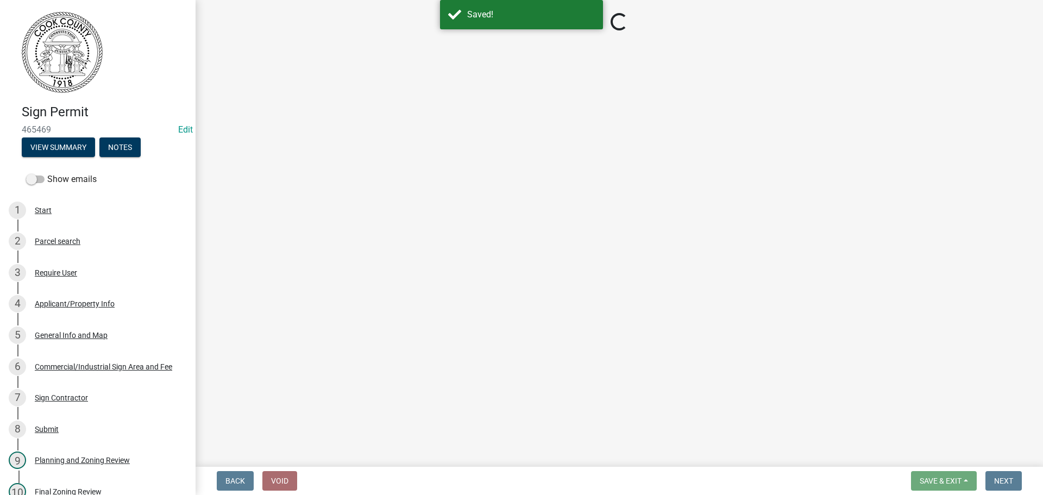
select select "3: 3"
